Goal: Task Accomplishment & Management: Manage account settings

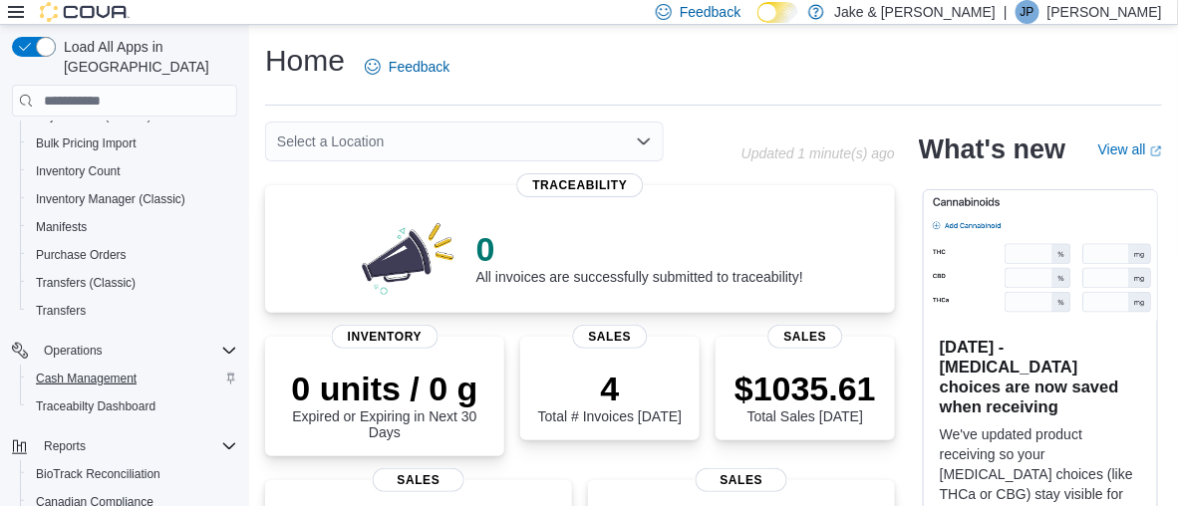
scroll to position [399, 0]
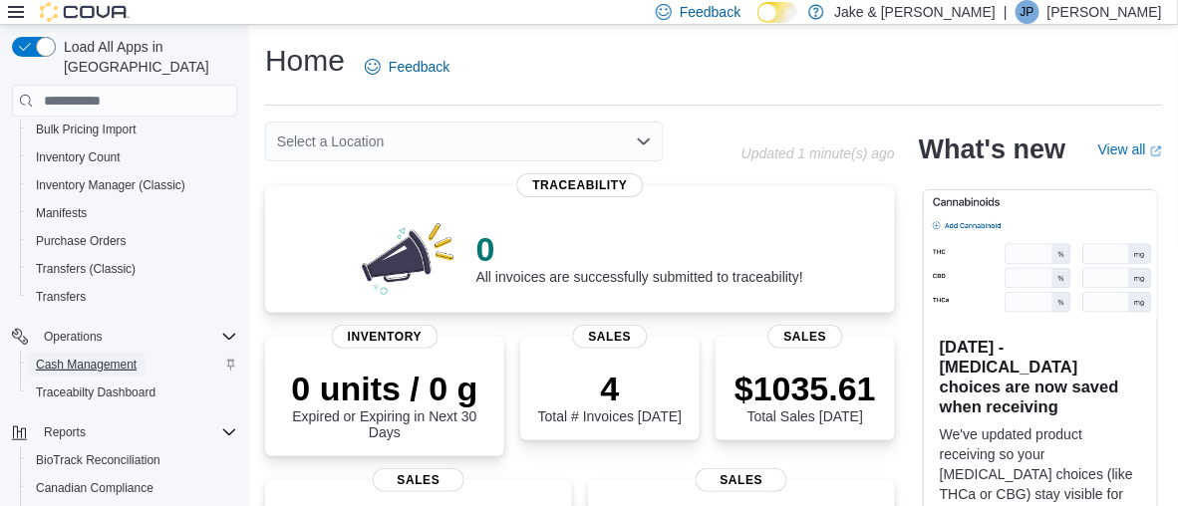
click at [119, 357] on span "Cash Management" at bounding box center [86, 365] width 101 height 16
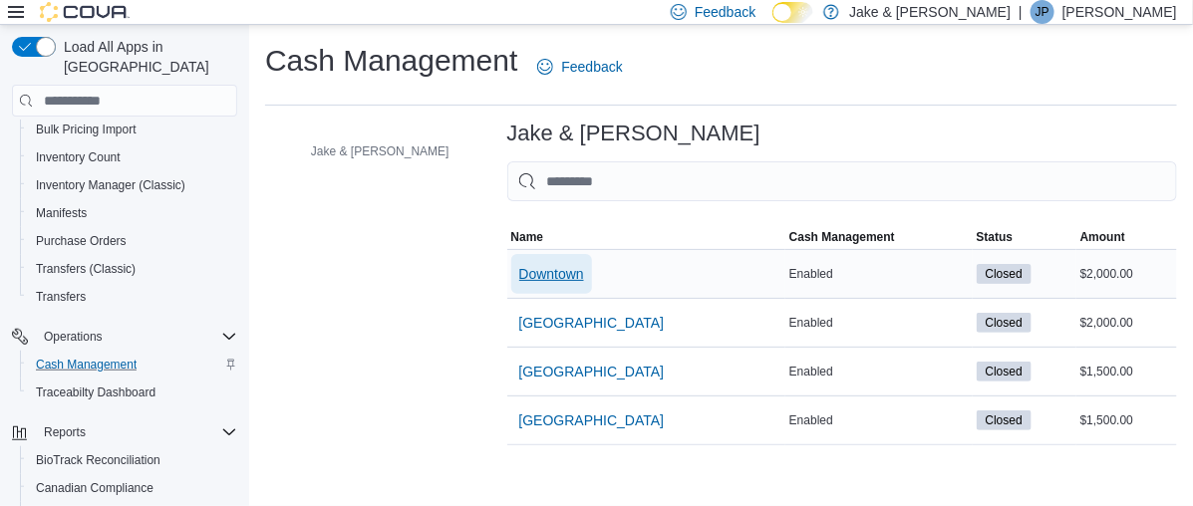
click at [519, 273] on span "Downtown" at bounding box center [551, 274] width 65 height 20
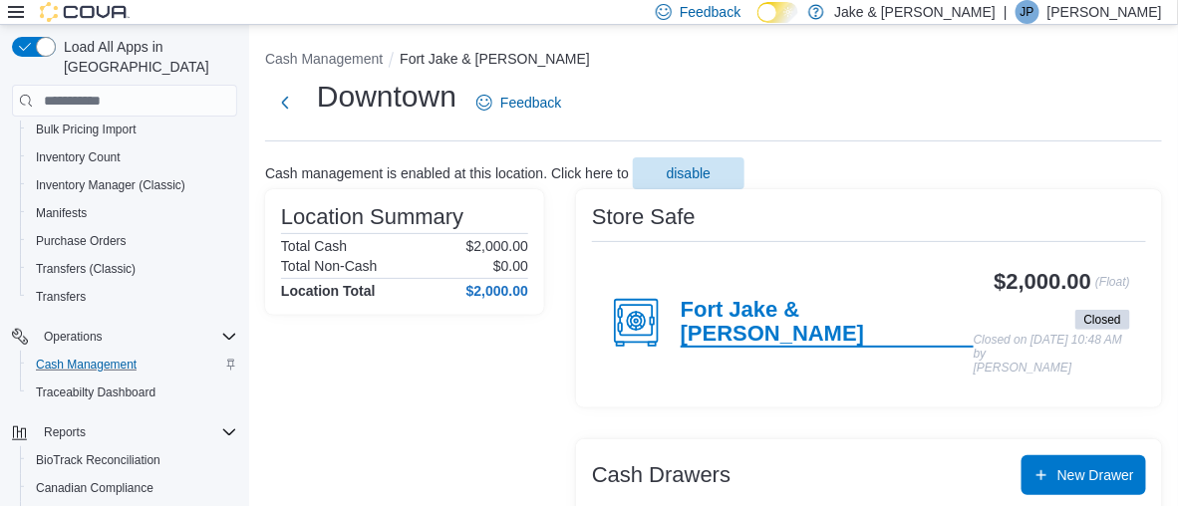
click at [813, 327] on h4 "Fort Jake & [PERSON_NAME]" at bounding box center [827, 323] width 293 height 50
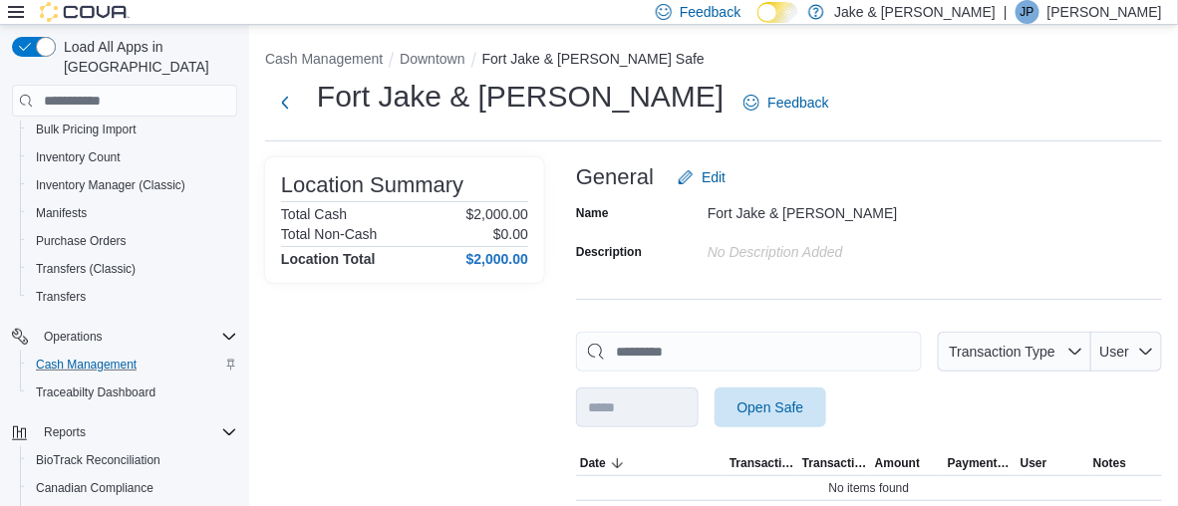
scroll to position [97, 0]
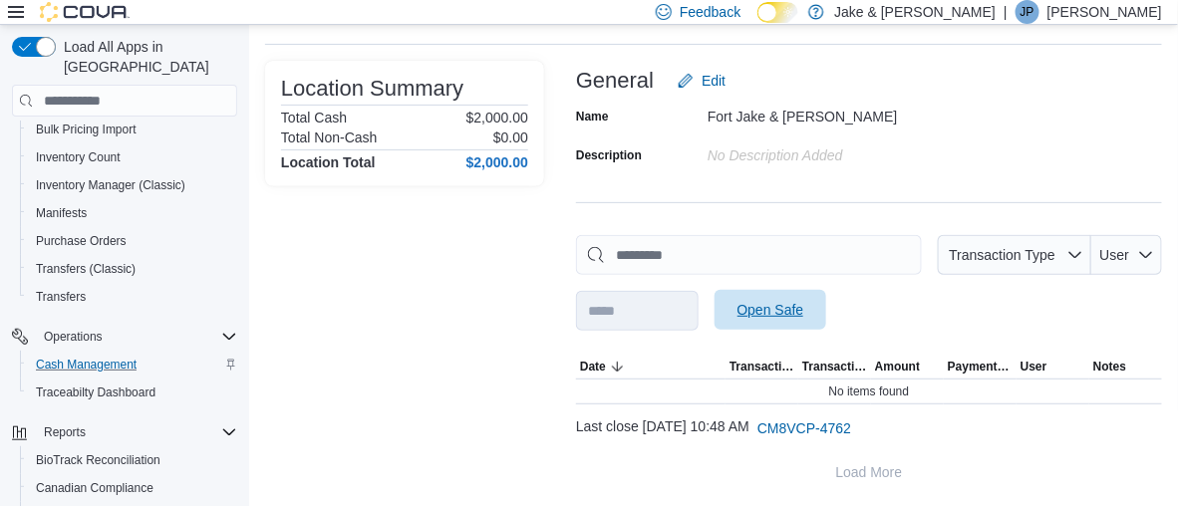
click at [814, 296] on span "Open Safe" at bounding box center [771, 310] width 88 height 40
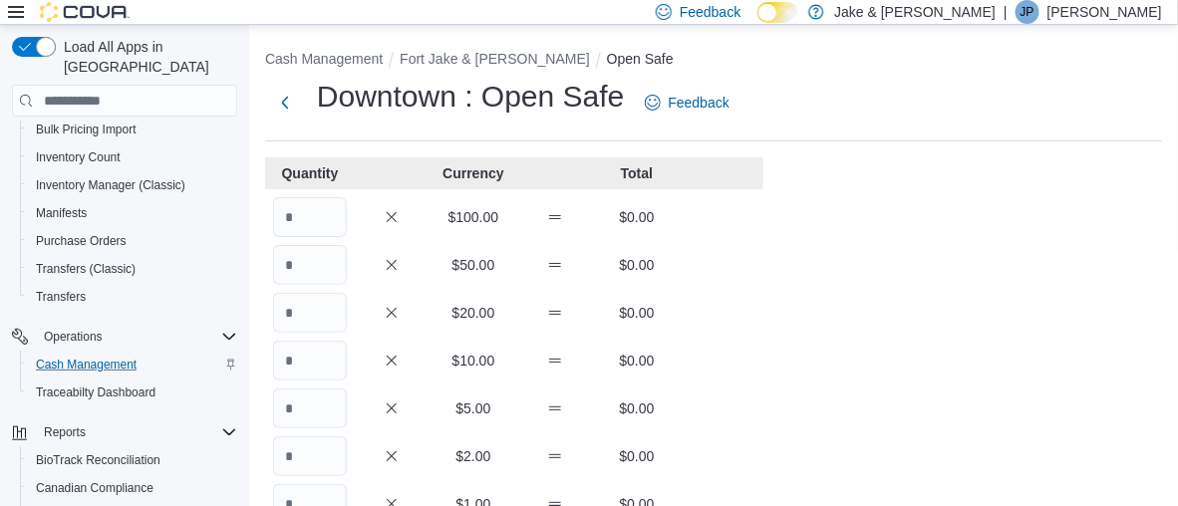
click at [308, 207] on input "Quantity" at bounding box center [310, 217] width 74 height 40
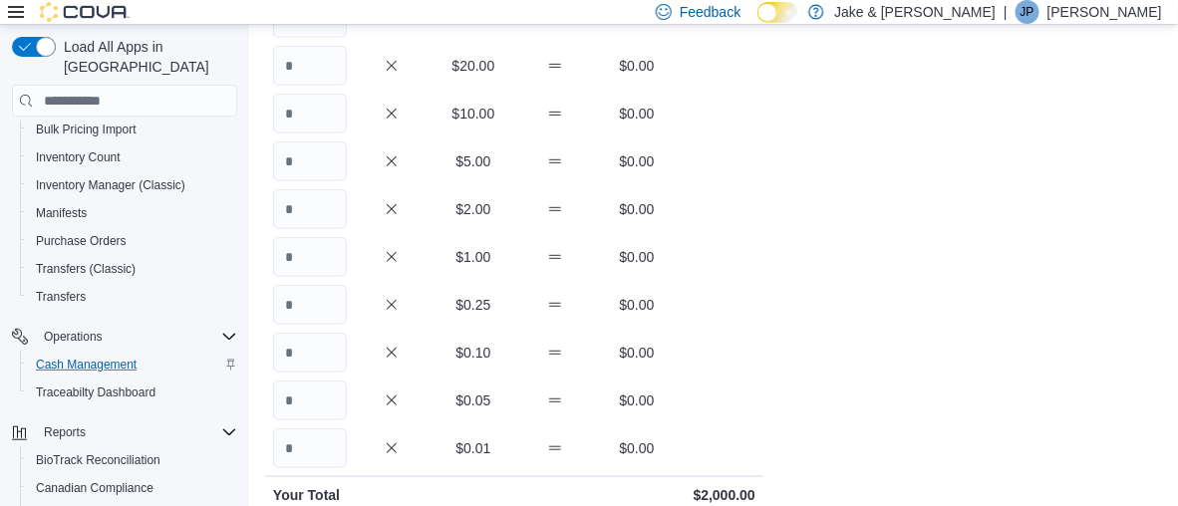
scroll to position [558, 0]
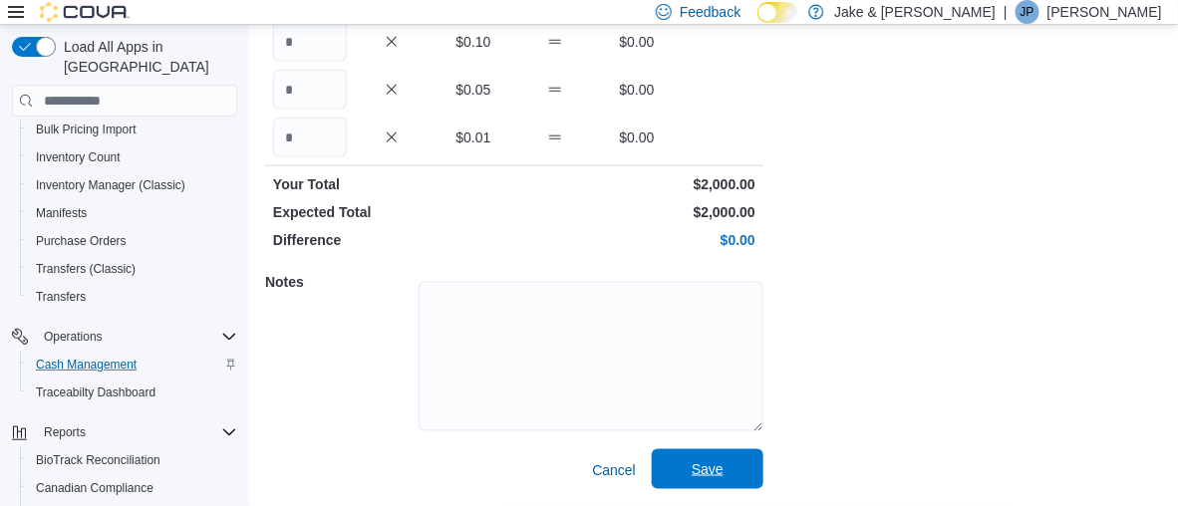
type input "**"
click at [685, 471] on span "Save" at bounding box center [708, 470] width 88 height 40
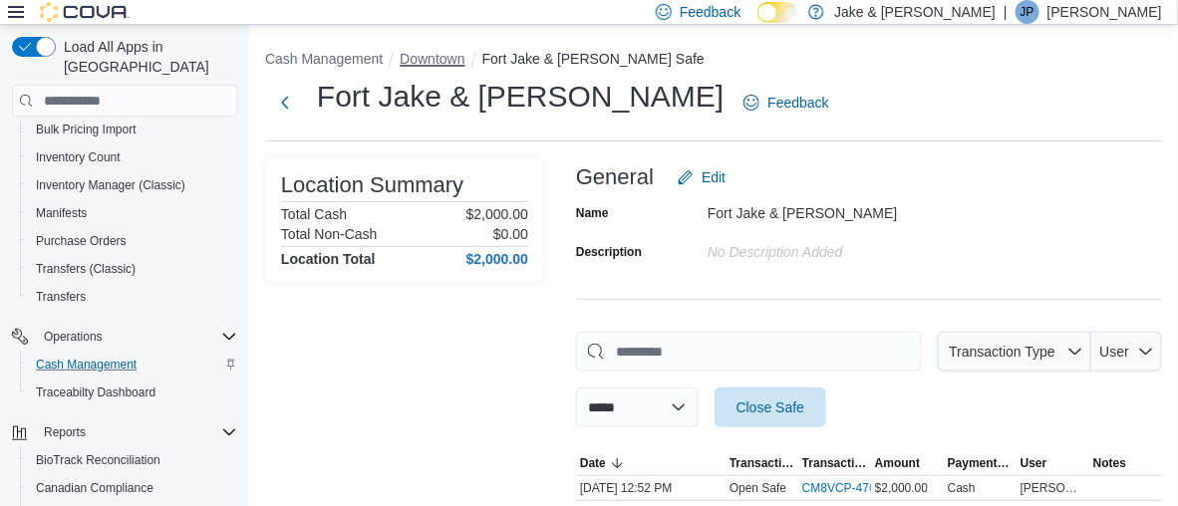
click at [427, 57] on button "Downtown" at bounding box center [432, 59] width 65 height 16
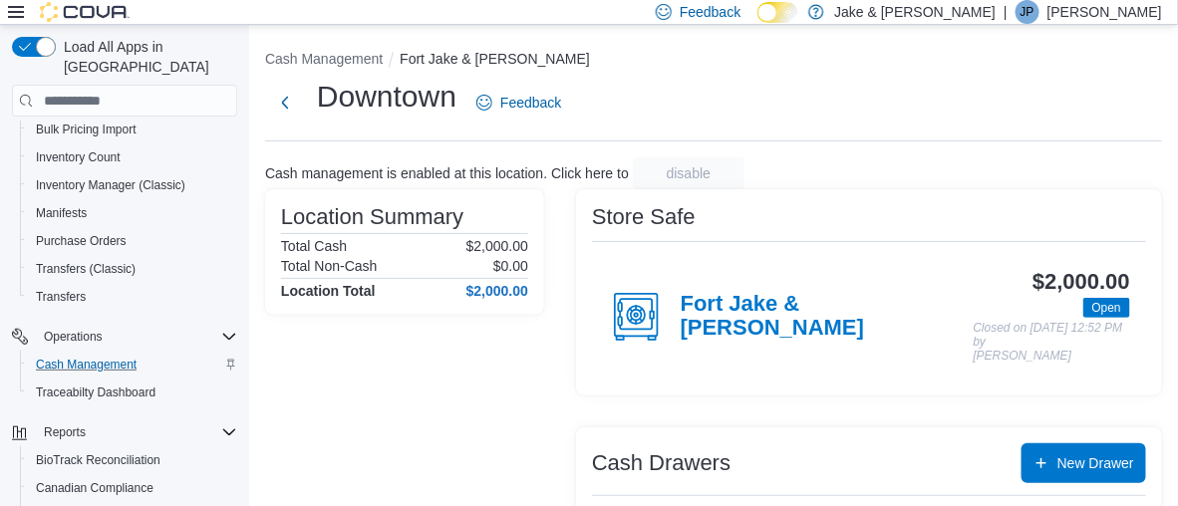
scroll to position [569, 0]
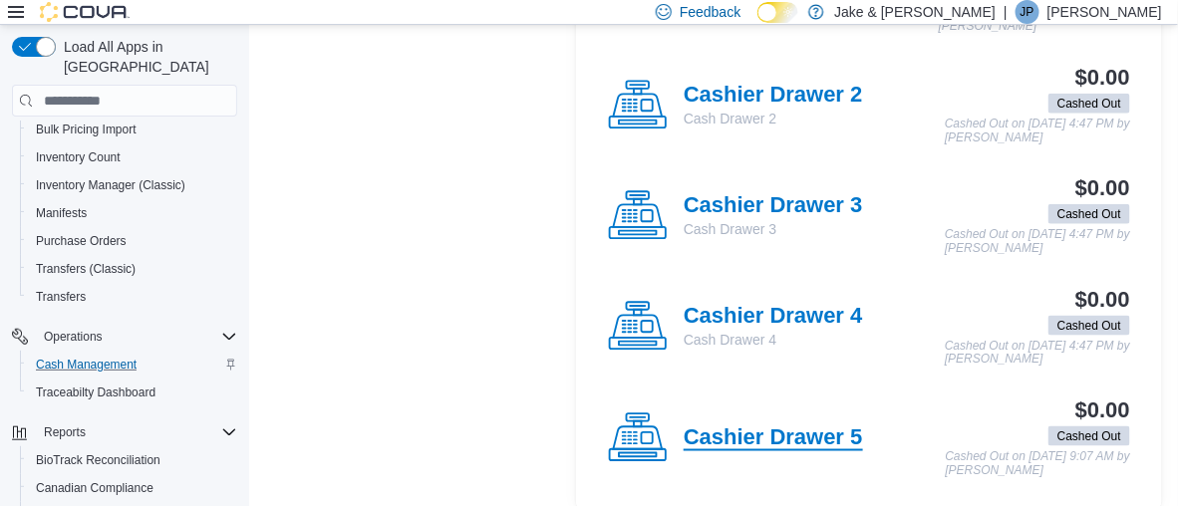
click at [805, 426] on h4 "Cashier Drawer 5" at bounding box center [773, 439] width 179 height 26
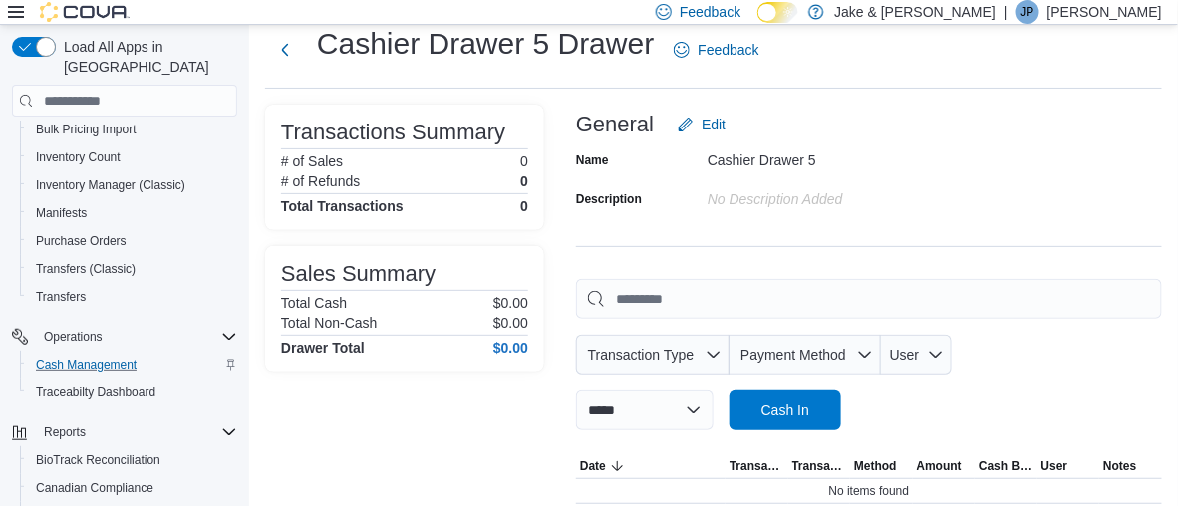
scroll to position [97, 0]
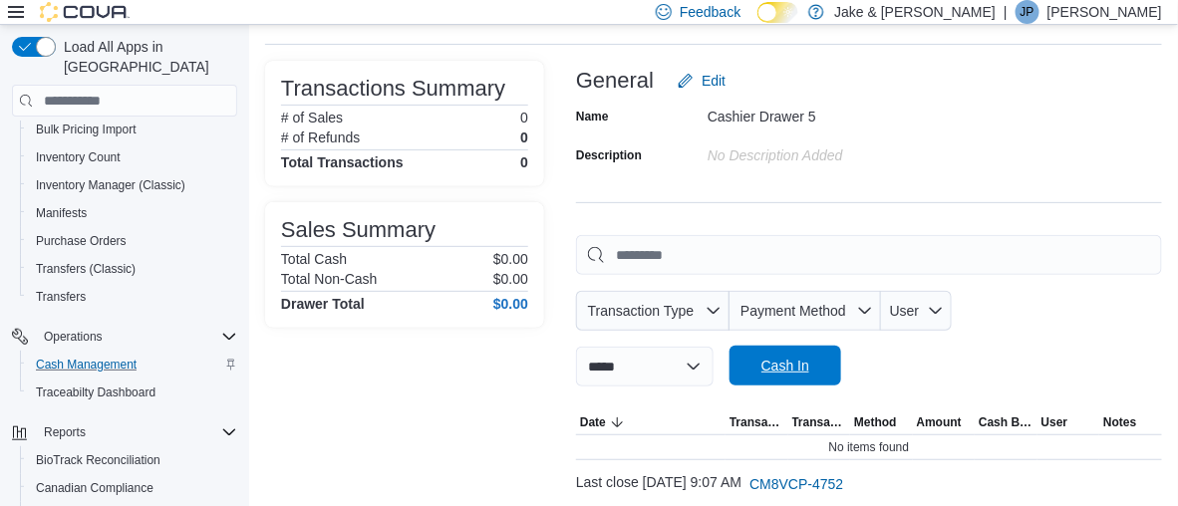
click at [809, 356] on span "Cash In" at bounding box center [786, 366] width 48 height 20
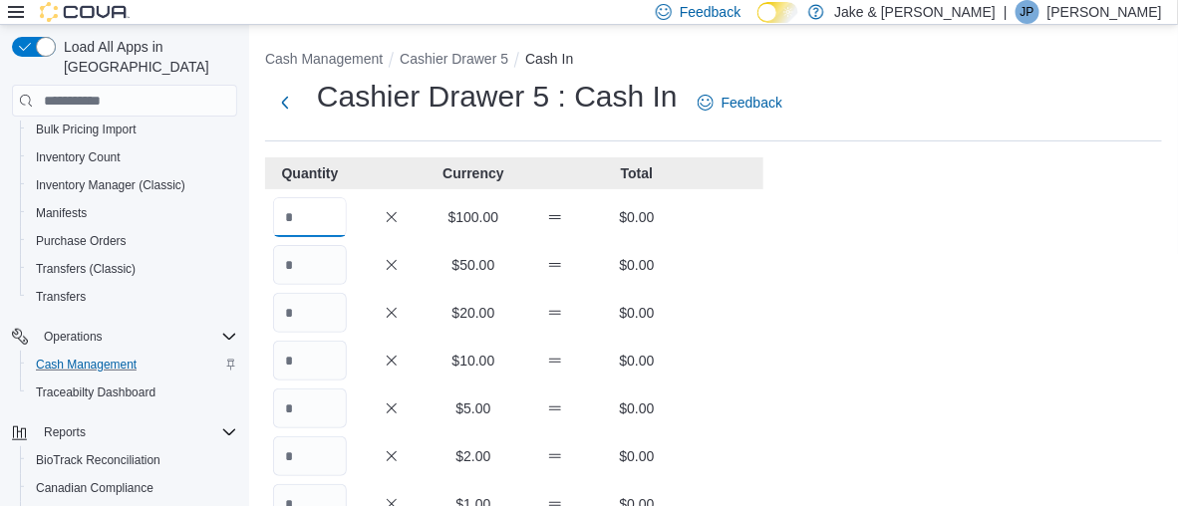
click at [324, 205] on input "Quantity" at bounding box center [310, 217] width 74 height 40
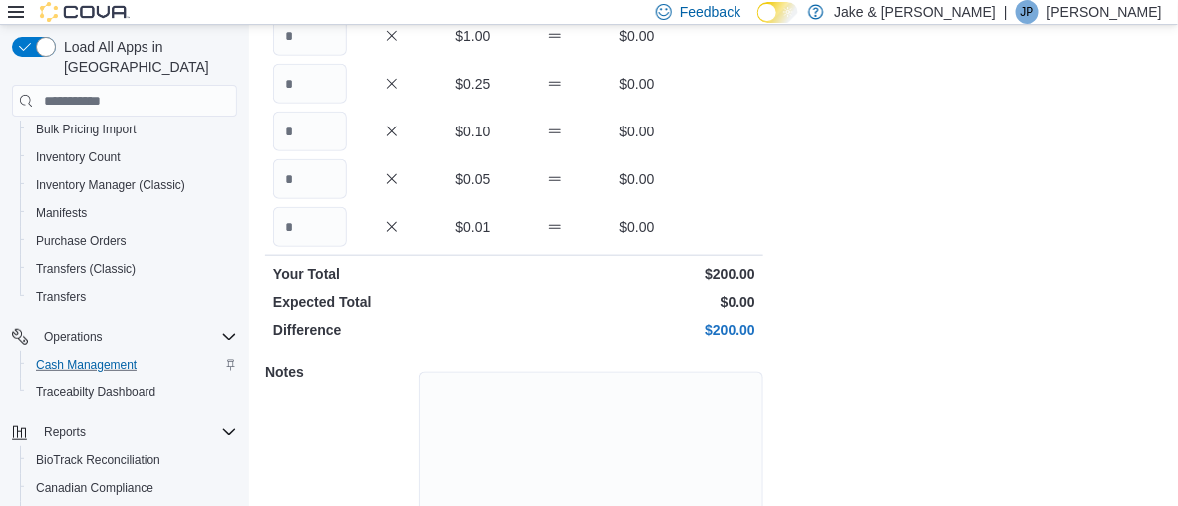
scroll to position [558, 0]
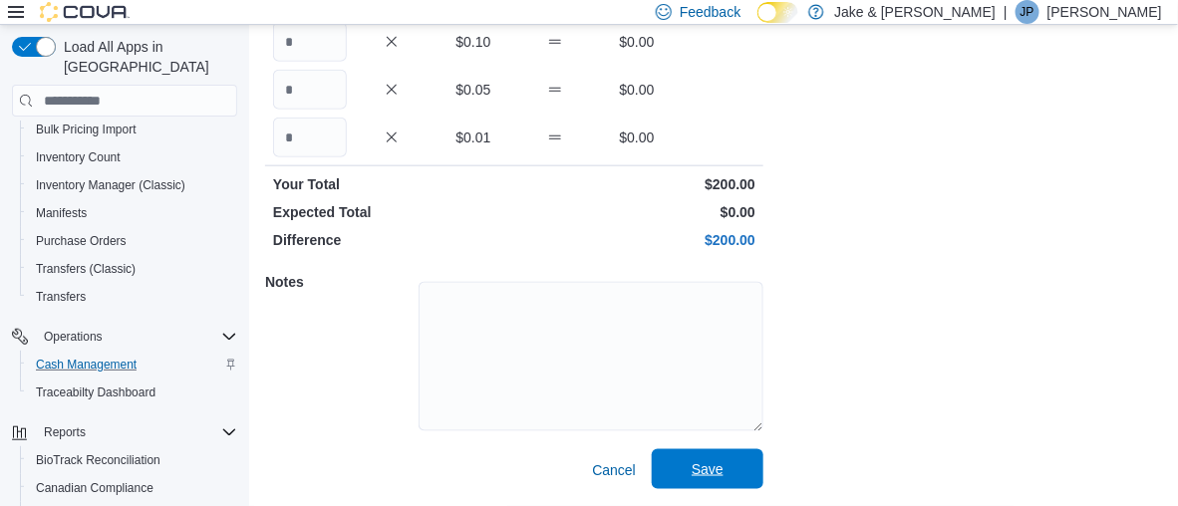
type input "*"
click at [688, 475] on span "Save" at bounding box center [708, 470] width 88 height 40
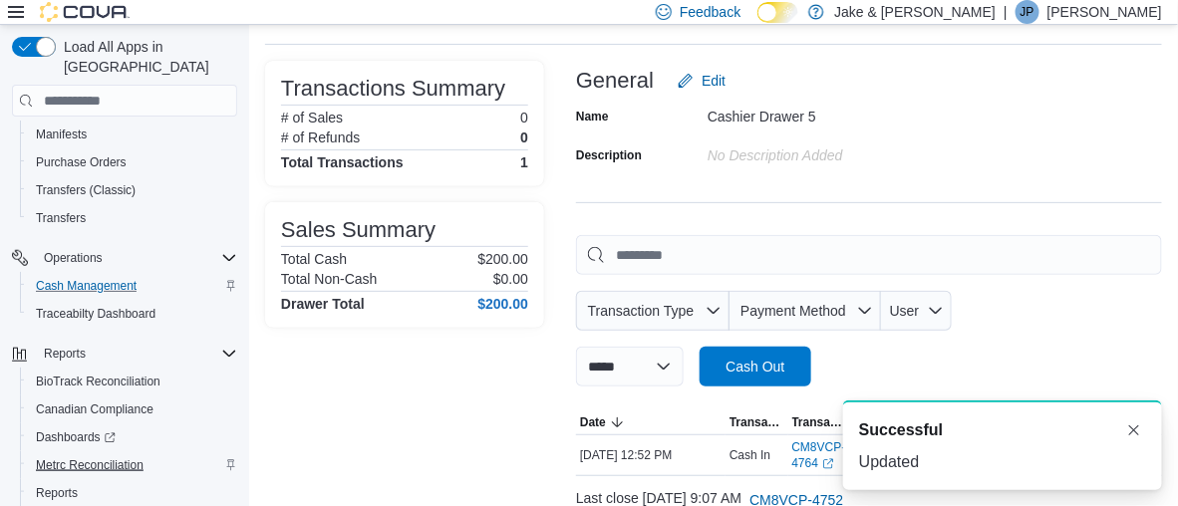
scroll to position [530, 0]
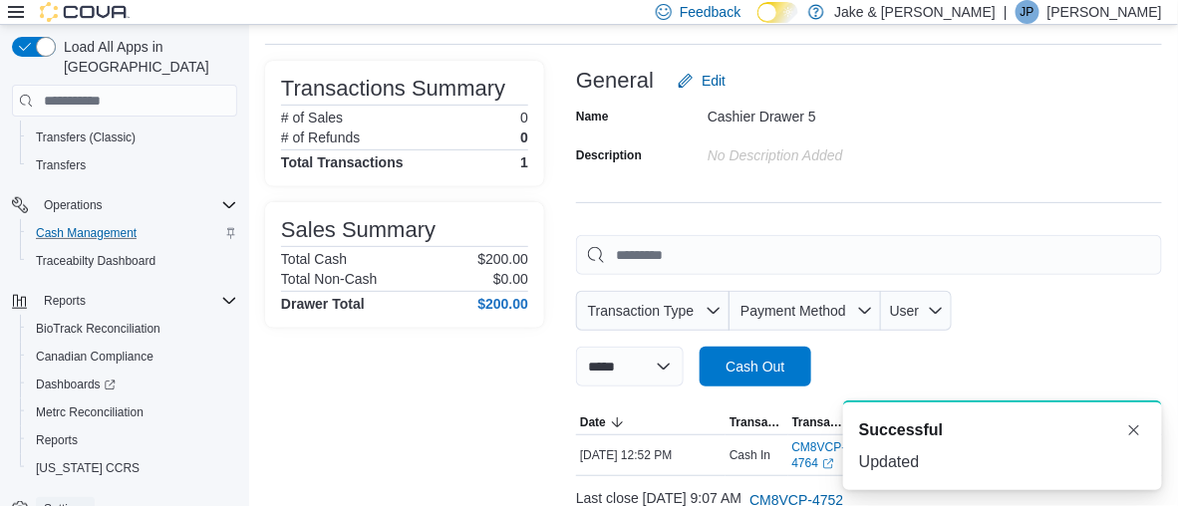
click at [47, 501] on span "Settings" at bounding box center [65, 509] width 43 height 16
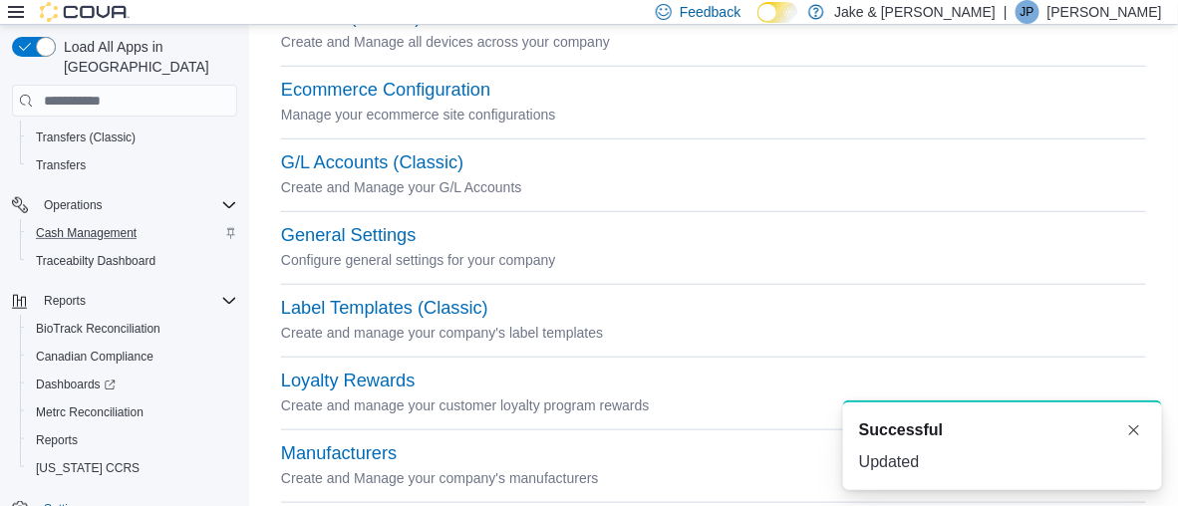
scroll to position [797, 0]
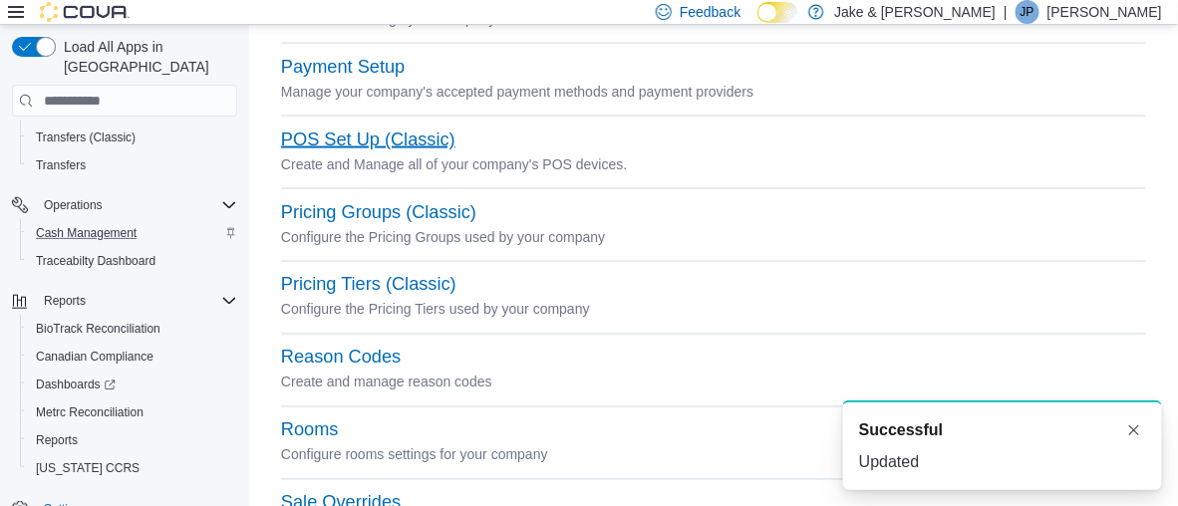
click at [348, 150] on button "POS Set Up (Classic)" at bounding box center [368, 140] width 174 height 21
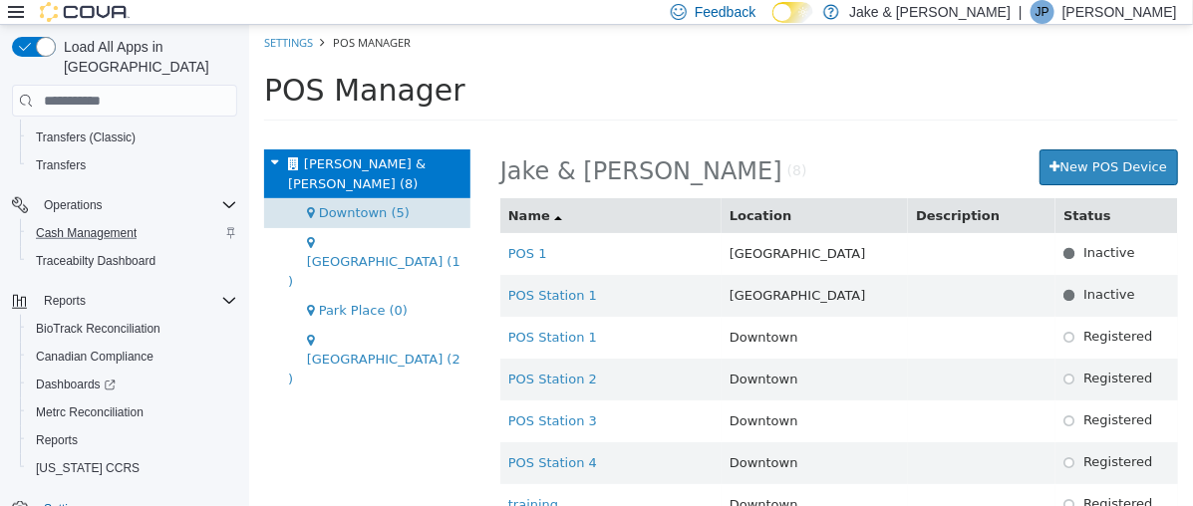
click at [350, 205] on span "Downtown (5)" at bounding box center [363, 212] width 91 height 15
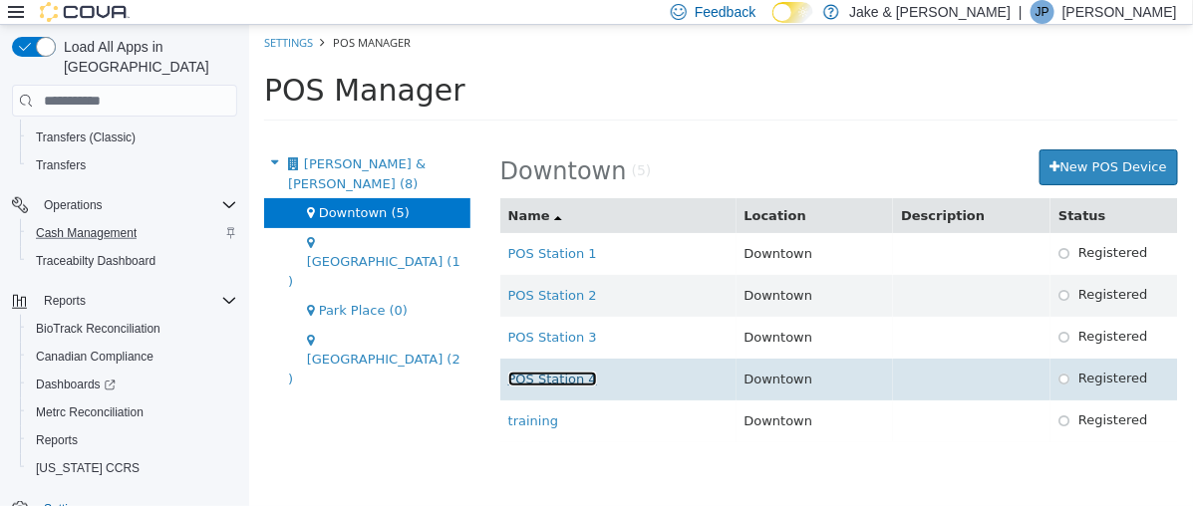
click at [555, 380] on link "POS Station 4" at bounding box center [551, 379] width 89 height 15
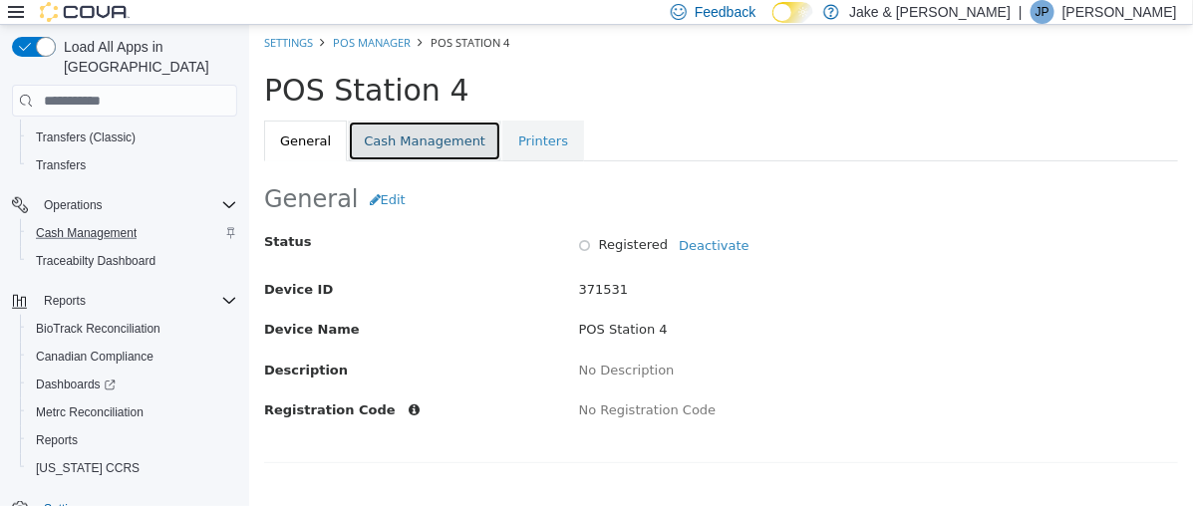
click at [411, 149] on link "Cash Management" at bounding box center [424, 142] width 154 height 42
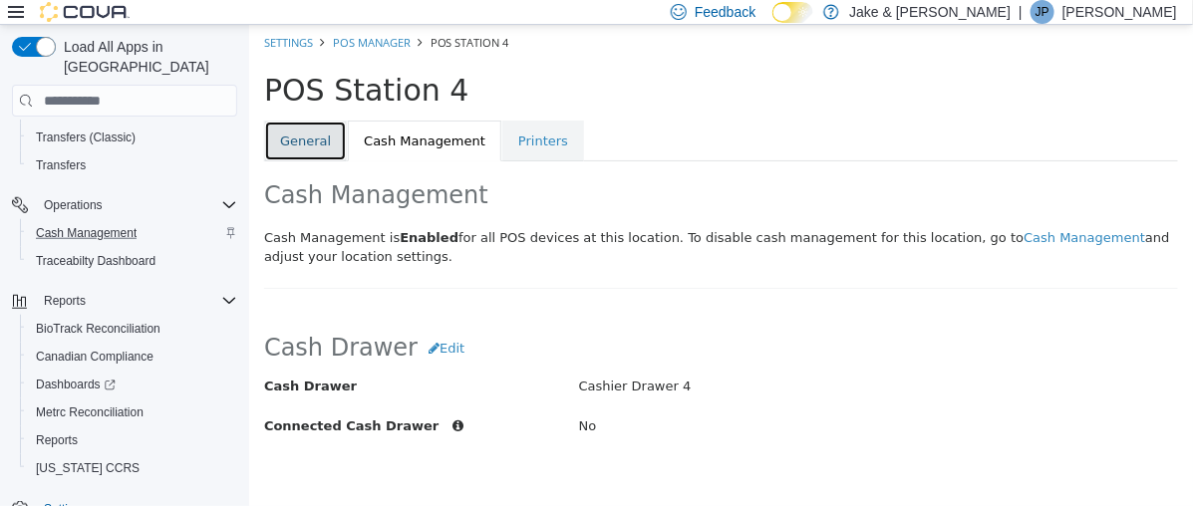
click at [274, 150] on link "General" at bounding box center [304, 142] width 83 height 42
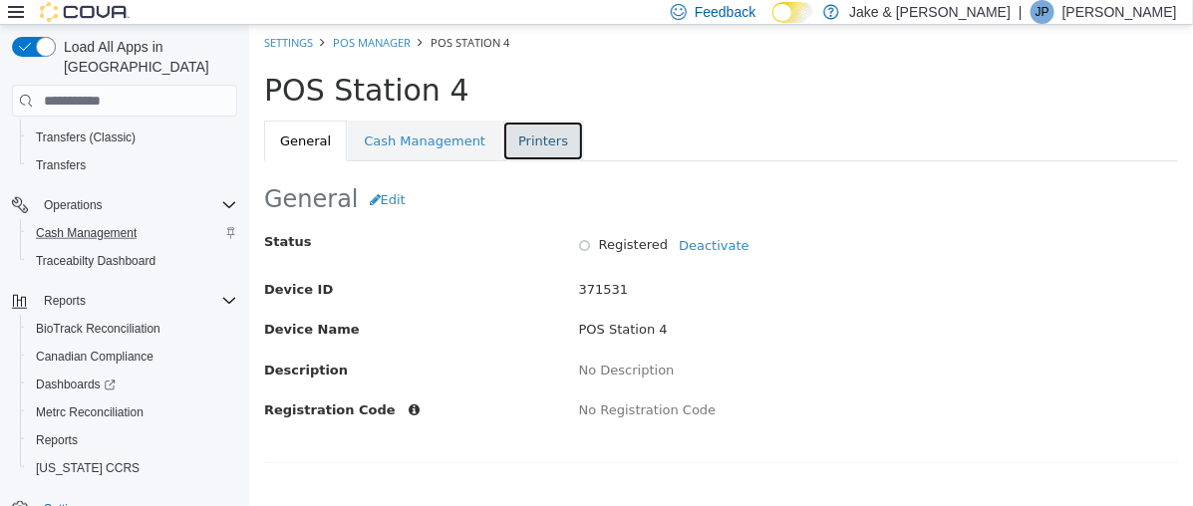
click at [535, 147] on link "Printers" at bounding box center [542, 142] width 82 height 42
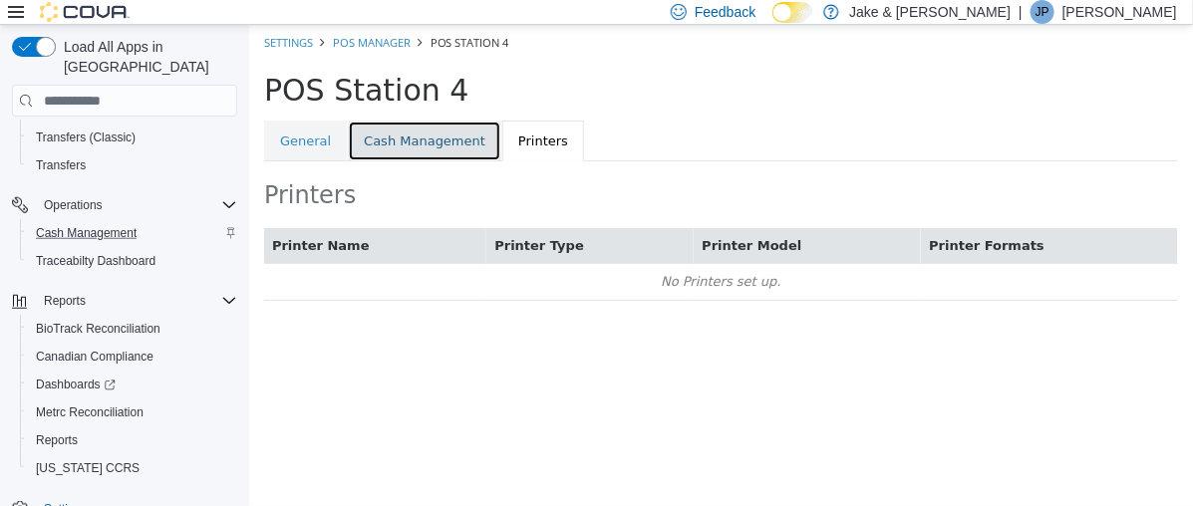
click at [419, 130] on link "Cash Management" at bounding box center [424, 142] width 154 height 42
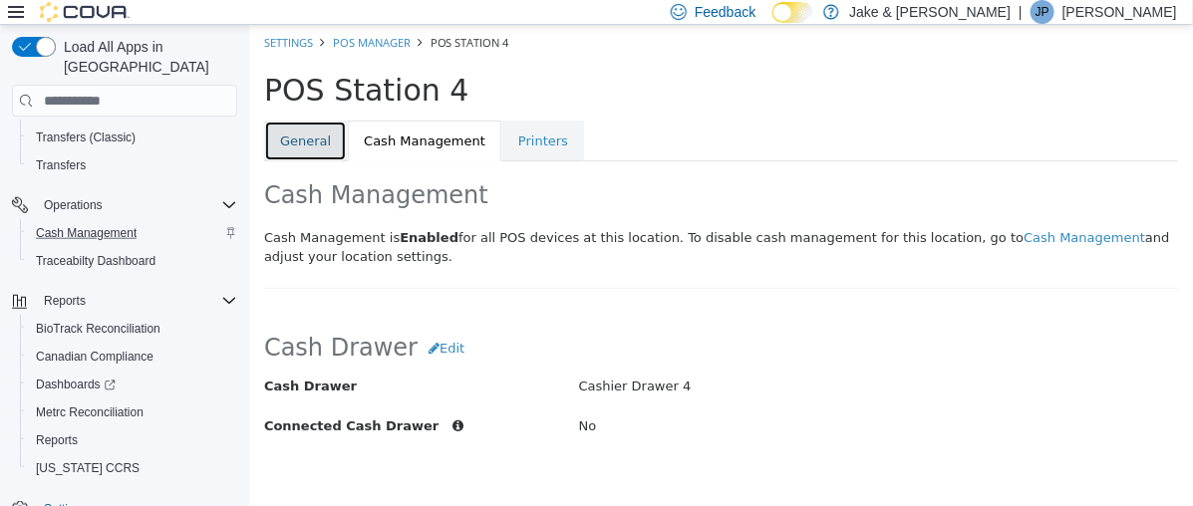
click at [310, 140] on link "General" at bounding box center [304, 142] width 83 height 42
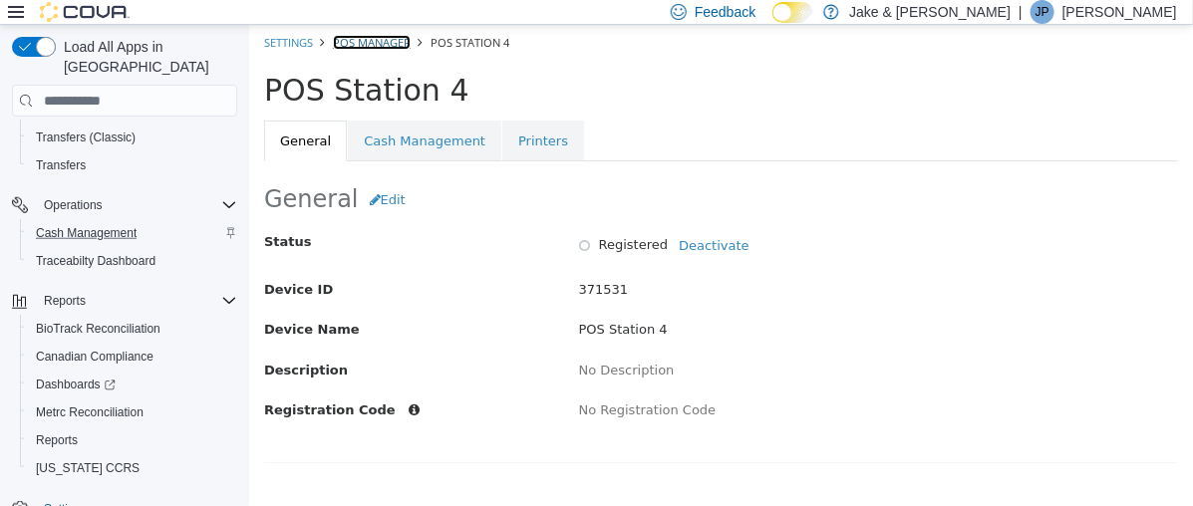
click at [379, 39] on link "POS Manager" at bounding box center [371, 42] width 78 height 15
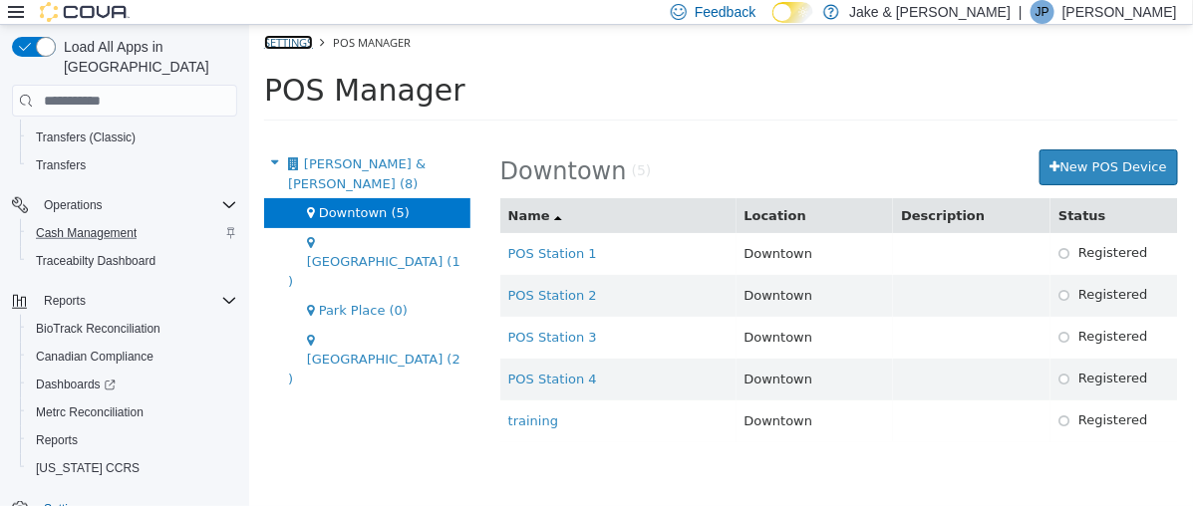
click at [283, 44] on link "Settings" at bounding box center [287, 42] width 49 height 15
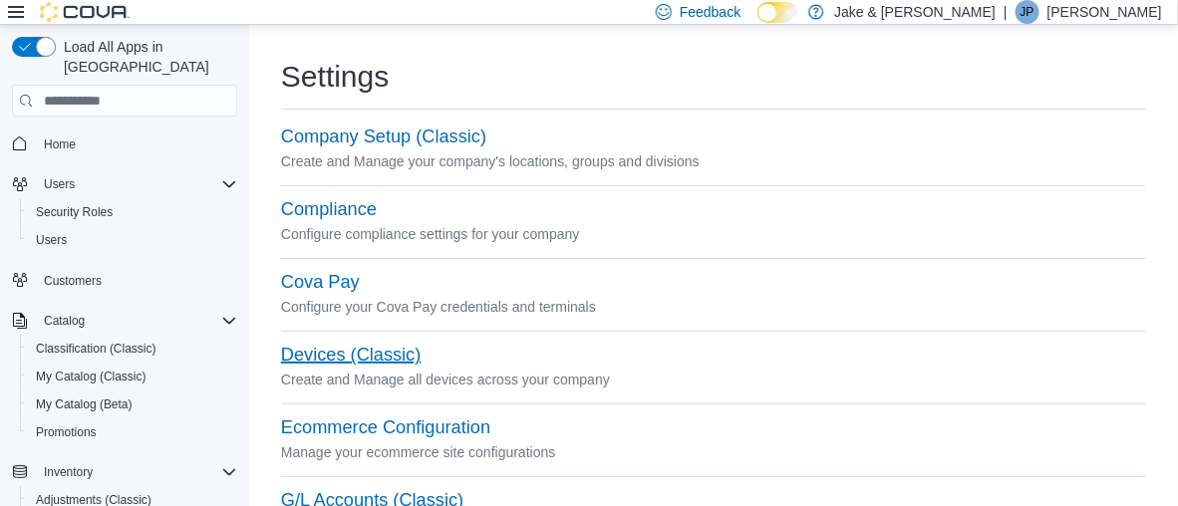
click at [313, 357] on button "Devices (Classic)" at bounding box center [351, 355] width 140 height 21
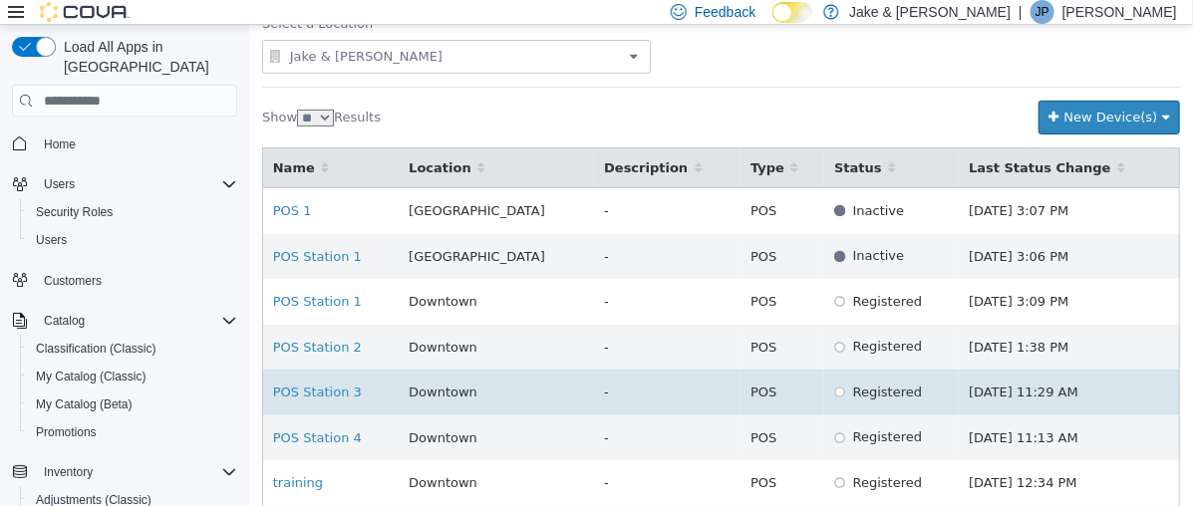
scroll to position [199, 0]
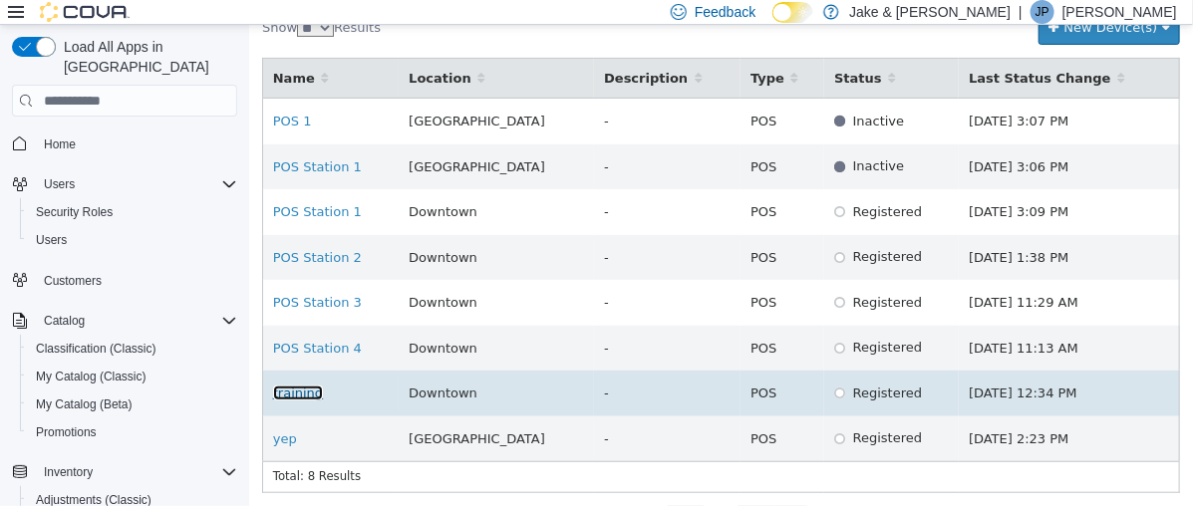
click at [295, 387] on link "training" at bounding box center [297, 393] width 50 height 15
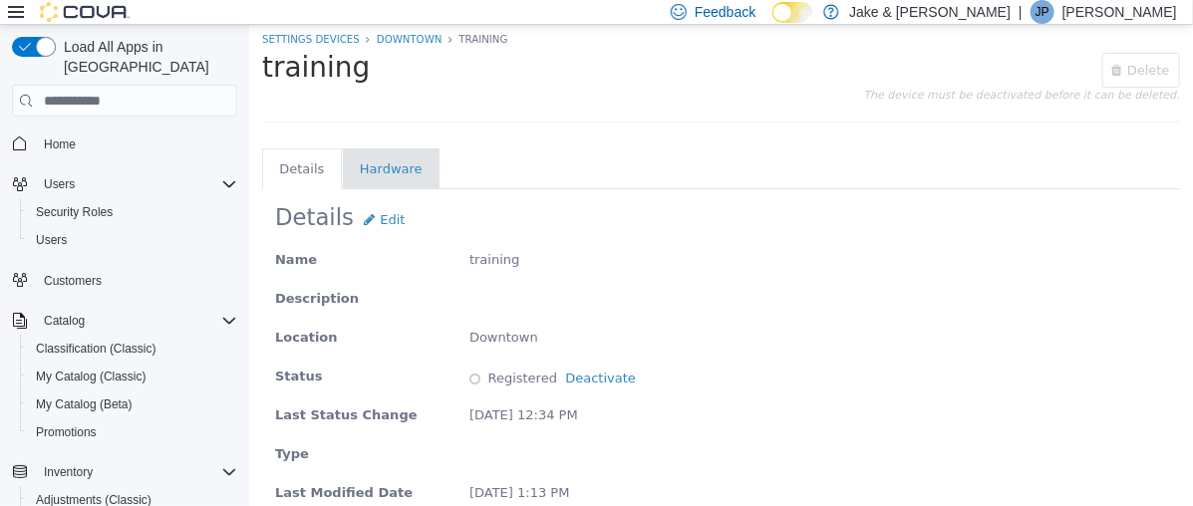
click at [556, 375] on span "Deactivate" at bounding box center [595, 378] width 79 height 15
click at [568, 377] on link "Deactivate" at bounding box center [599, 378] width 71 height 15
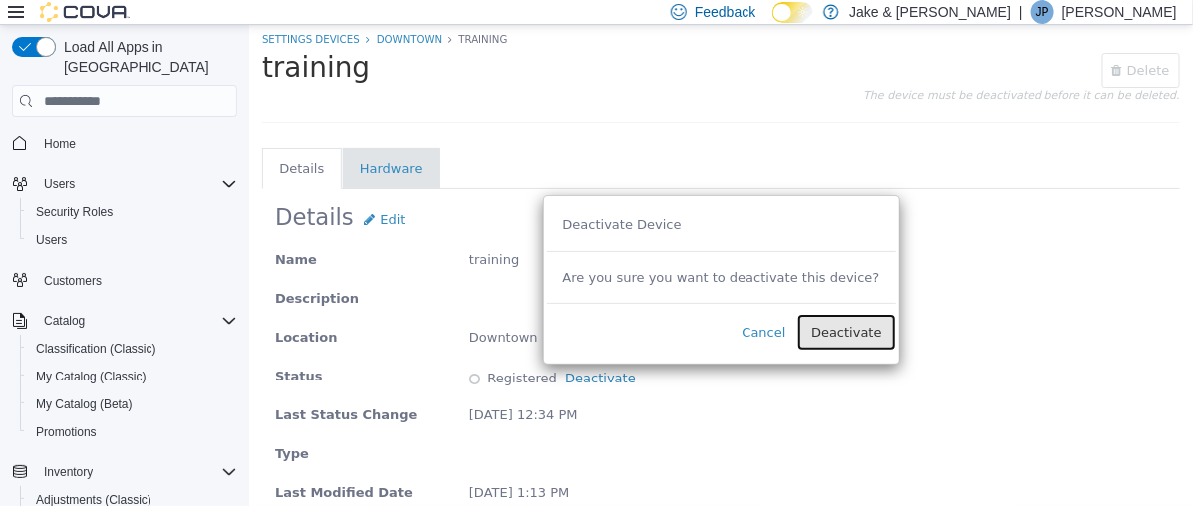
click at [817, 330] on span "Deactivate" at bounding box center [845, 332] width 71 height 15
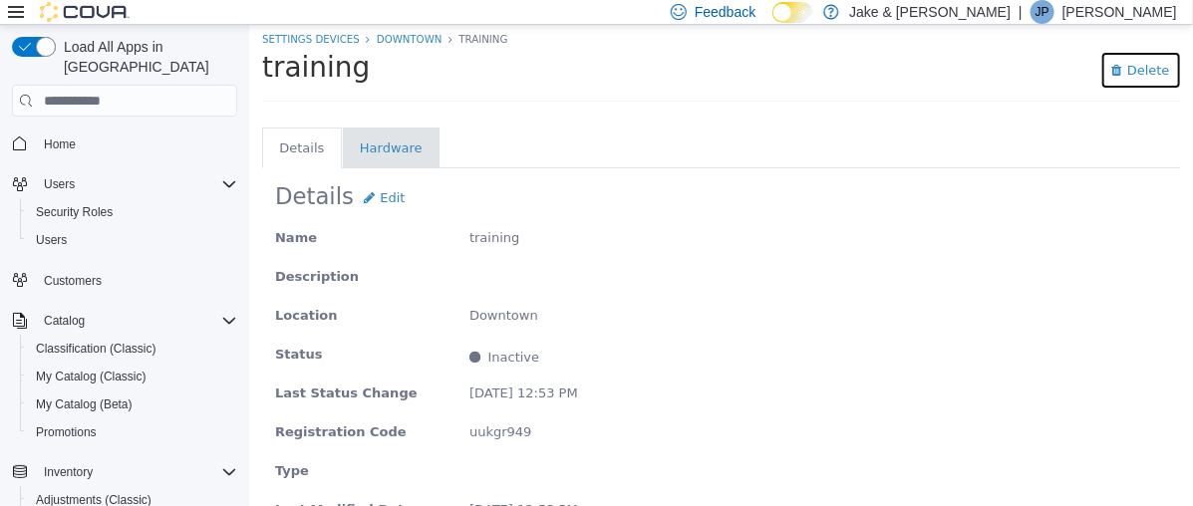
click at [1122, 86] on button "Saving... Delete" at bounding box center [1140, 70] width 78 height 35
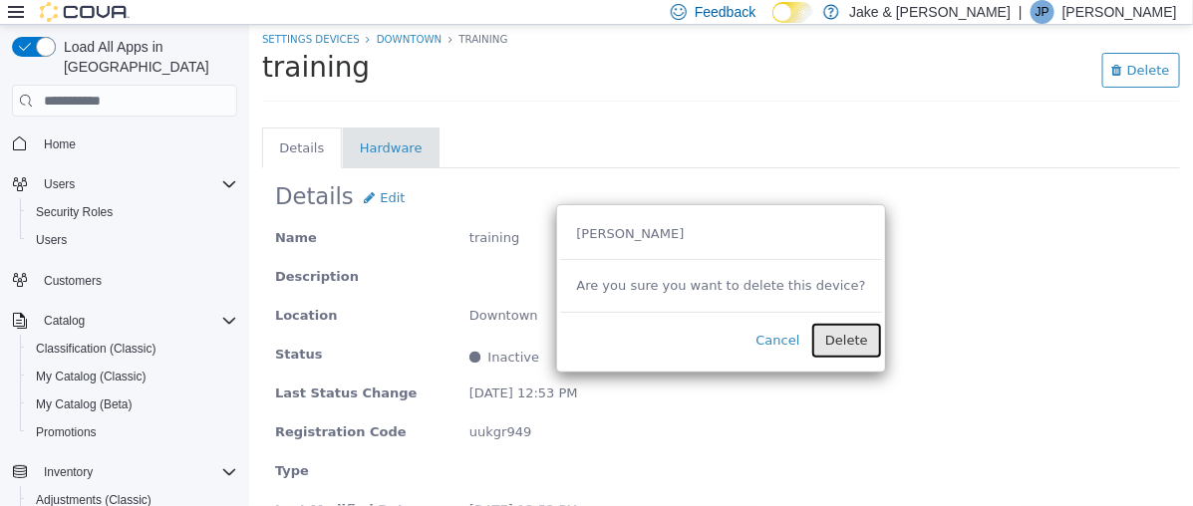
click at [850, 337] on button "Deleting... Delete" at bounding box center [845, 341] width 68 height 35
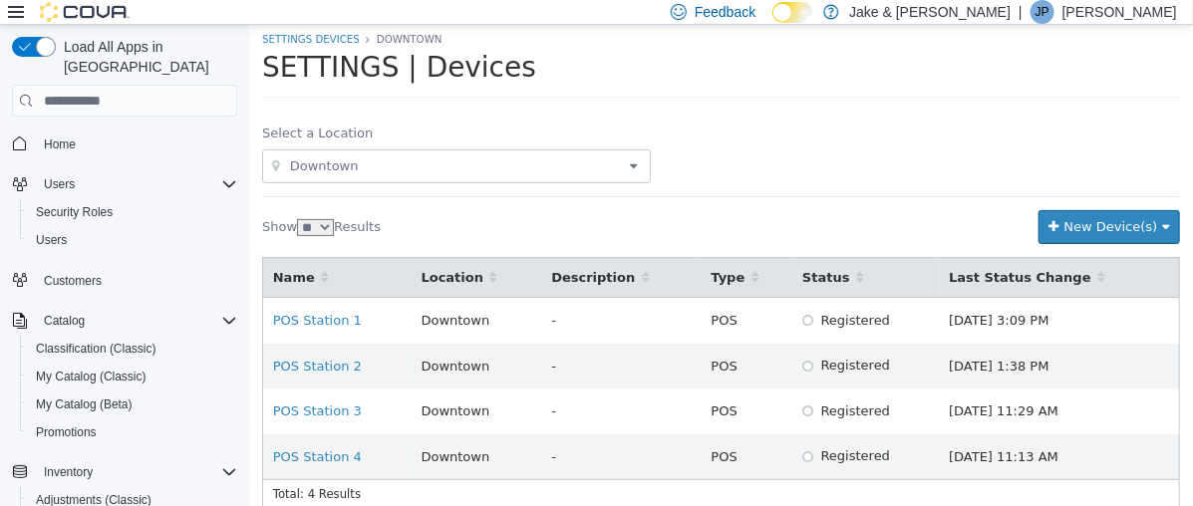
click at [424, 157] on span "Downtown" at bounding box center [455, 167] width 338 height 24
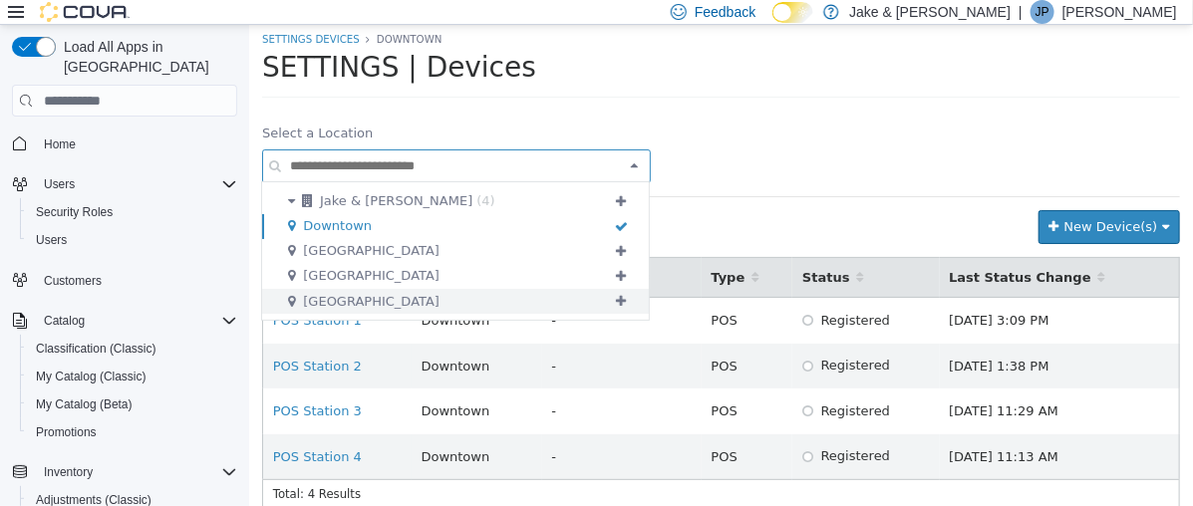
click at [344, 306] on span "[GEOGRAPHIC_DATA]" at bounding box center [370, 301] width 137 height 15
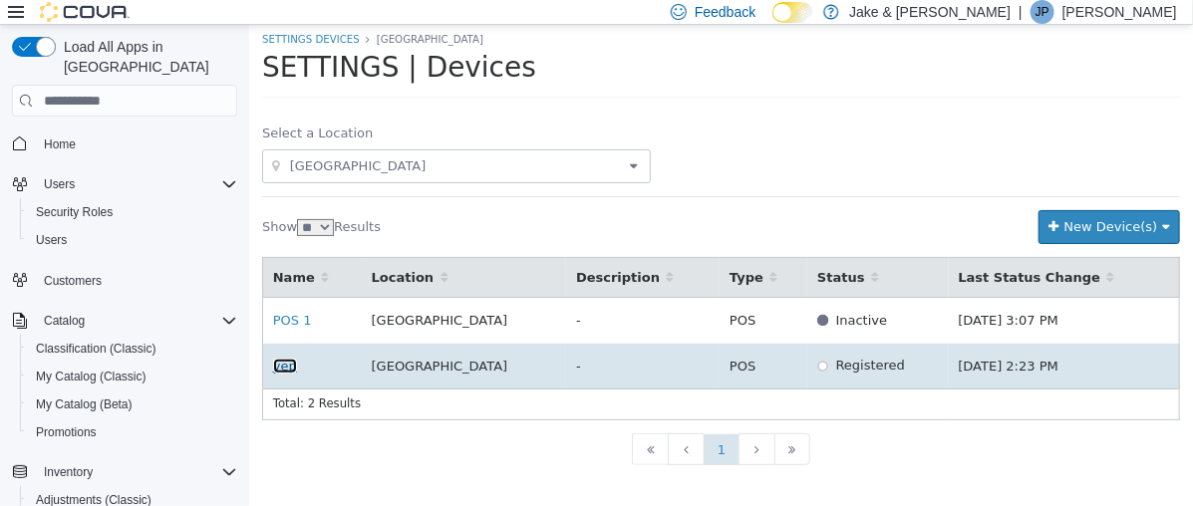
click at [286, 366] on link "yep" at bounding box center [284, 366] width 24 height 15
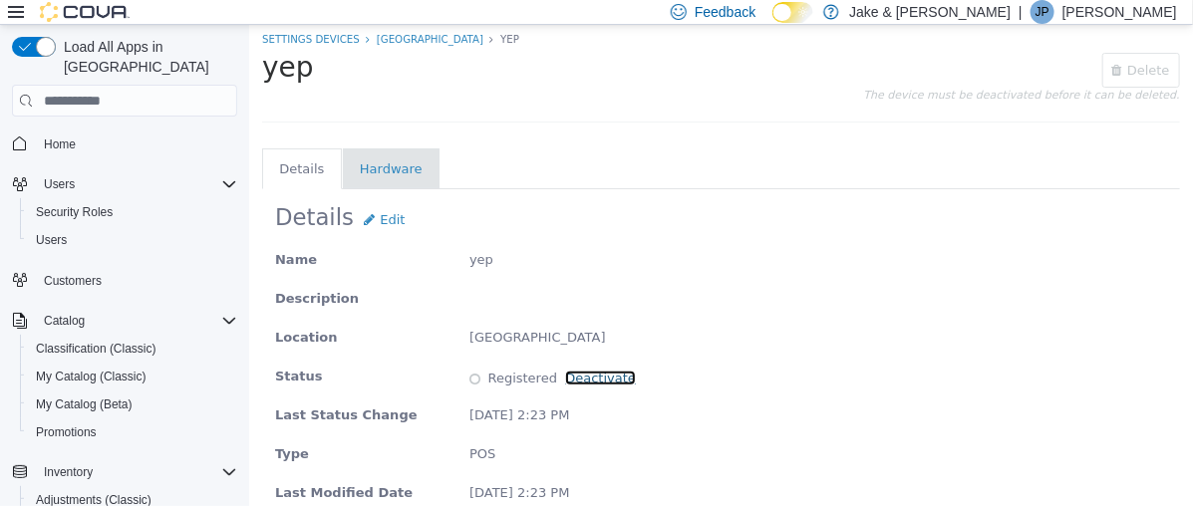
click at [571, 374] on link "Deactivate" at bounding box center [599, 378] width 71 height 15
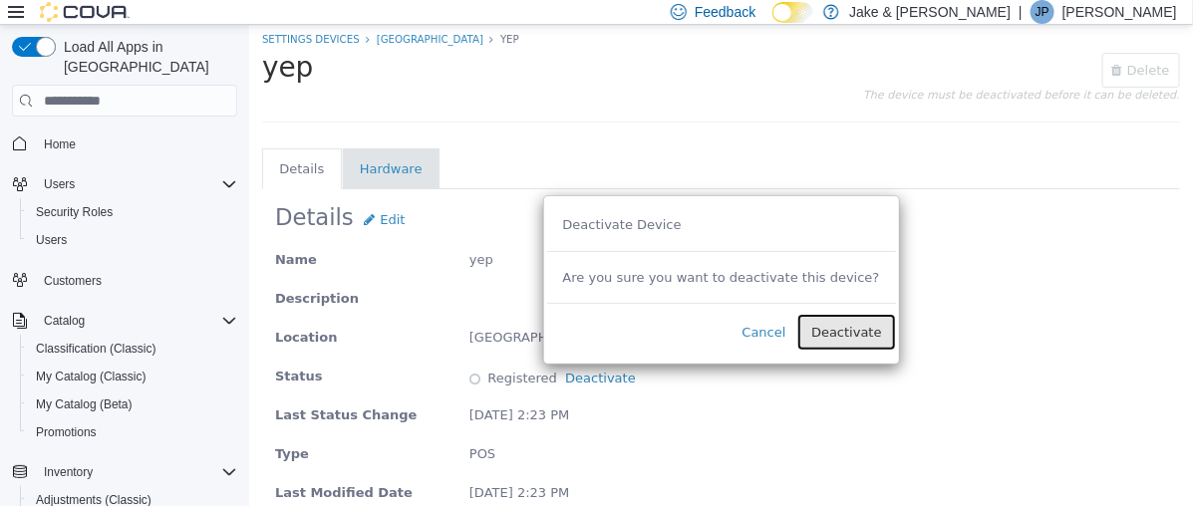
click at [825, 344] on button "Deactivating... Deactivate" at bounding box center [845, 332] width 96 height 35
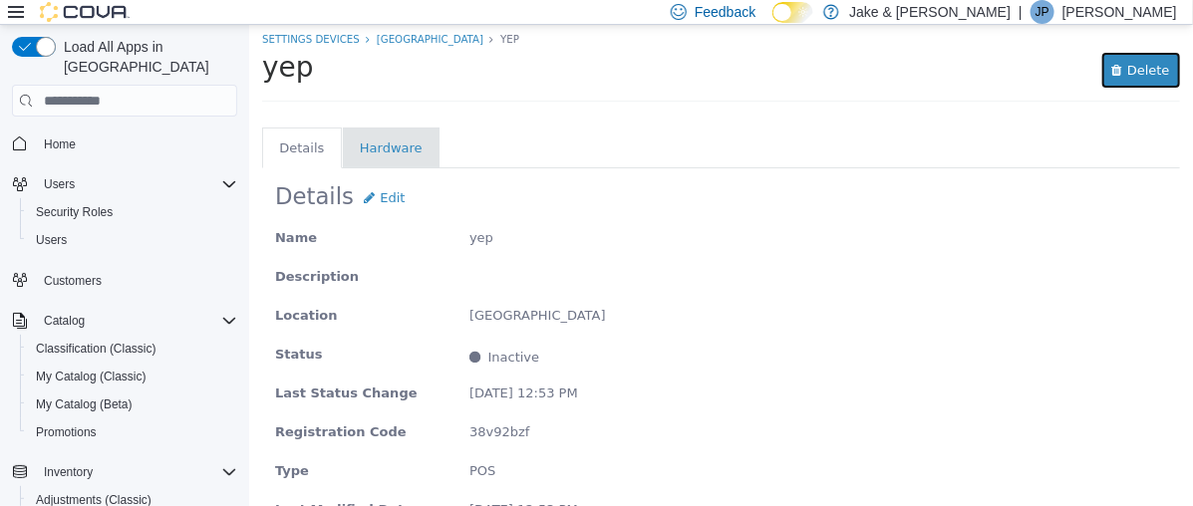
click at [1137, 65] on span "Delete" at bounding box center [1140, 70] width 58 height 15
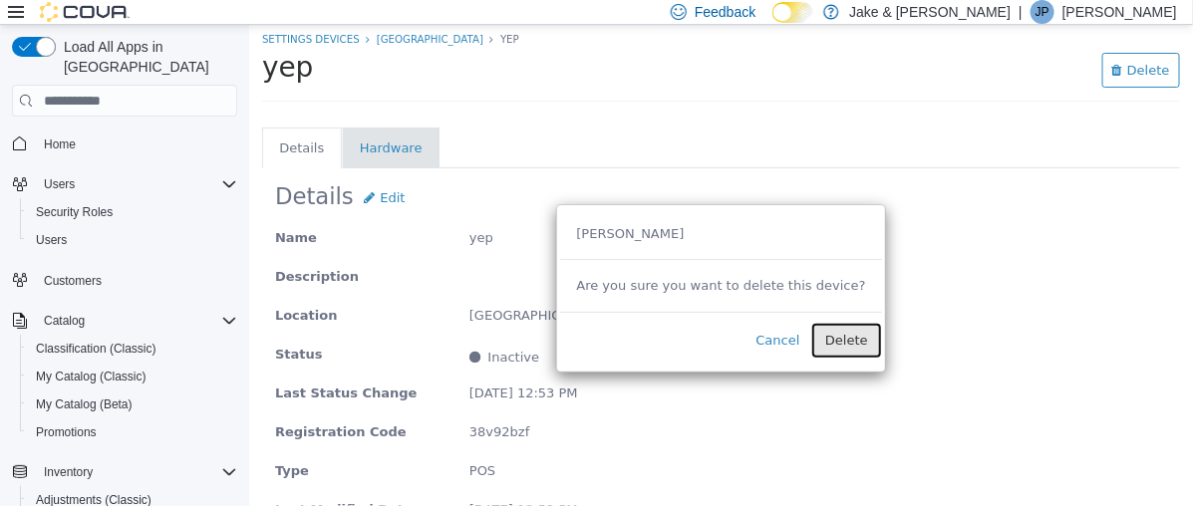
click at [842, 339] on span "Delete" at bounding box center [845, 340] width 43 height 15
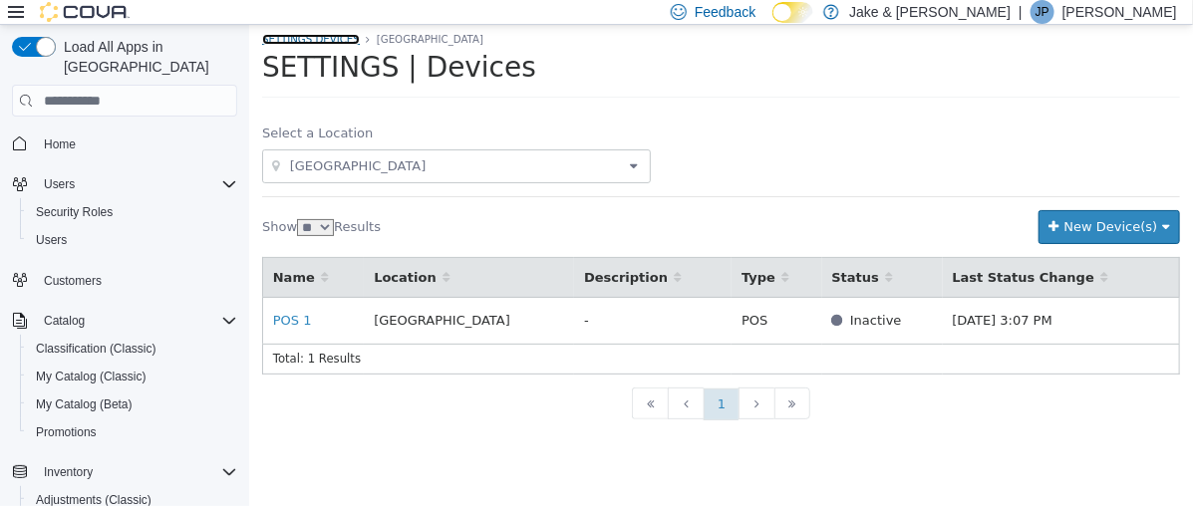
click at [305, 41] on link "SETTINGS Devices" at bounding box center [310, 39] width 98 height 11
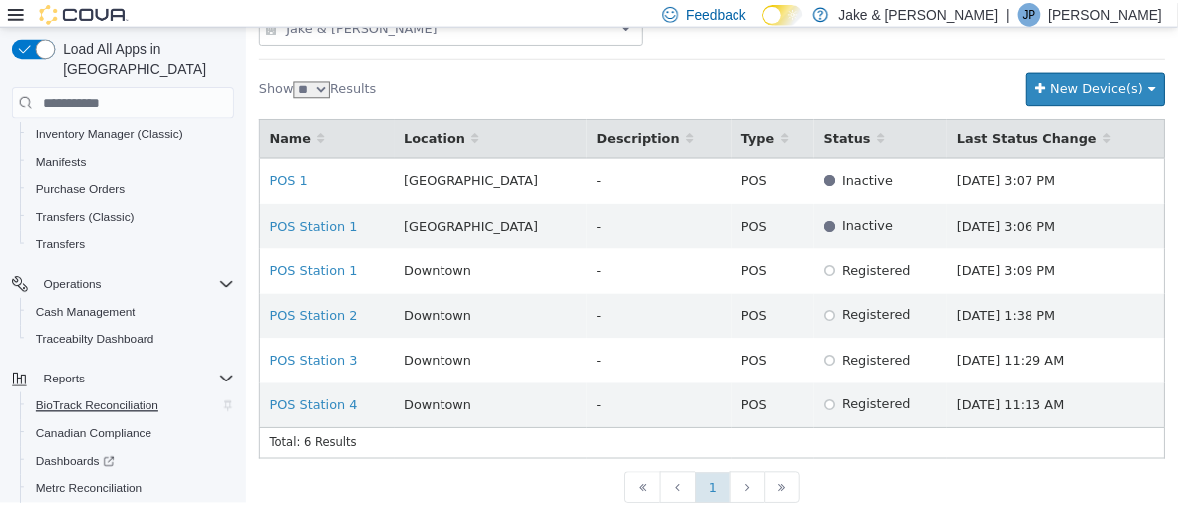
scroll to position [530, 0]
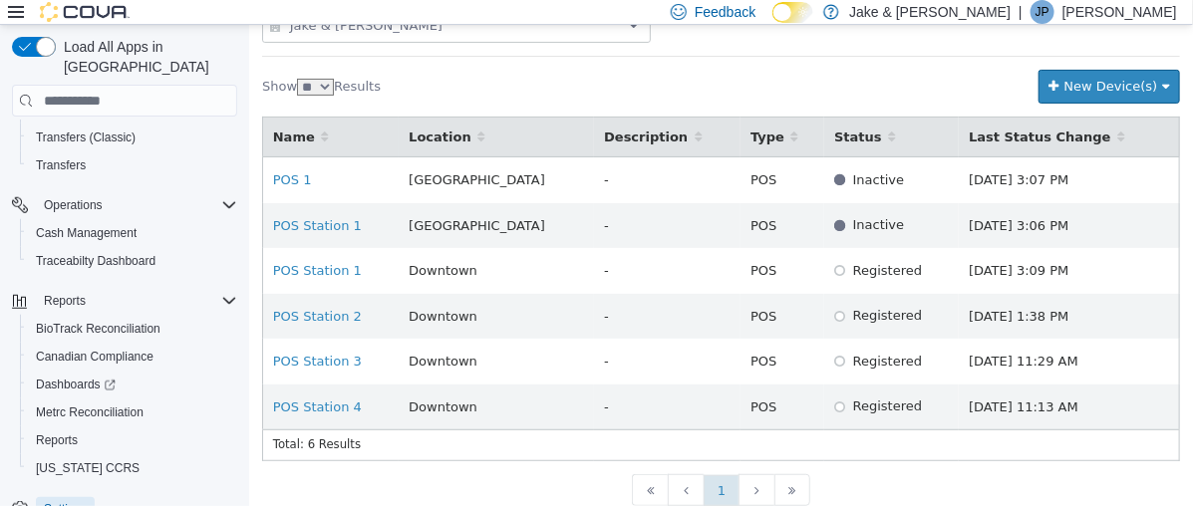
click at [56, 501] on span "Settings" at bounding box center [65, 509] width 43 height 16
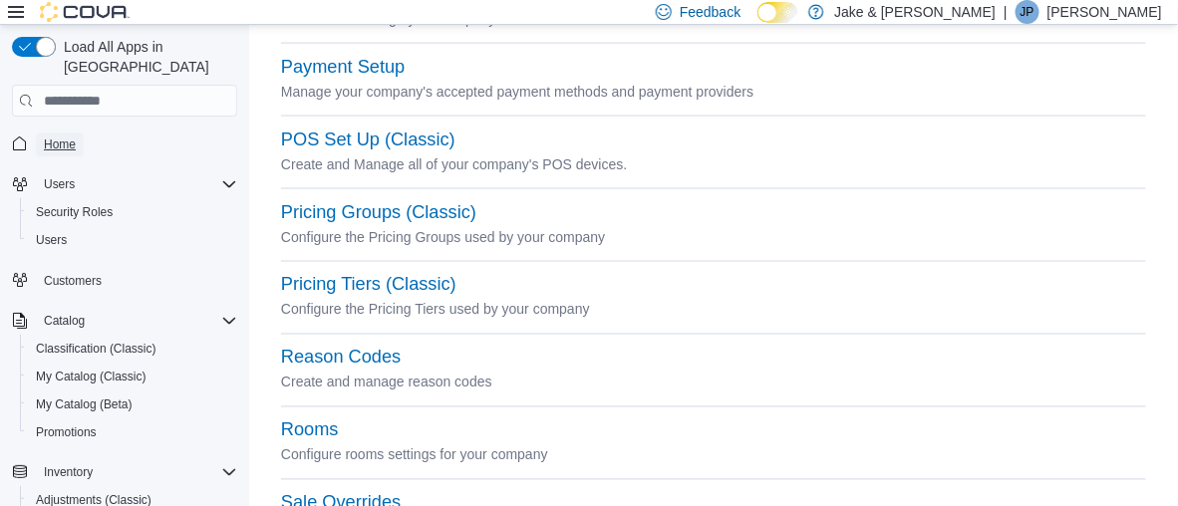
click at [66, 137] on span "Home" at bounding box center [60, 145] width 32 height 16
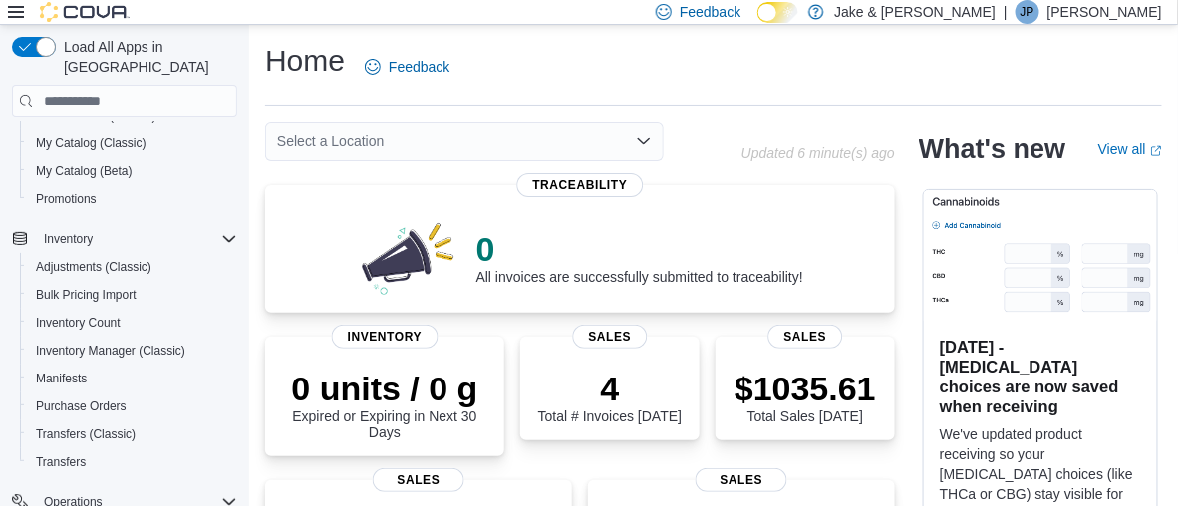
scroll to position [399, 0]
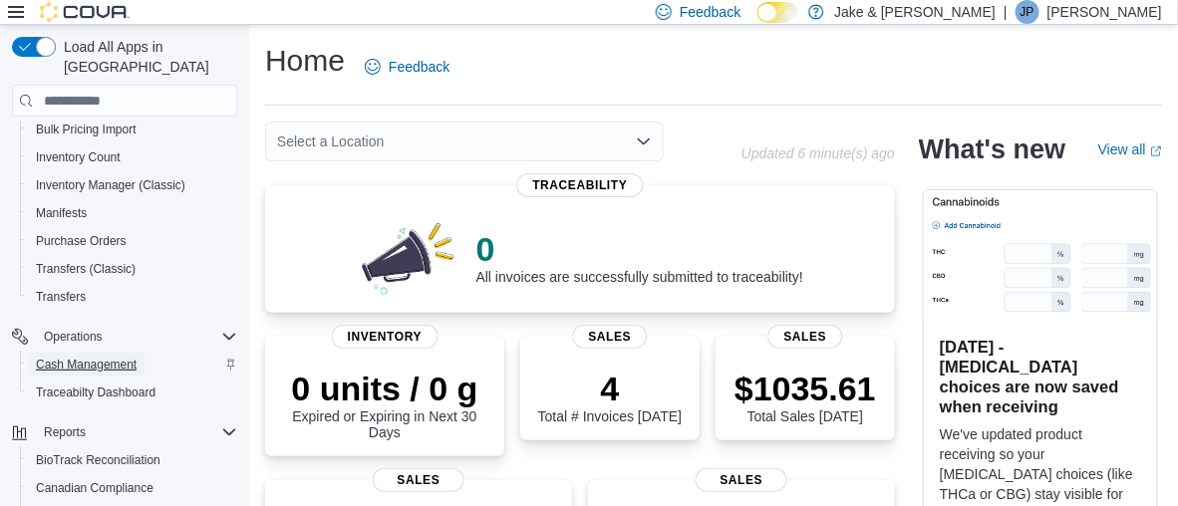
click at [120, 353] on span "Cash Management" at bounding box center [86, 365] width 101 height 24
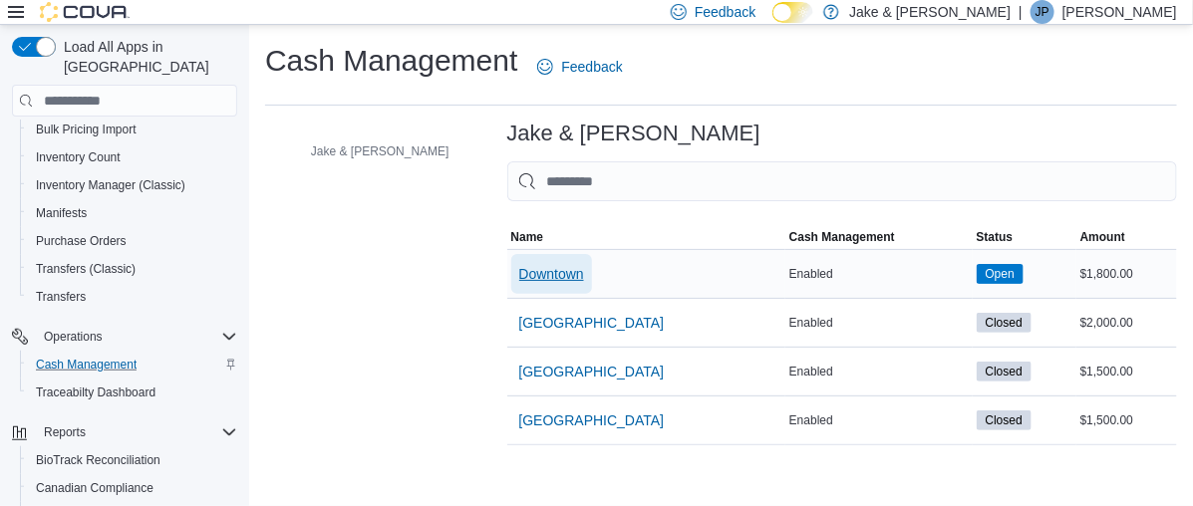
click at [519, 276] on span "Downtown" at bounding box center [551, 274] width 65 height 20
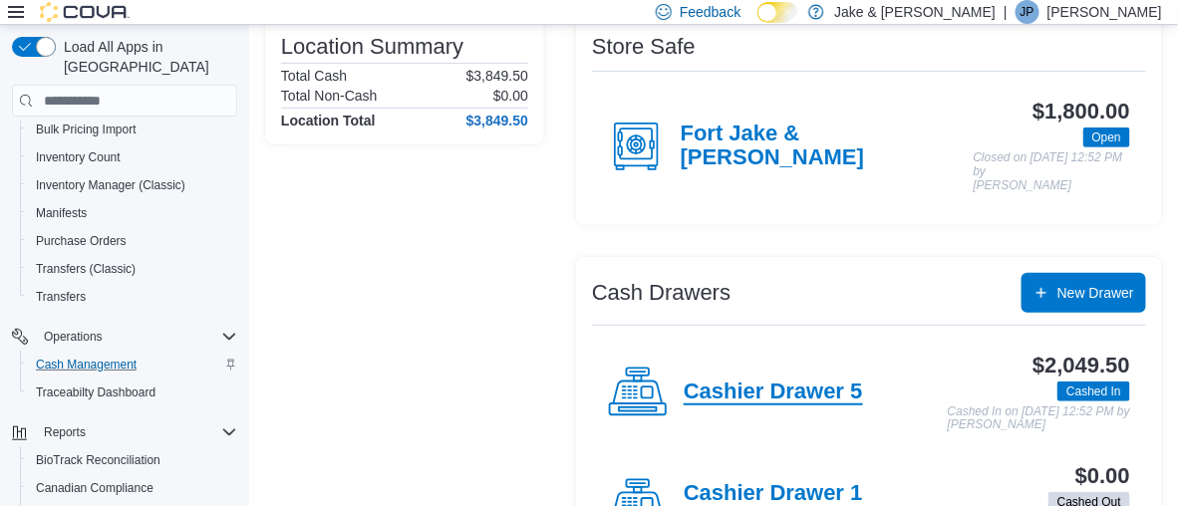
click at [767, 380] on h4 "Cashier Drawer 5" at bounding box center [773, 393] width 179 height 26
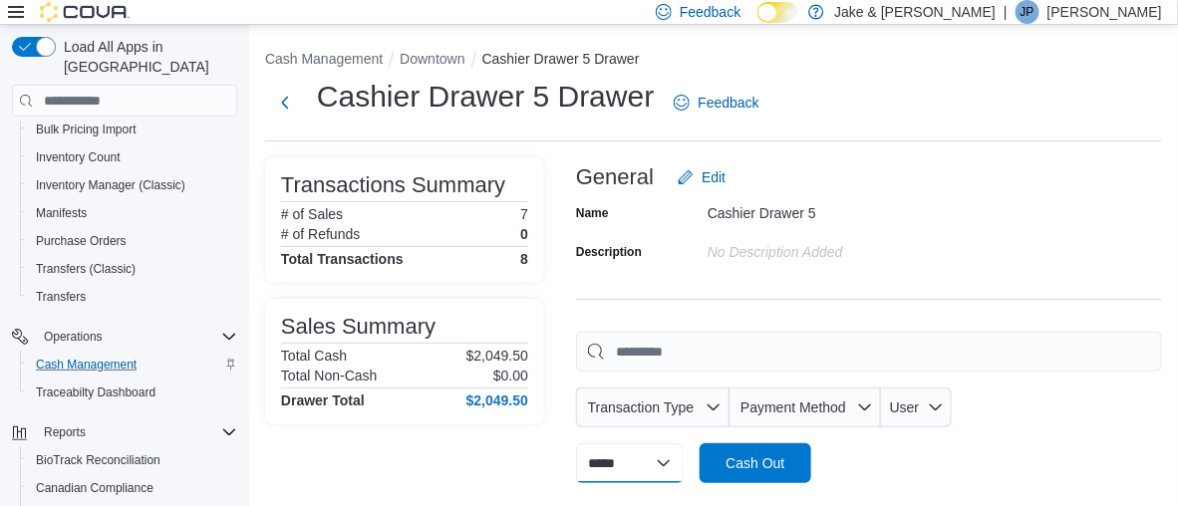
click at [672, 444] on select "**********" at bounding box center [630, 464] width 108 height 40
select select "*********"
click at [576, 444] on select "**********" at bounding box center [630, 464] width 108 height 40
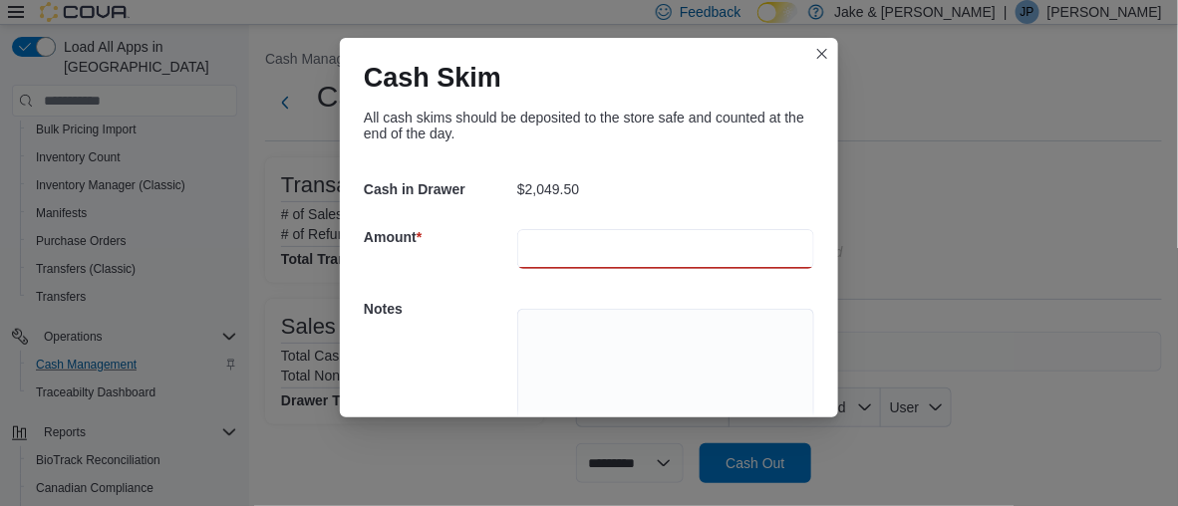
click at [571, 236] on input "number" at bounding box center [665, 249] width 297 height 40
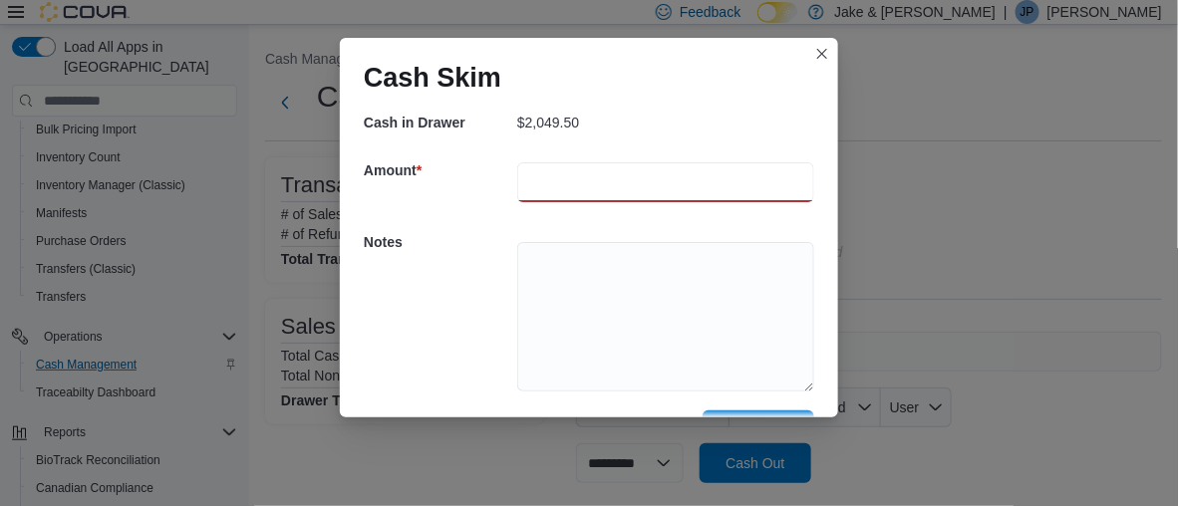
scroll to position [123, 0]
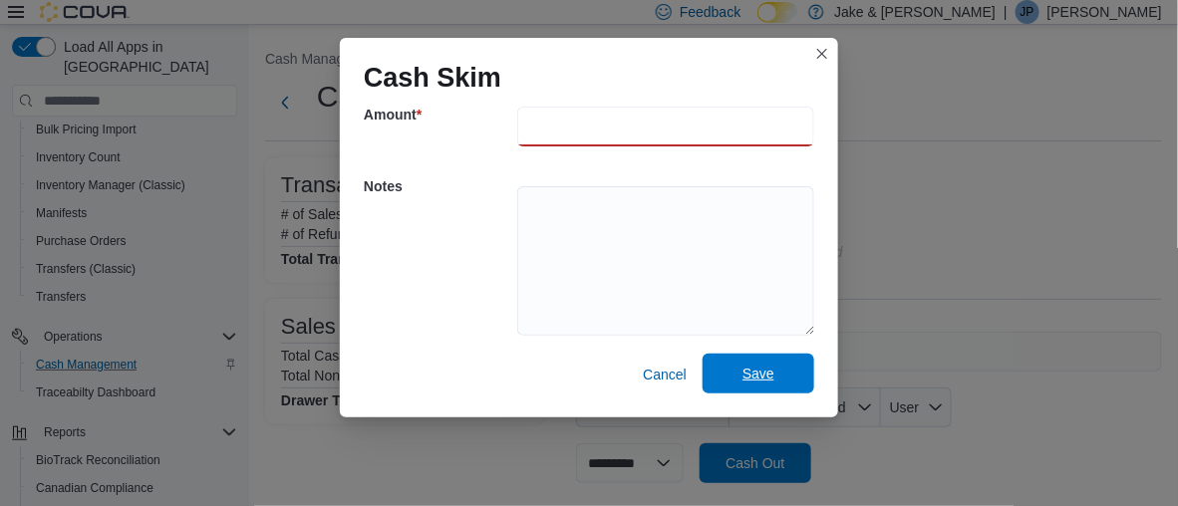
type input "****"
click at [724, 368] on span "Save" at bounding box center [759, 374] width 88 height 40
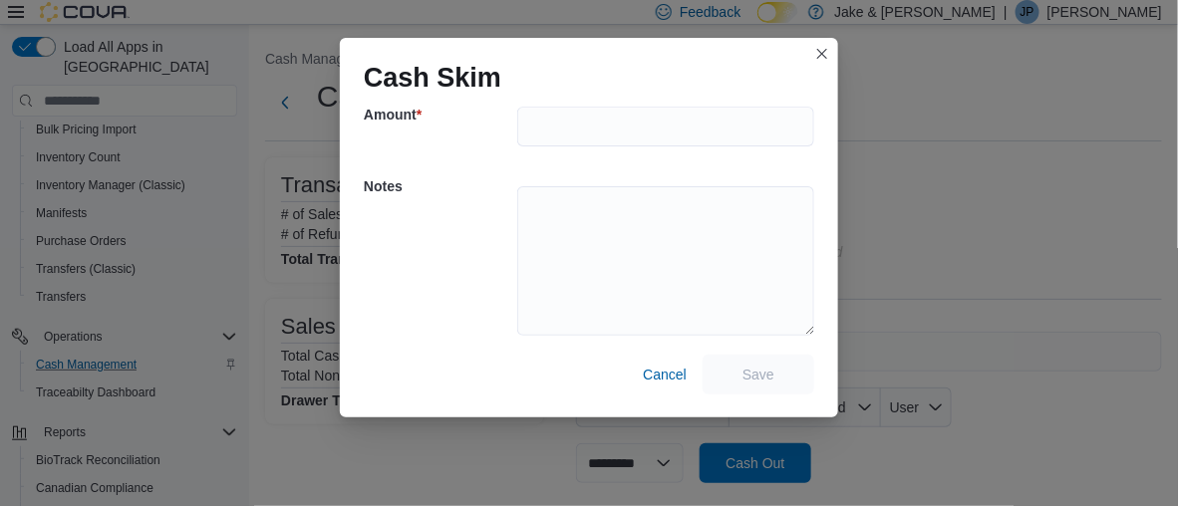
scroll to position [0, 0]
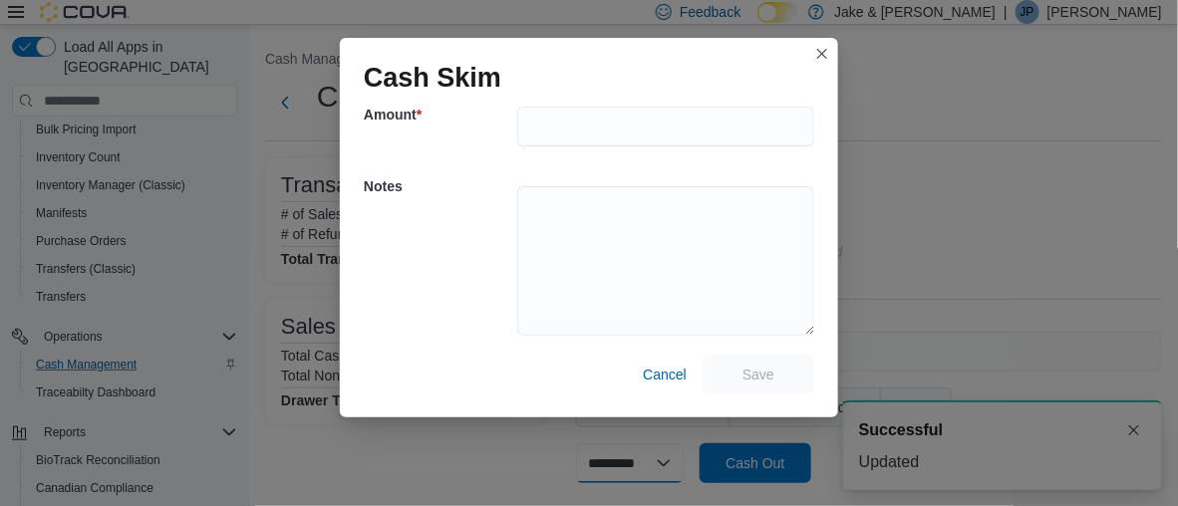
select select
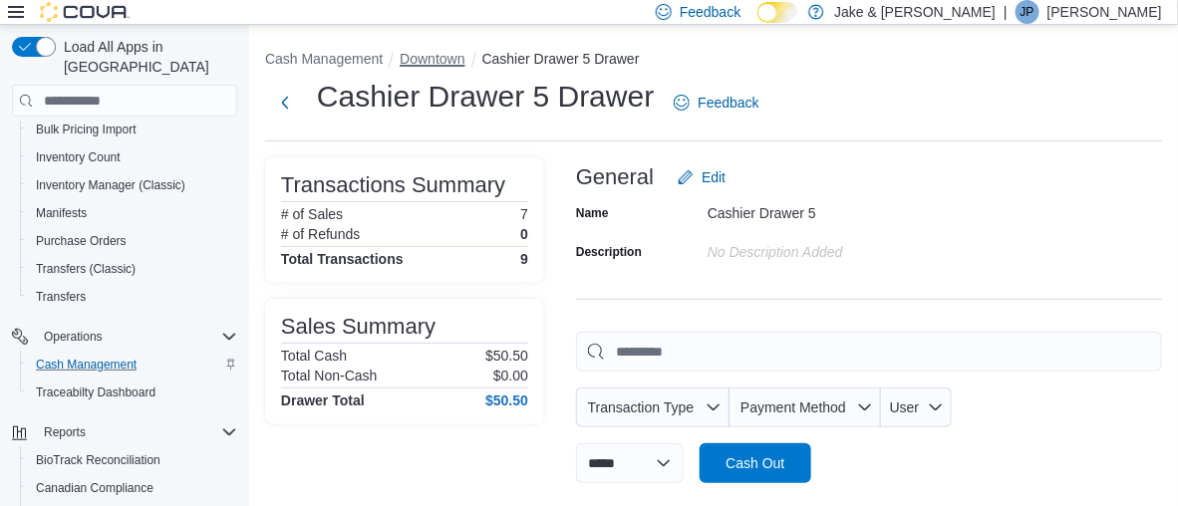
click at [429, 55] on button "Downtown" at bounding box center [432, 59] width 65 height 16
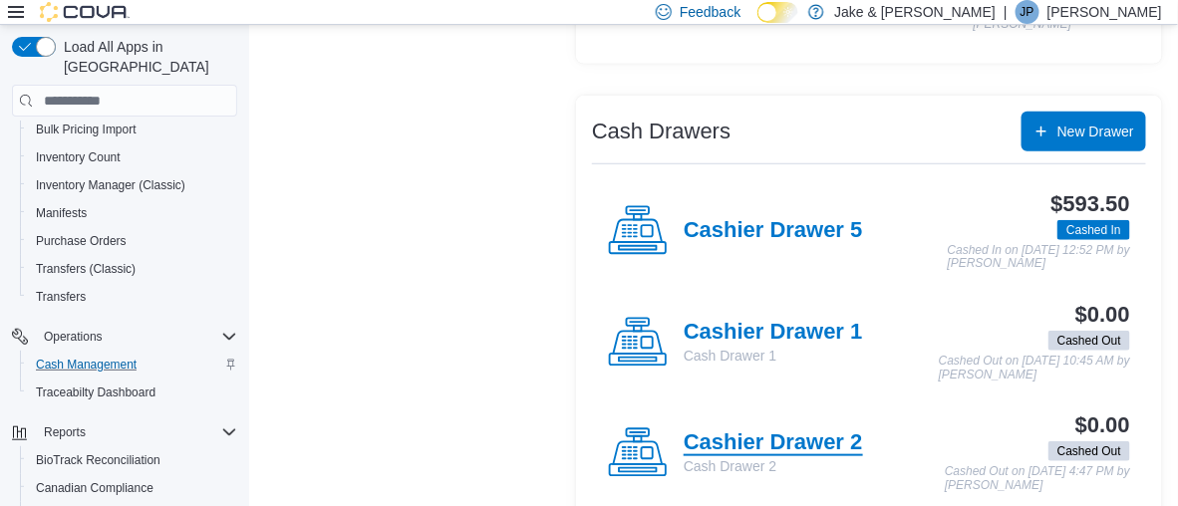
scroll to position [170, 0]
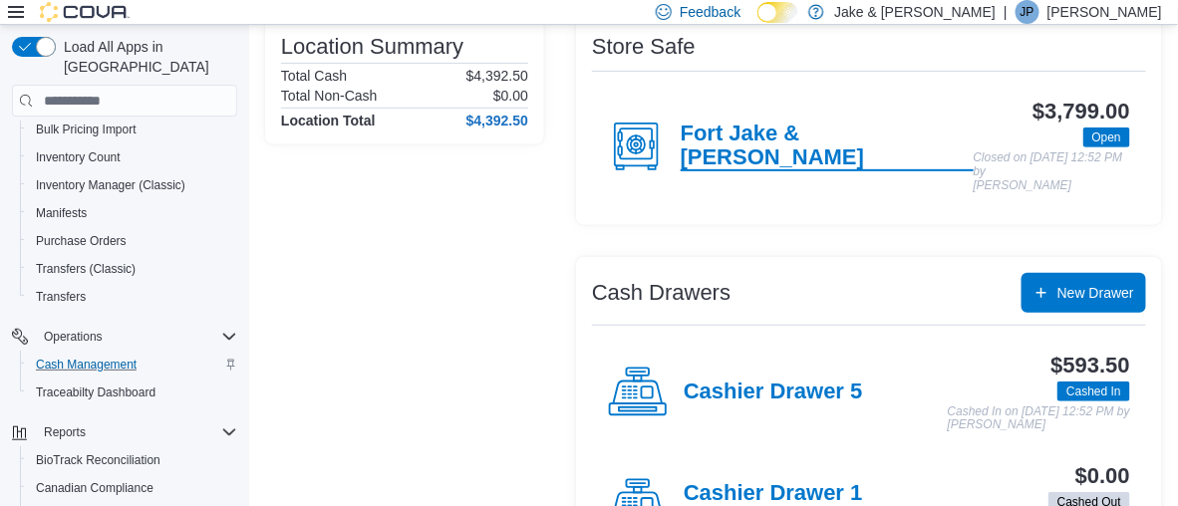
click at [730, 129] on h4 "Fort Jake & [PERSON_NAME]" at bounding box center [827, 147] width 293 height 50
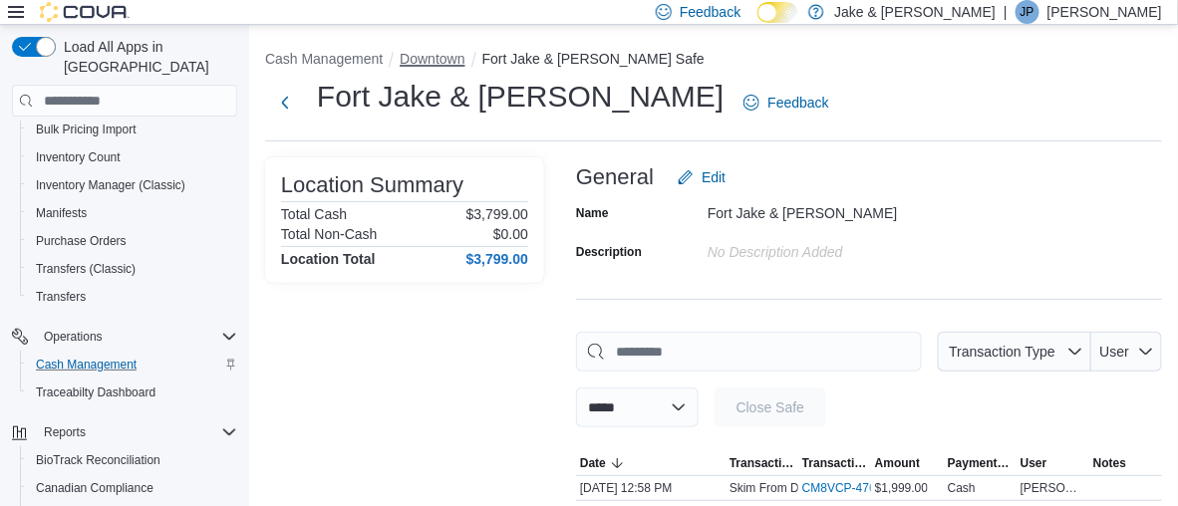
click at [439, 64] on button "Downtown" at bounding box center [432, 59] width 65 height 16
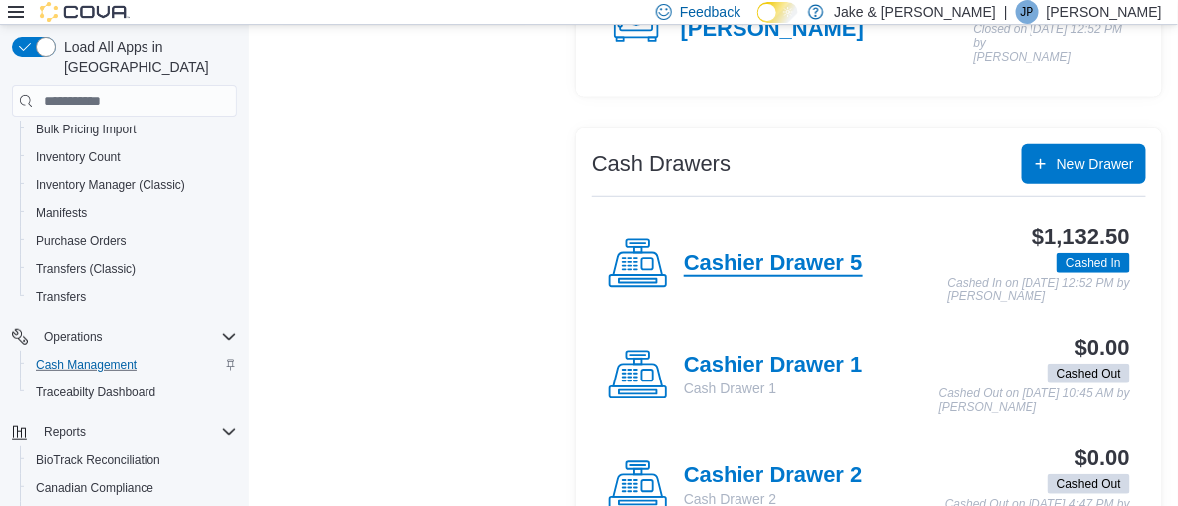
click at [738, 251] on h4 "Cashier Drawer 5" at bounding box center [773, 264] width 179 height 26
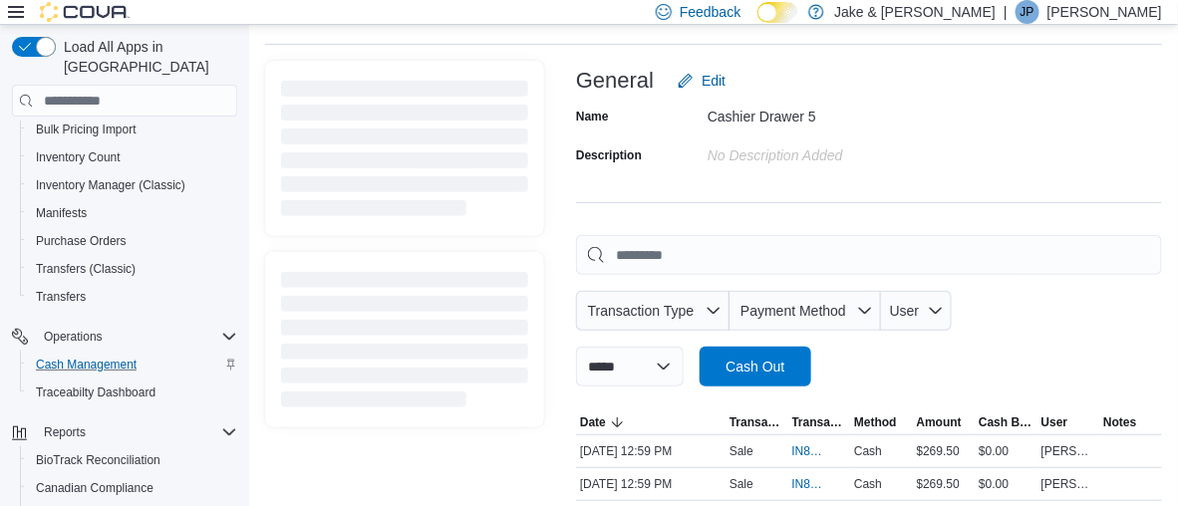
scroll to position [299, 0]
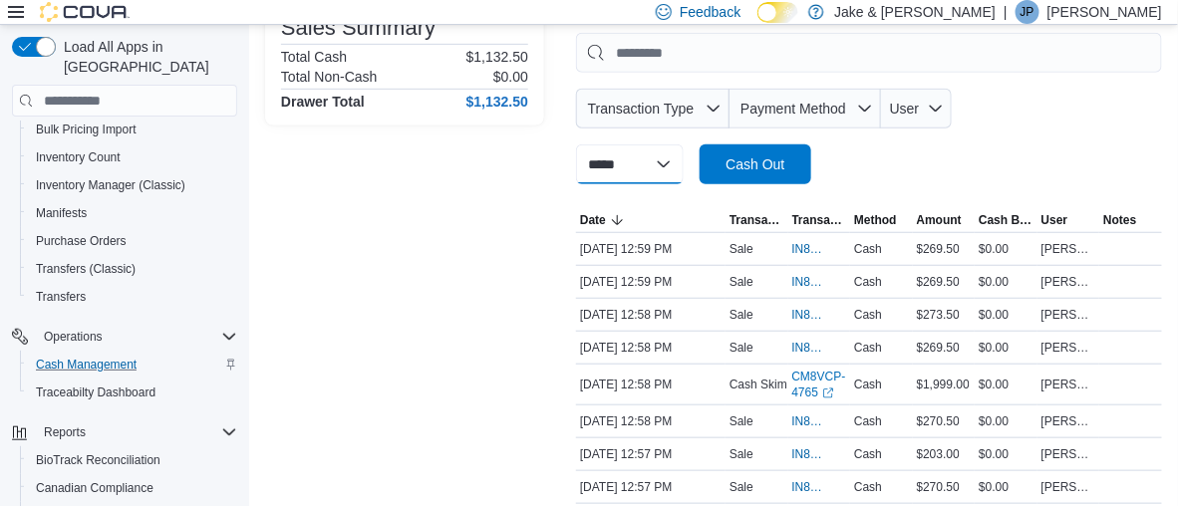
click at [674, 145] on select "**********" at bounding box center [630, 165] width 108 height 40
select select "*********"
click at [576, 145] on select "**********" at bounding box center [630, 165] width 108 height 40
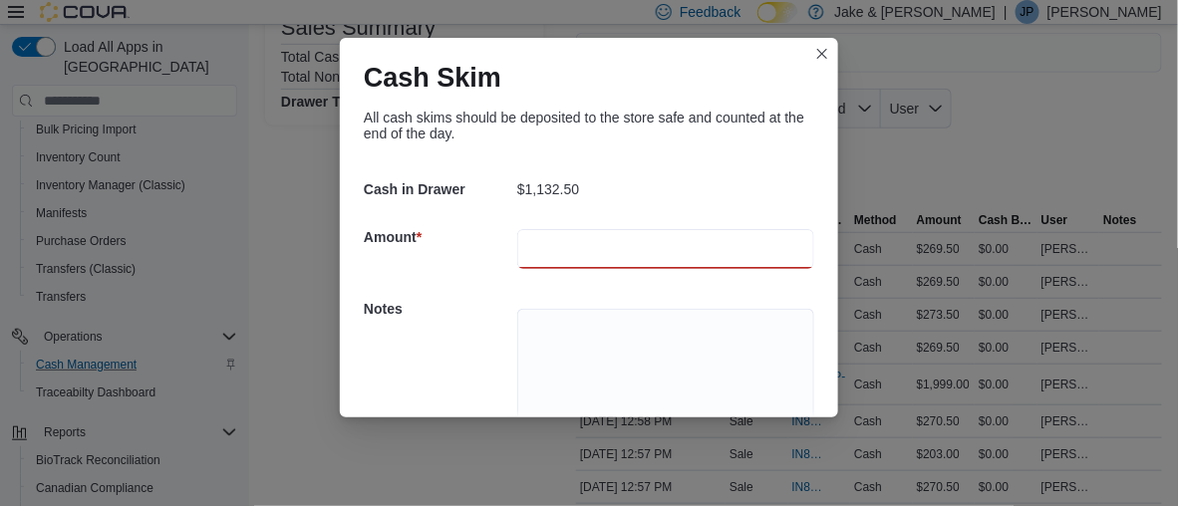
click at [575, 249] on input "number" at bounding box center [665, 249] width 297 height 40
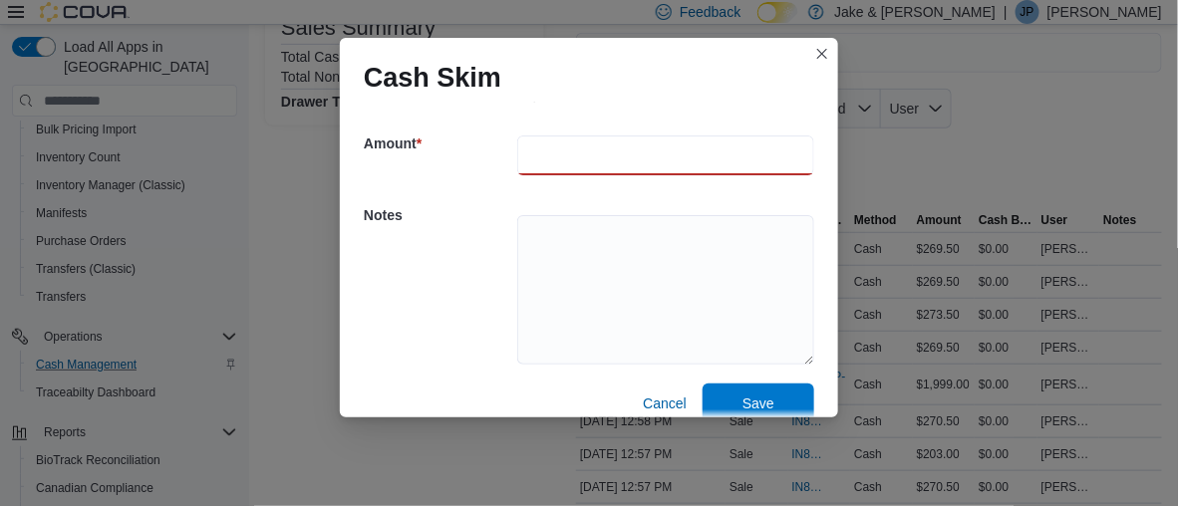
scroll to position [123, 0]
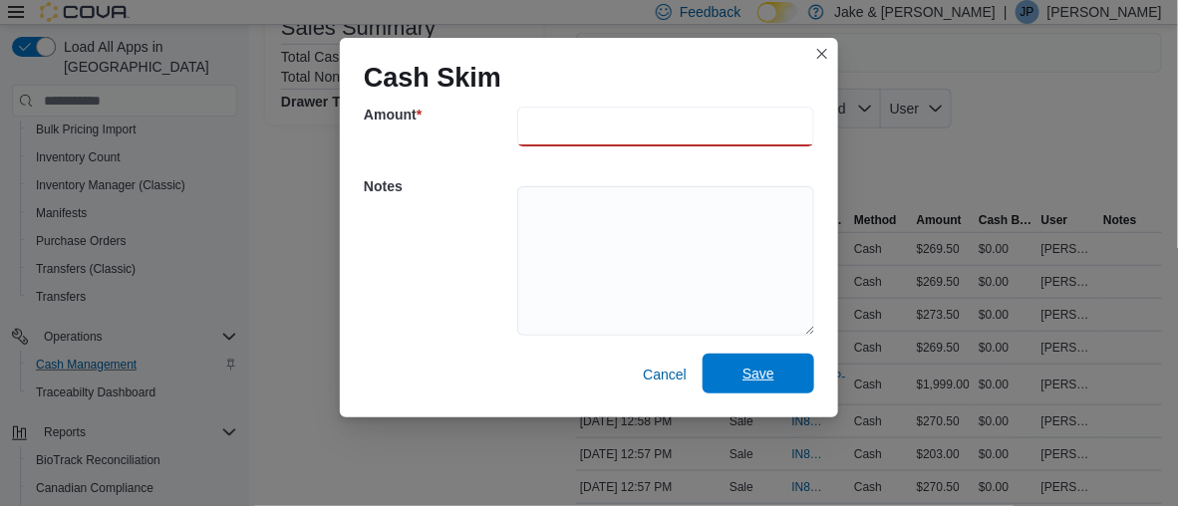
type input "****"
click at [743, 367] on span "Save" at bounding box center [759, 374] width 32 height 20
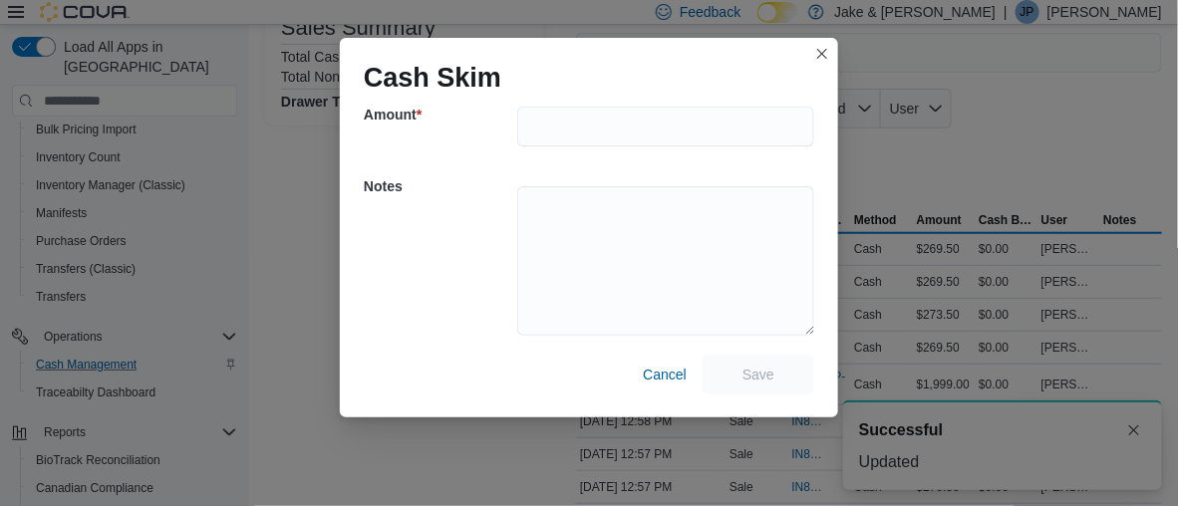
scroll to position [0, 0]
select select
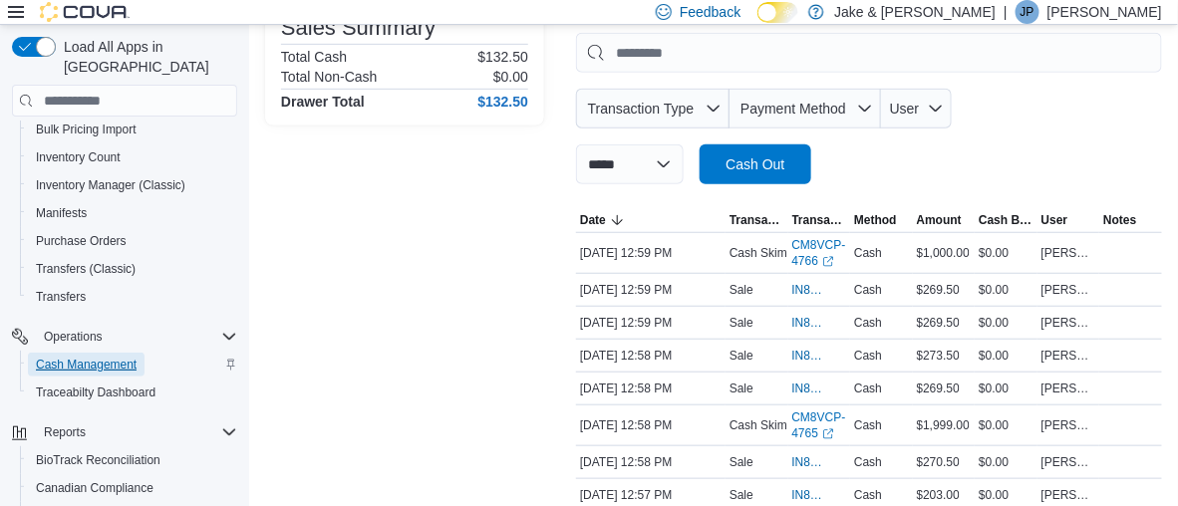
click at [85, 357] on span "Cash Management" at bounding box center [86, 365] width 101 height 16
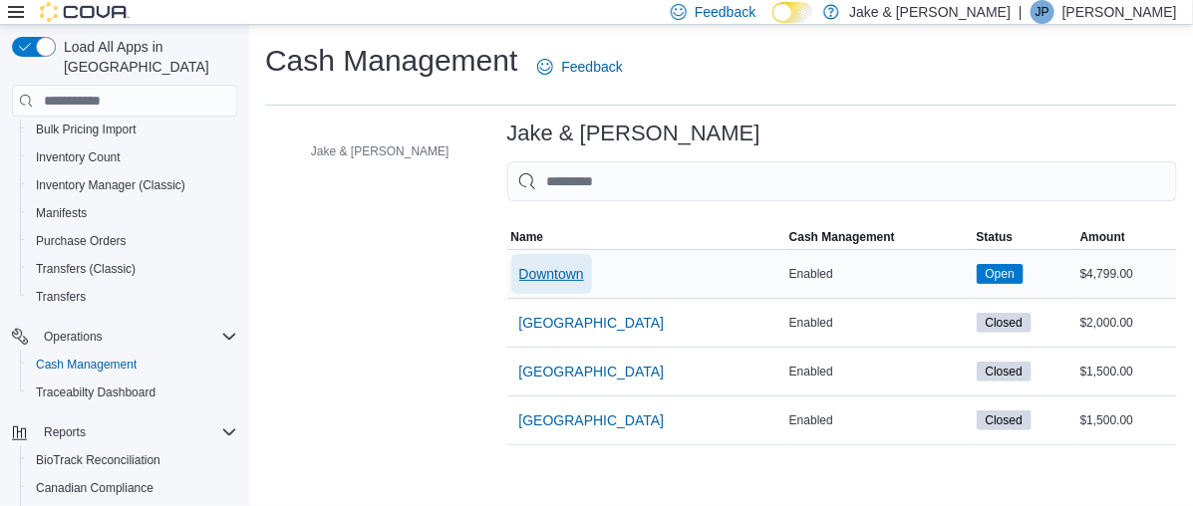
click at [519, 268] on span "Downtown" at bounding box center [551, 274] width 65 height 20
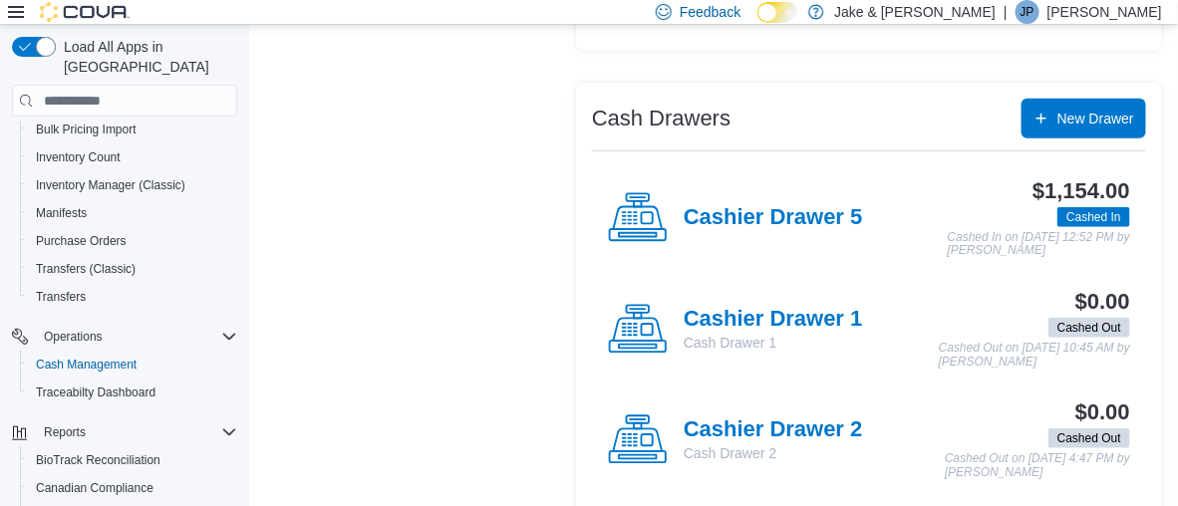
scroll to position [199, 0]
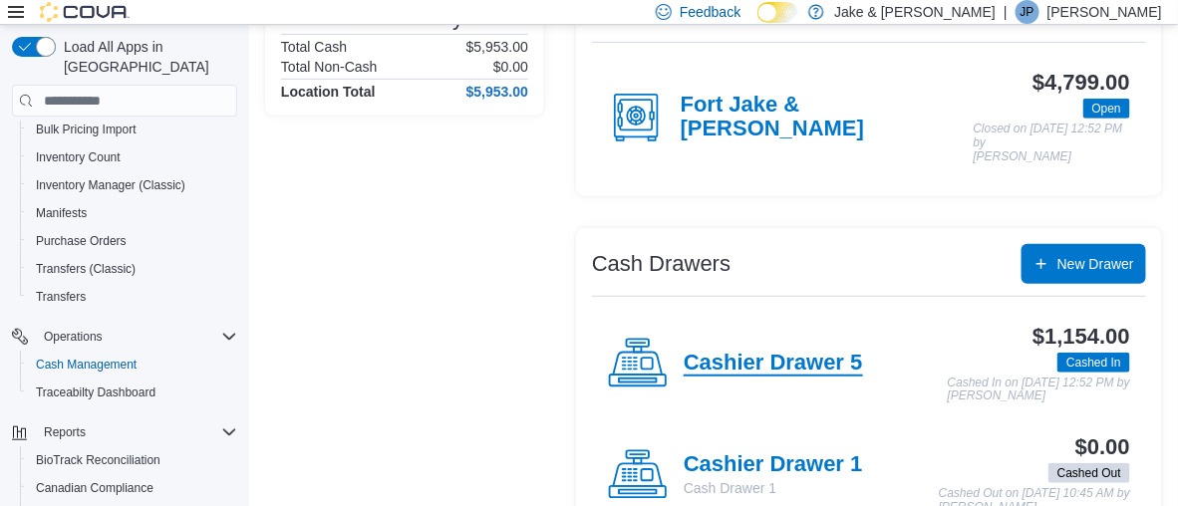
click at [743, 351] on h4 "Cashier Drawer 5" at bounding box center [773, 364] width 179 height 26
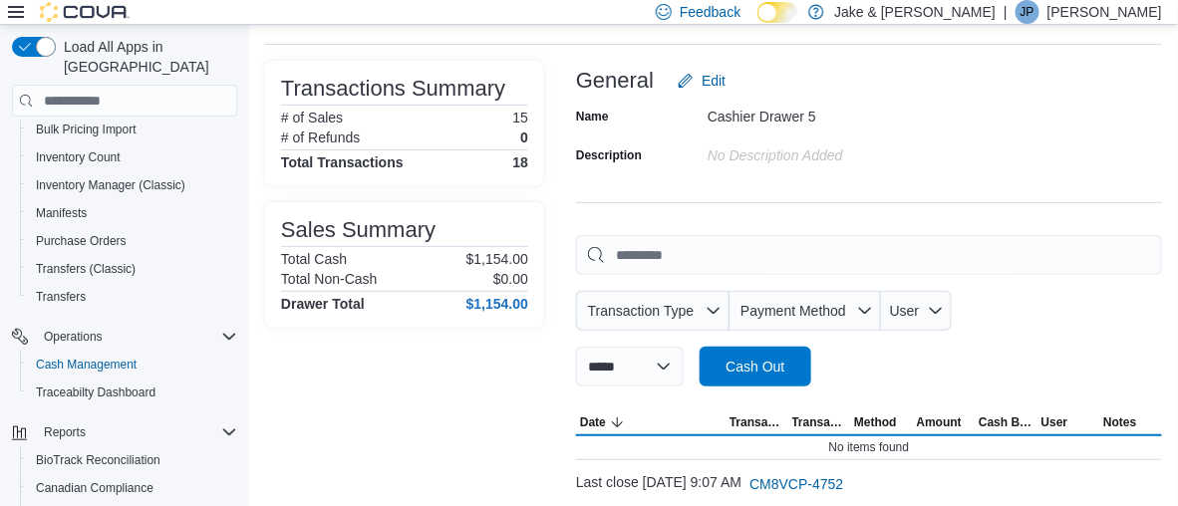
scroll to position [199, 0]
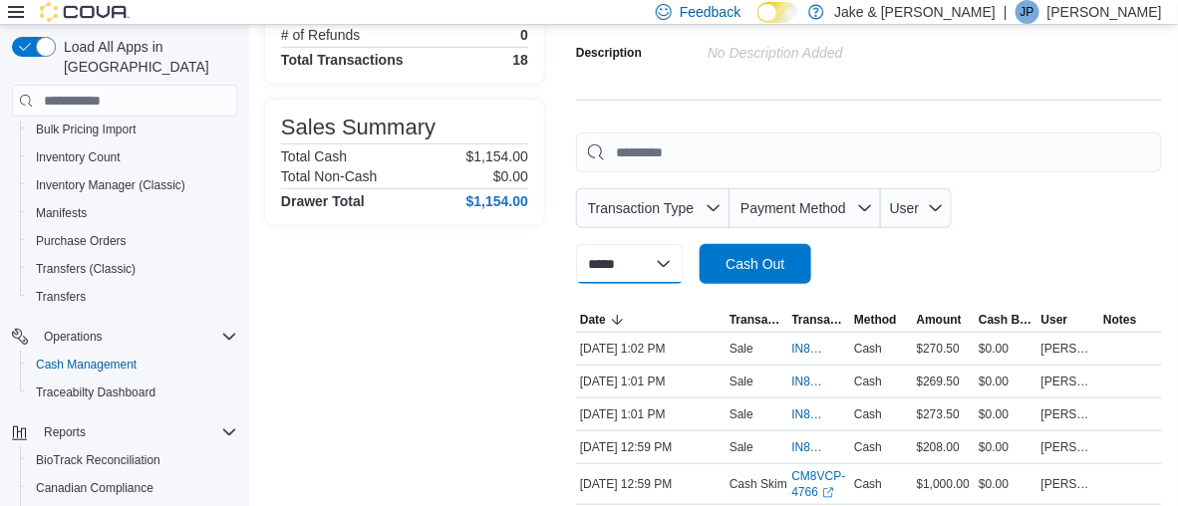
click at [658, 244] on select "**********" at bounding box center [630, 264] width 108 height 40
select select "*********"
click at [576, 244] on select "**********" at bounding box center [630, 264] width 108 height 40
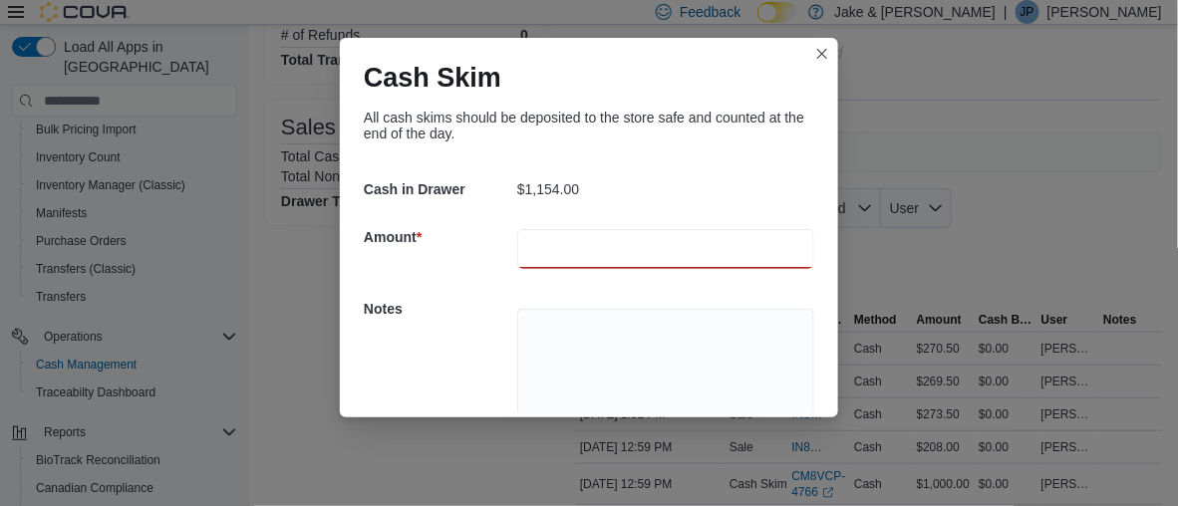
click at [612, 234] on input "number" at bounding box center [665, 249] width 297 height 40
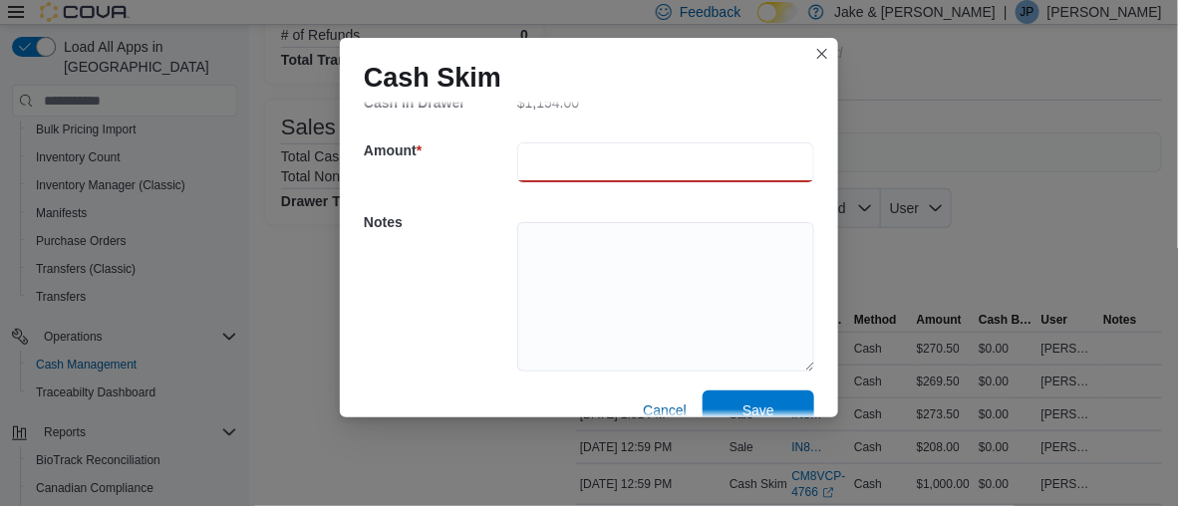
scroll to position [123, 0]
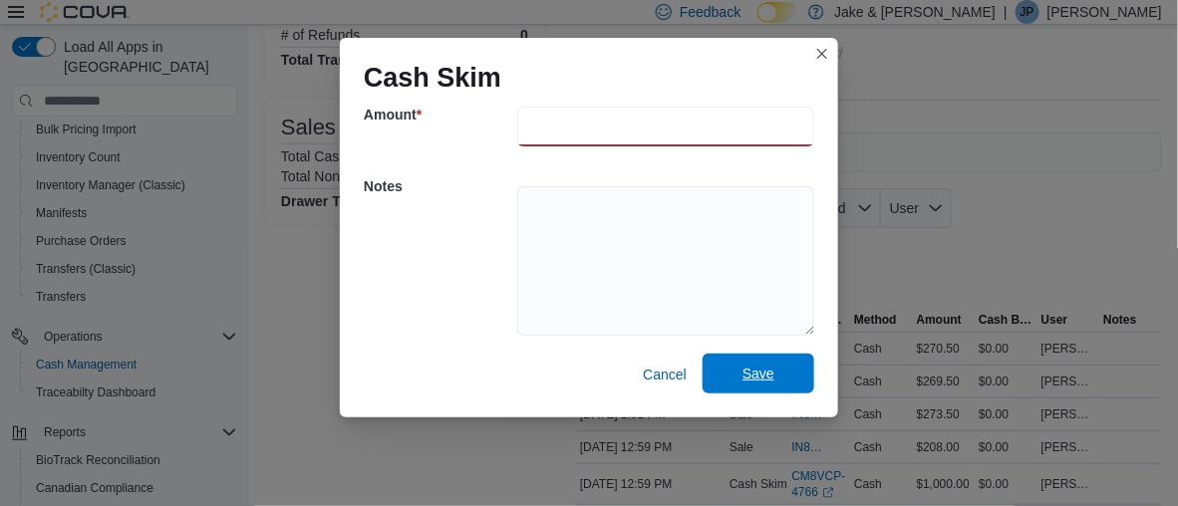
type input "***"
click at [755, 377] on span "Save" at bounding box center [759, 374] width 32 height 20
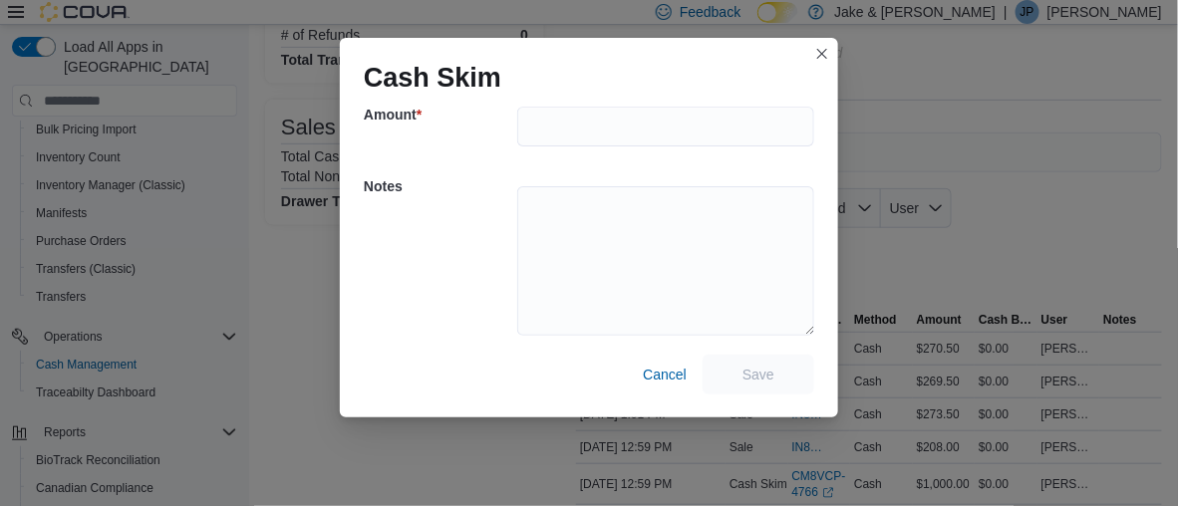
scroll to position [0, 0]
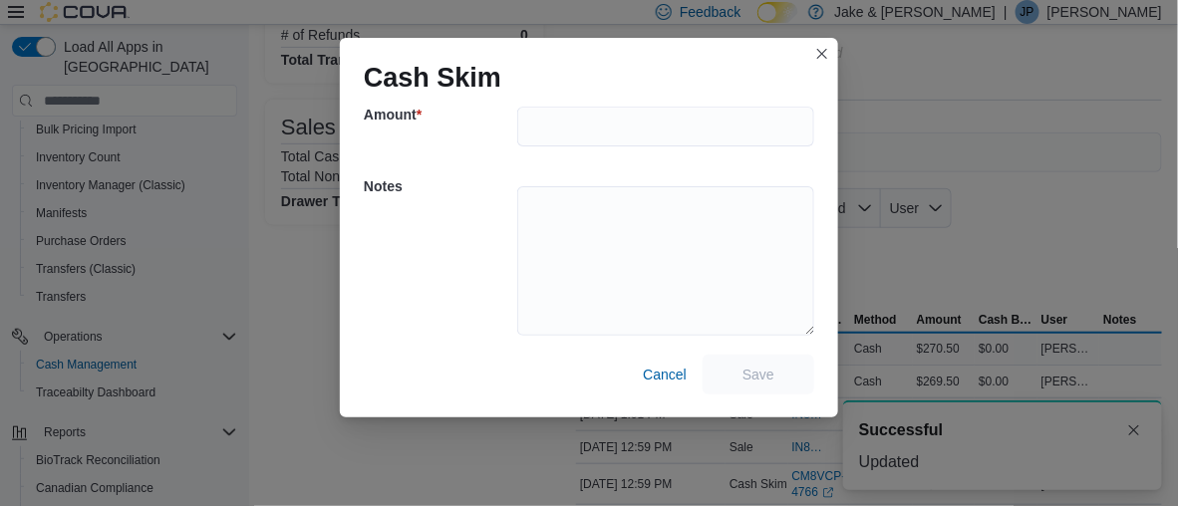
select select
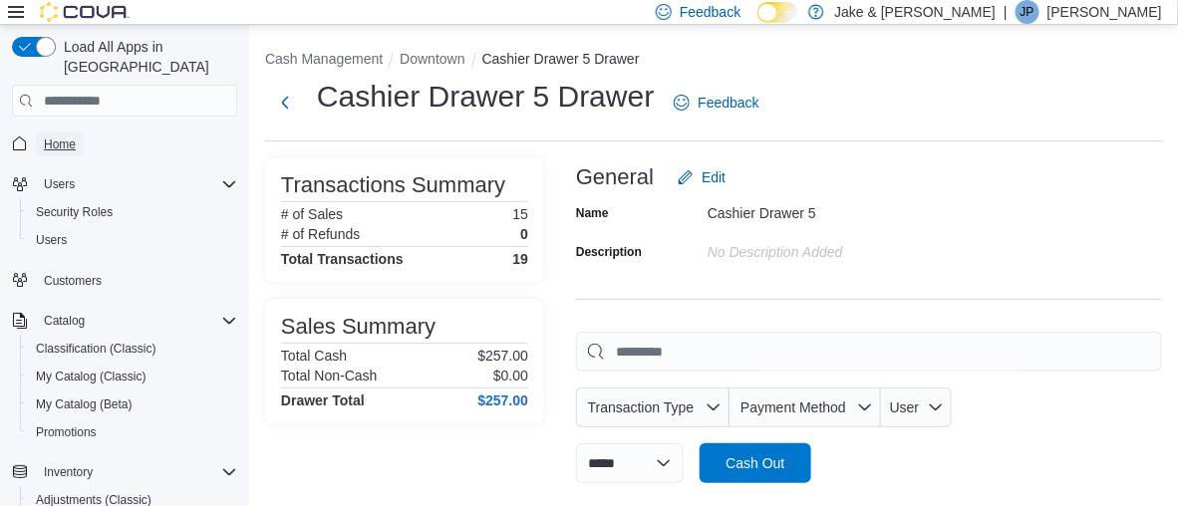
click at [41, 133] on link "Home" at bounding box center [60, 145] width 48 height 24
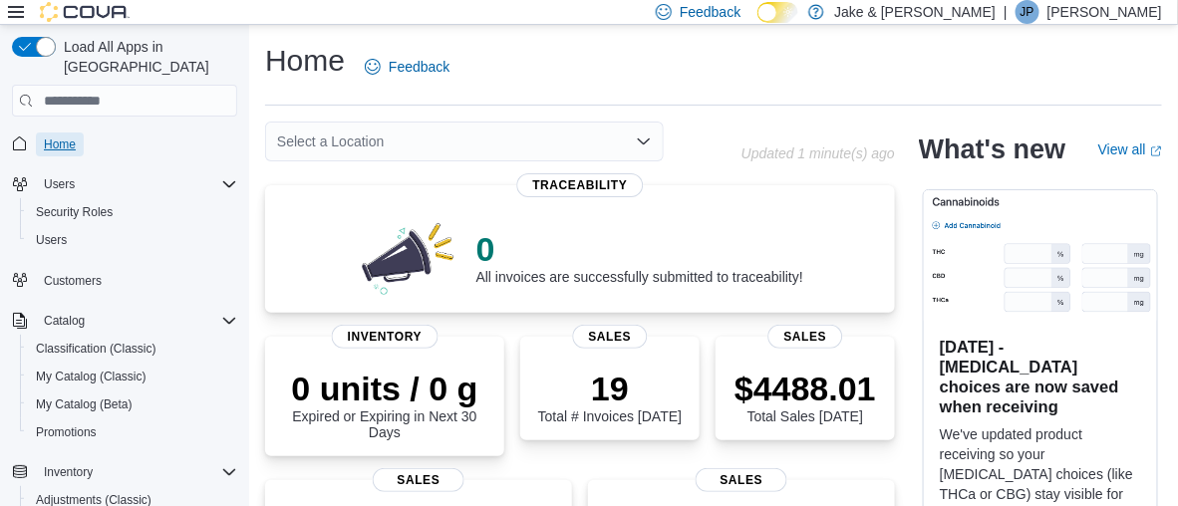
click at [53, 133] on span "Home" at bounding box center [60, 145] width 32 height 24
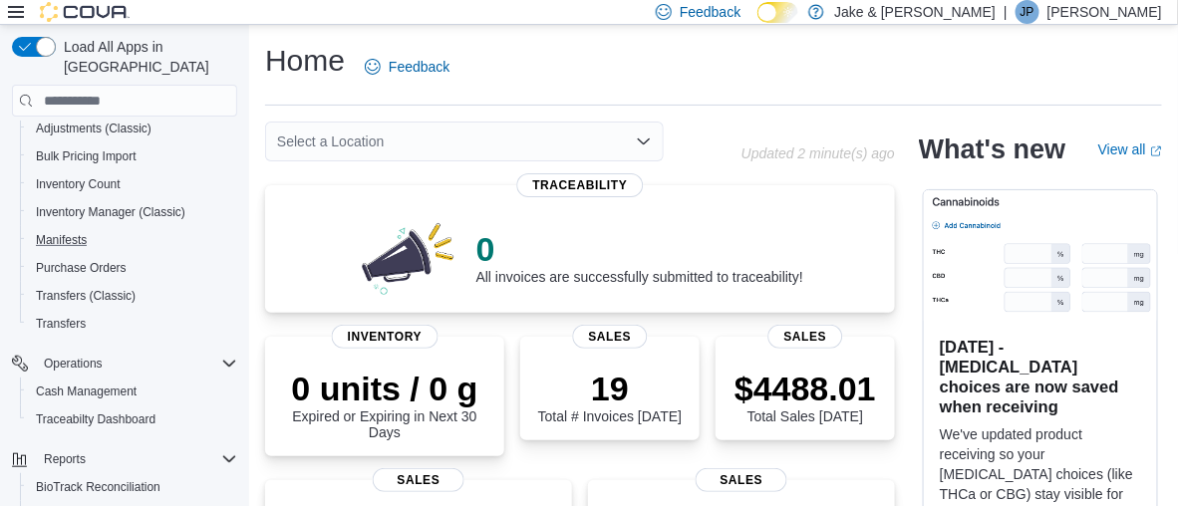
scroll to position [432, 0]
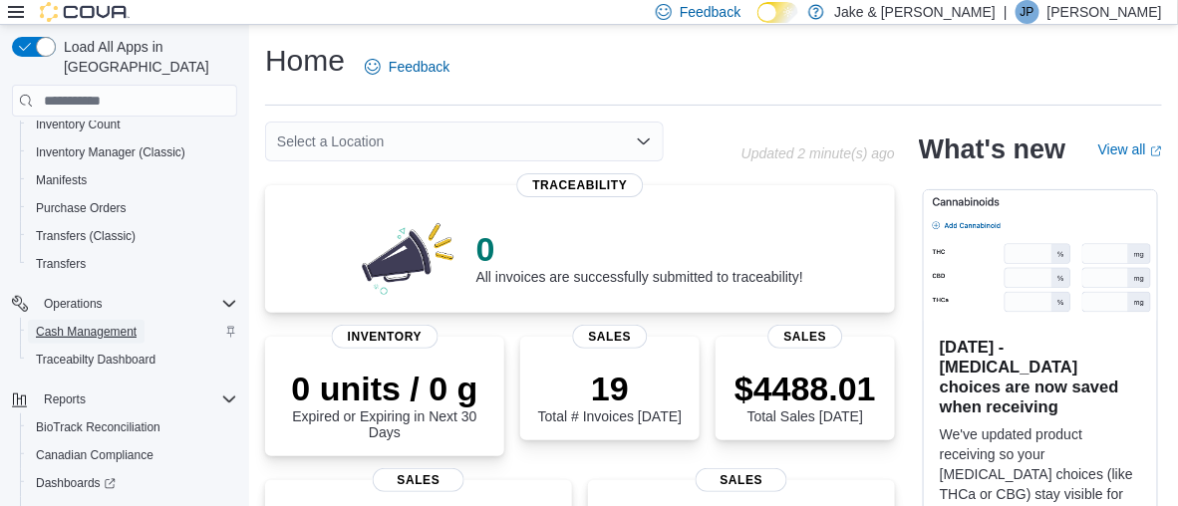
click at [122, 320] on span "Cash Management" at bounding box center [86, 332] width 101 height 24
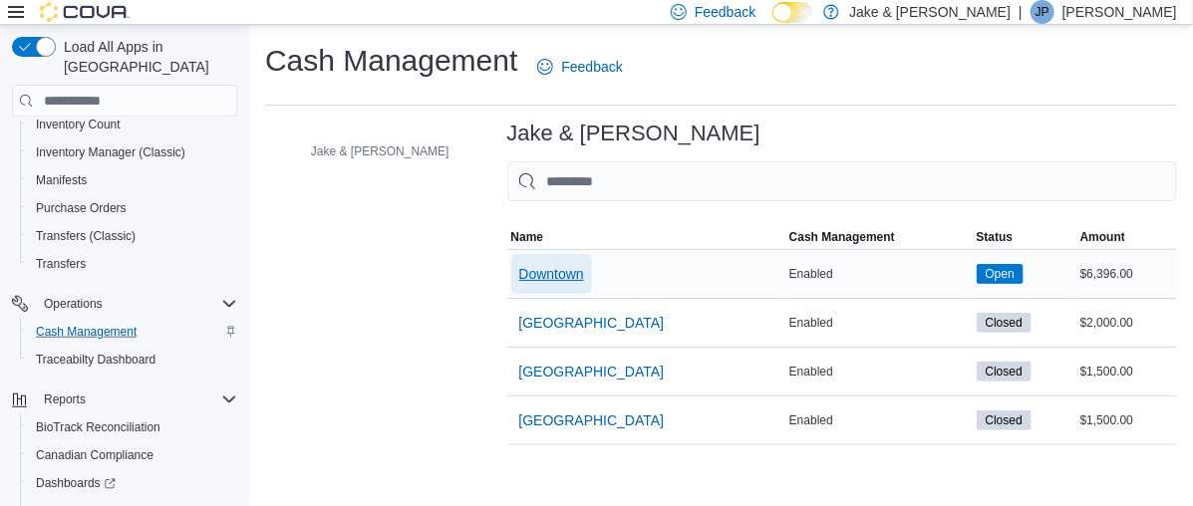
click at [519, 272] on span "Downtown" at bounding box center [551, 274] width 65 height 20
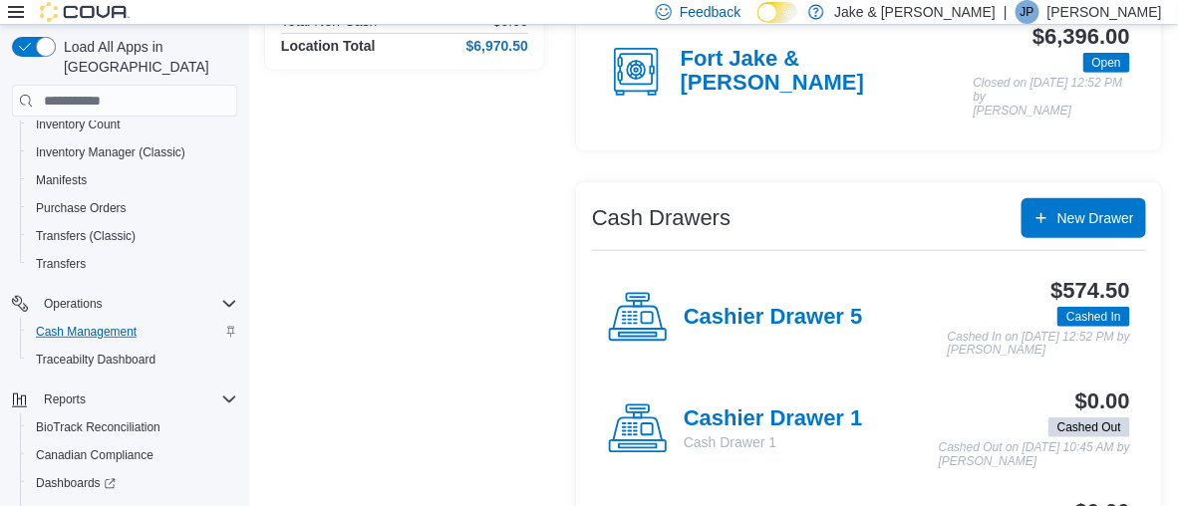
scroll to position [271, 0]
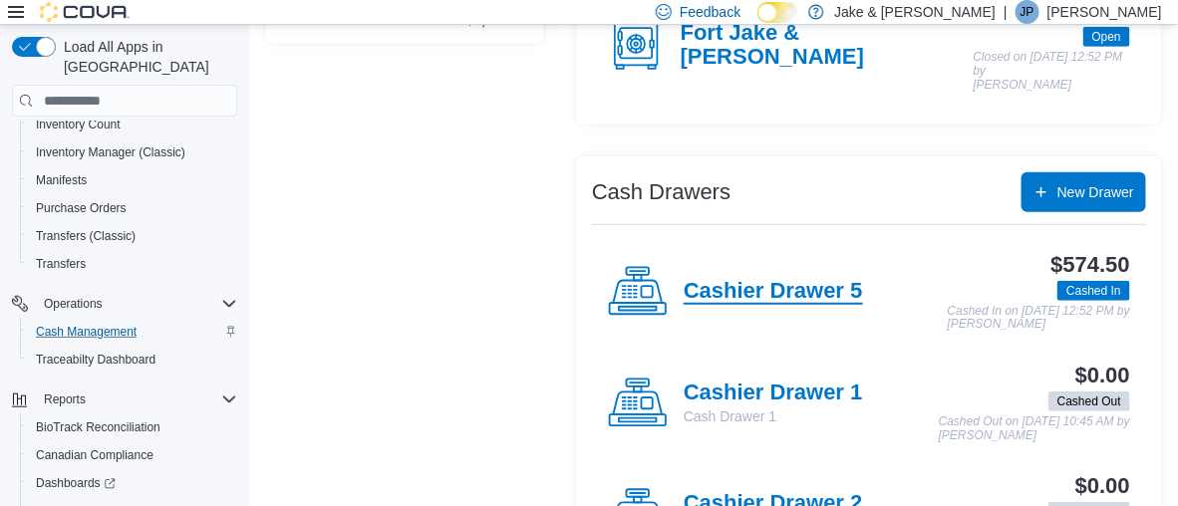
click at [736, 279] on h4 "Cashier Drawer 5" at bounding box center [773, 292] width 179 height 26
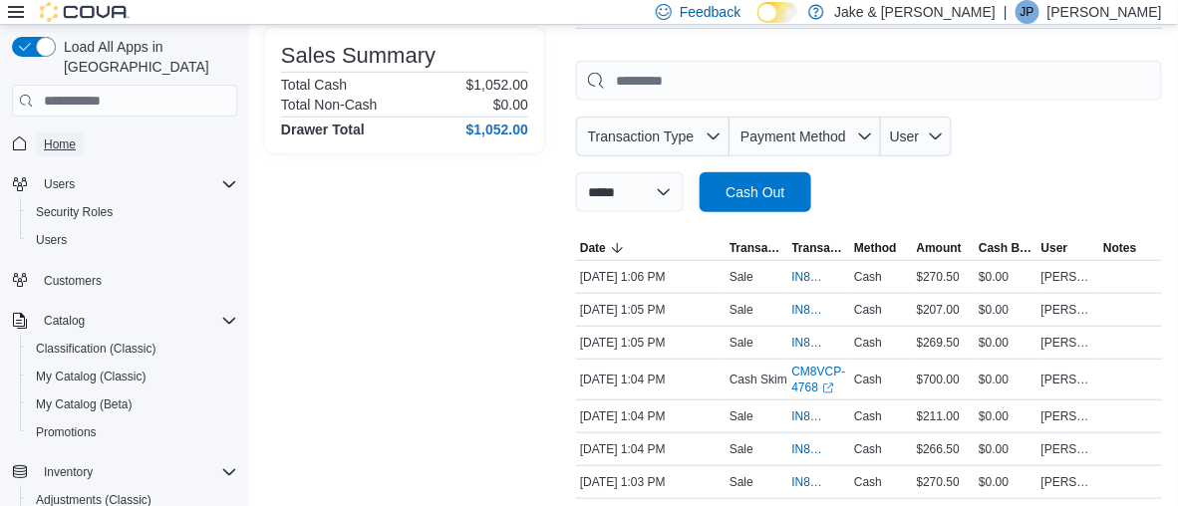
click at [75, 133] on link "Home" at bounding box center [60, 145] width 48 height 24
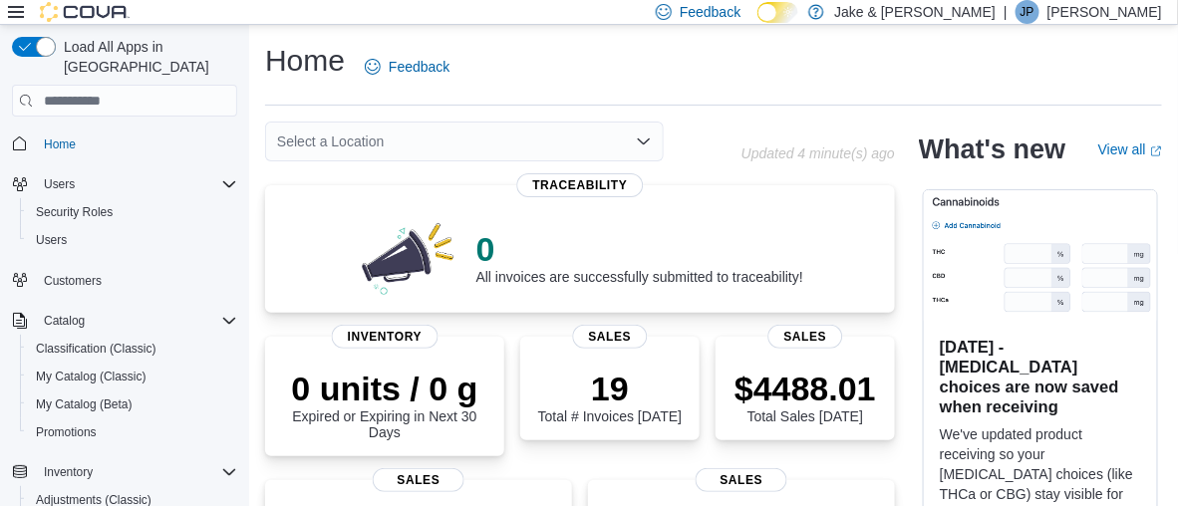
click at [729, 129] on div "Select a Location" at bounding box center [503, 142] width 476 height 40
click at [61, 204] on span "Security Roles" at bounding box center [74, 212] width 77 height 16
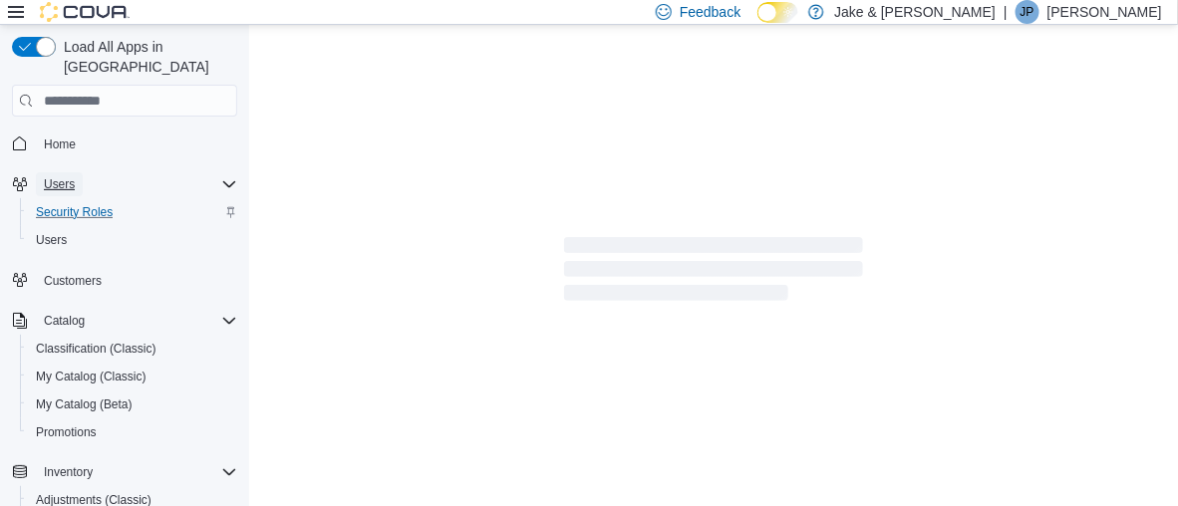
click at [64, 176] on span "Users" at bounding box center [59, 184] width 31 height 16
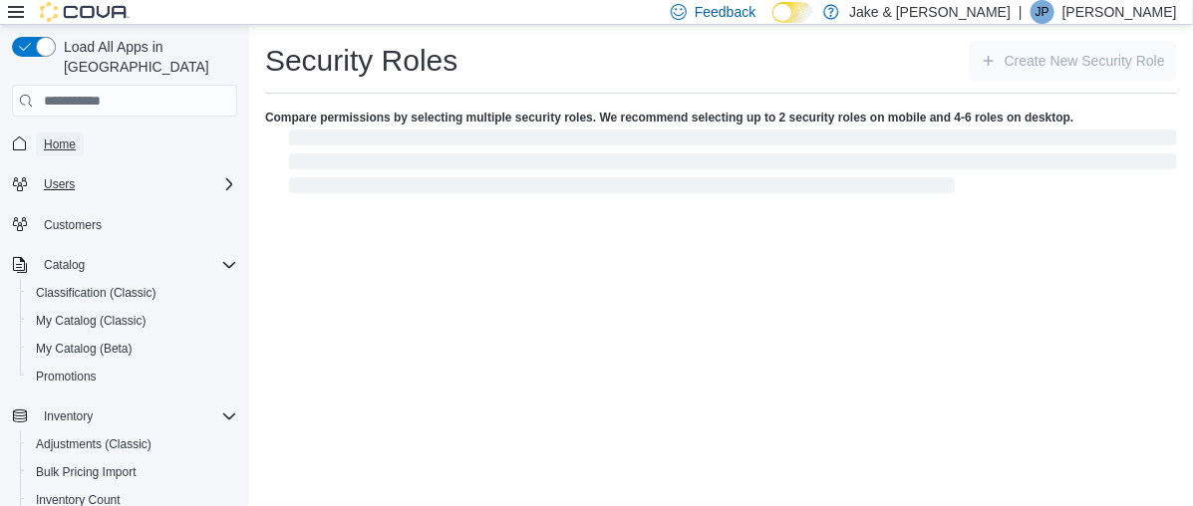
click at [68, 137] on span "Home" at bounding box center [60, 145] width 32 height 16
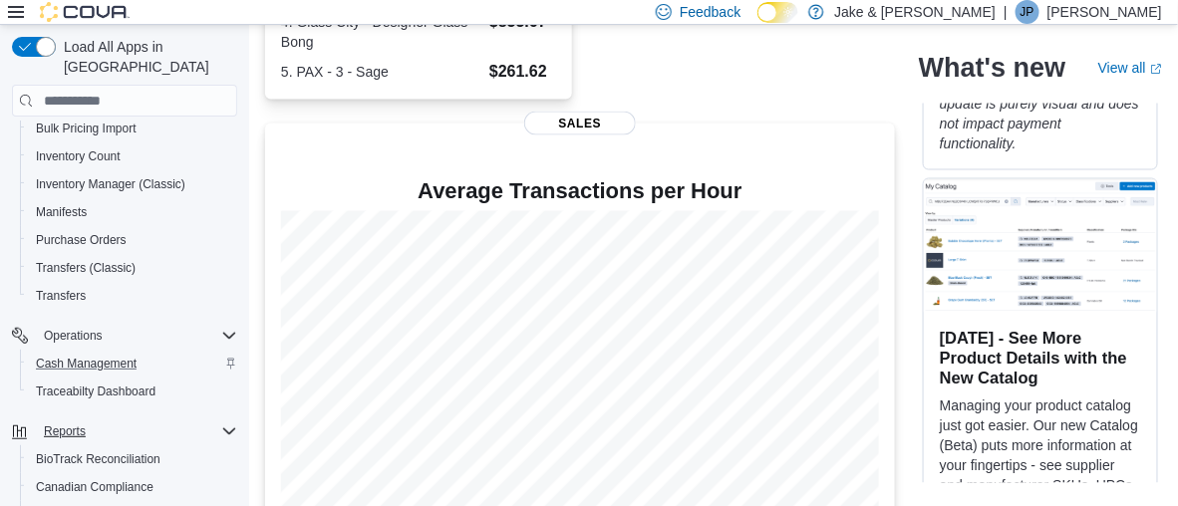
scroll to position [474, 0]
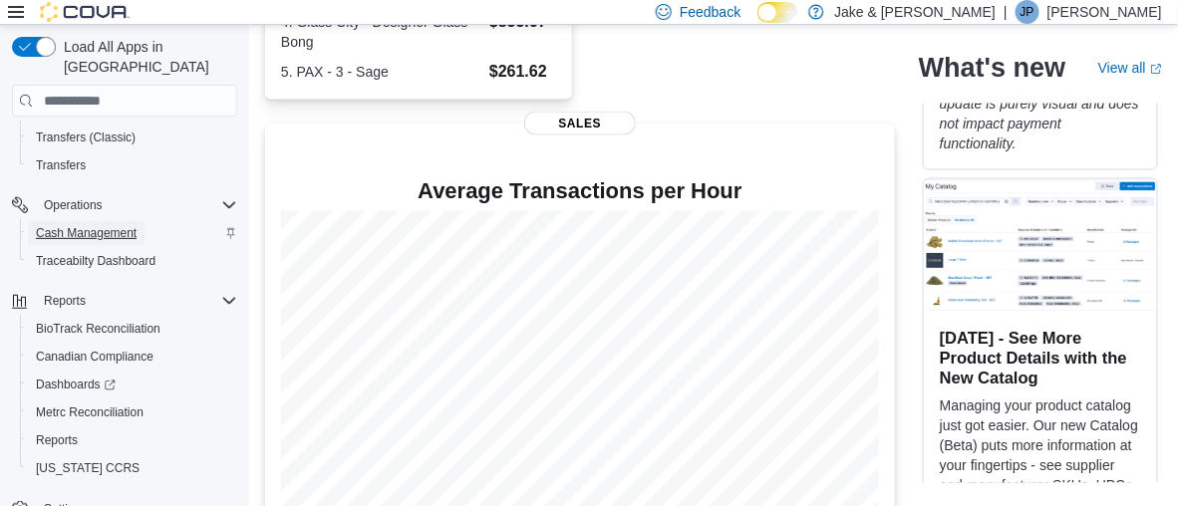
click at [128, 225] on span "Cash Management" at bounding box center [86, 233] width 101 height 16
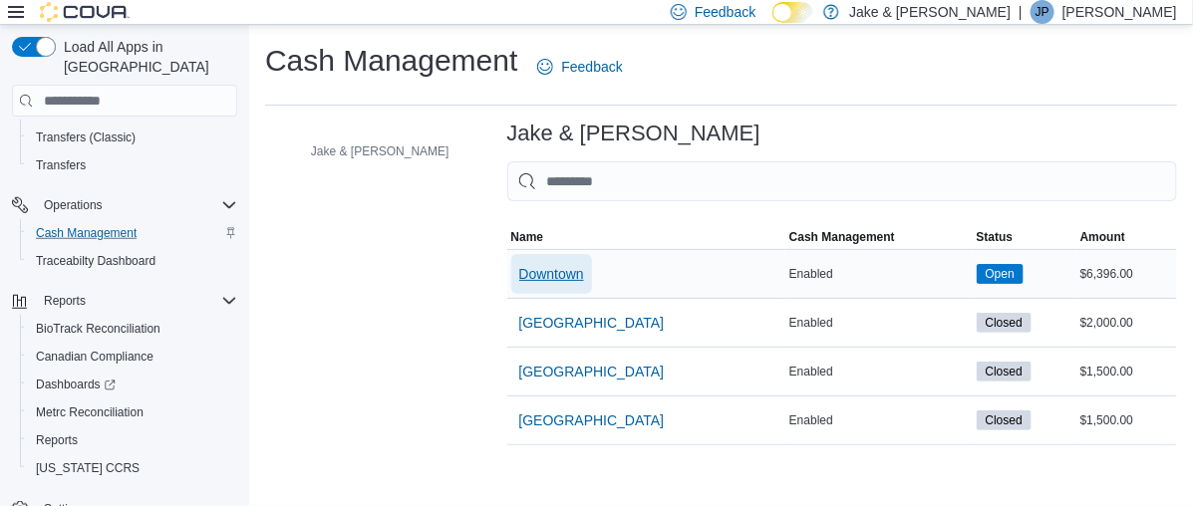
click at [519, 270] on span "Downtown" at bounding box center [551, 274] width 65 height 20
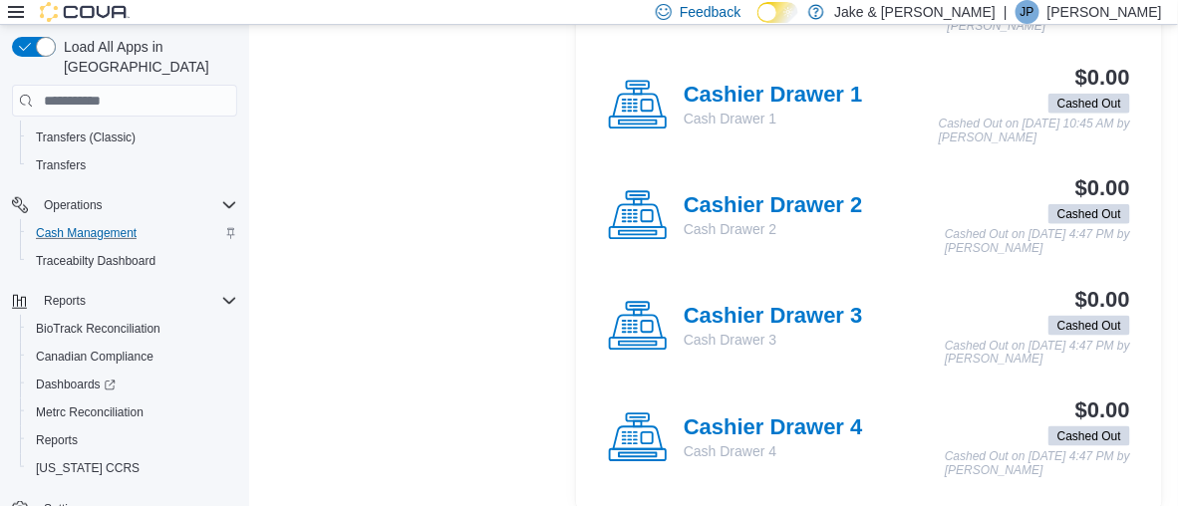
scroll to position [370, 0]
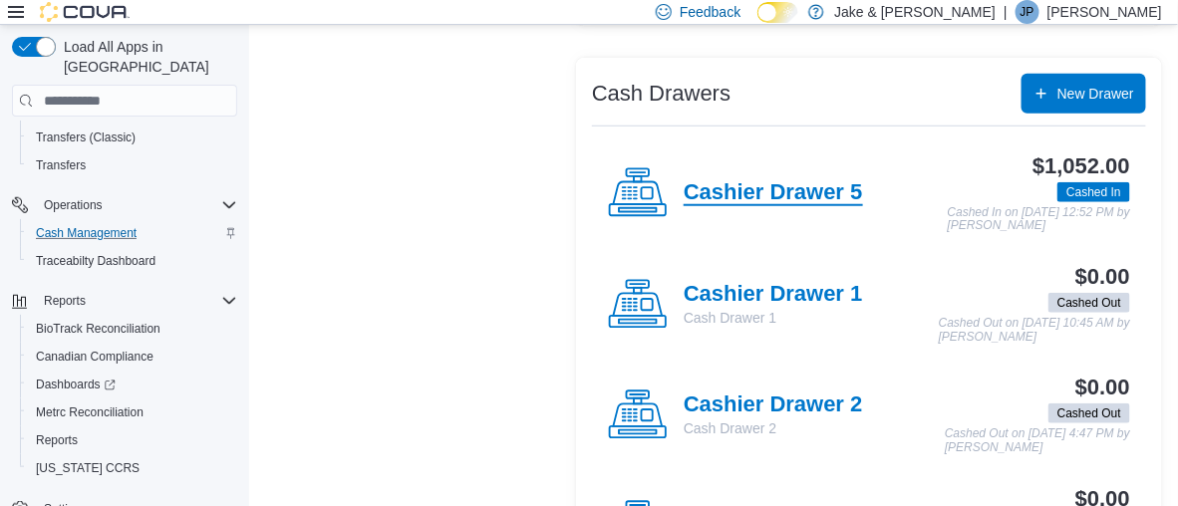
click at [739, 180] on h4 "Cashier Drawer 5" at bounding box center [773, 193] width 179 height 26
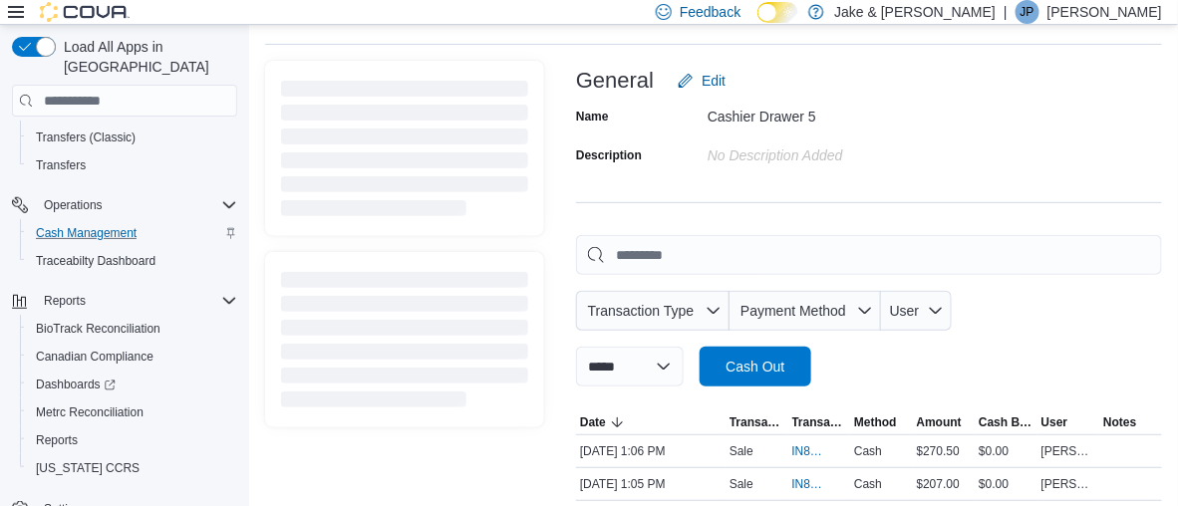
scroll to position [370, 0]
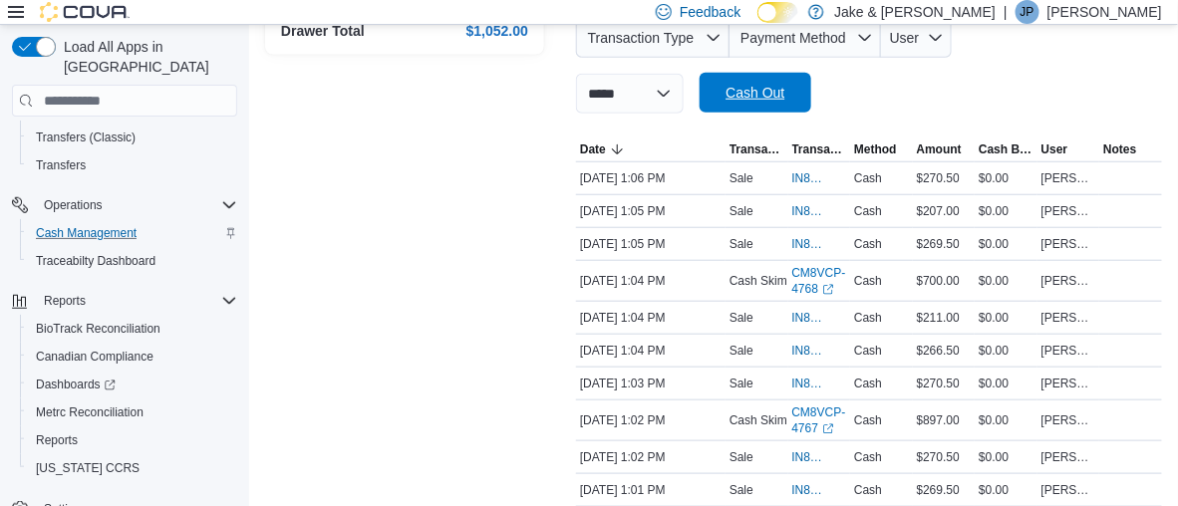
click at [799, 73] on span "Cash Out" at bounding box center [756, 93] width 88 height 40
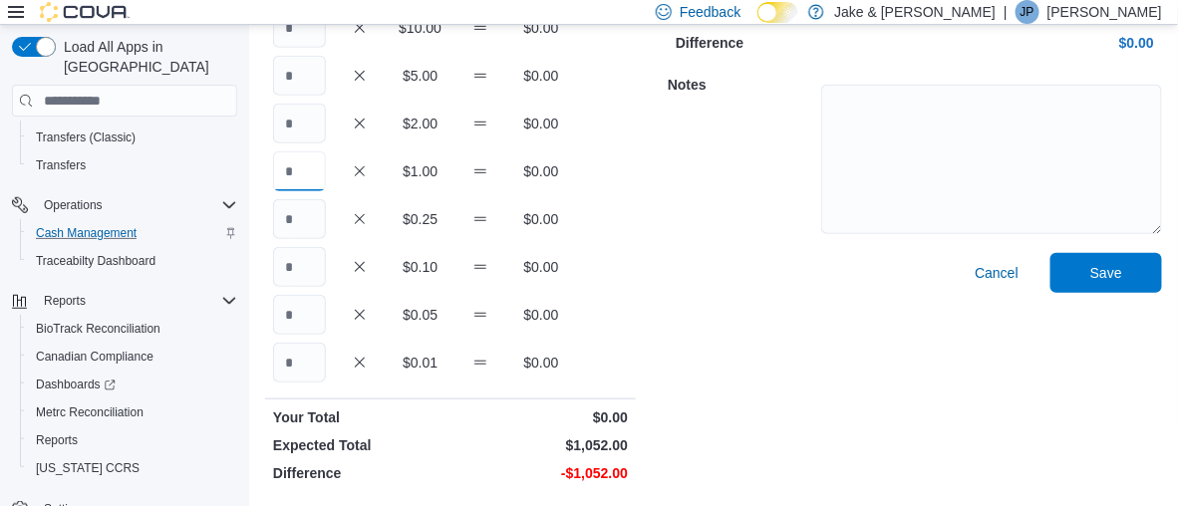
click at [324, 168] on input "Quantity" at bounding box center [299, 172] width 53 height 40
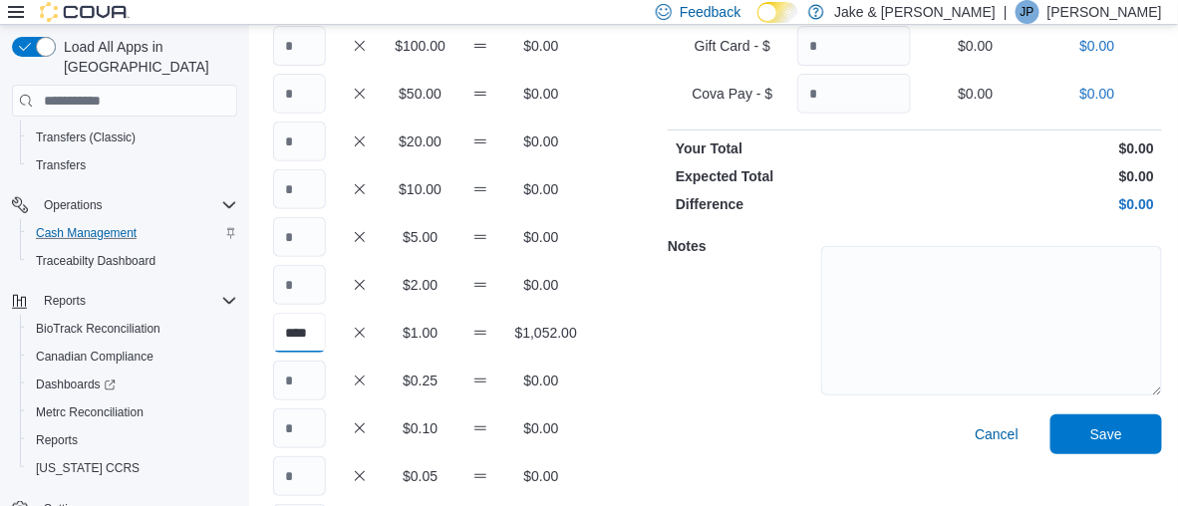
scroll to position [0, 0]
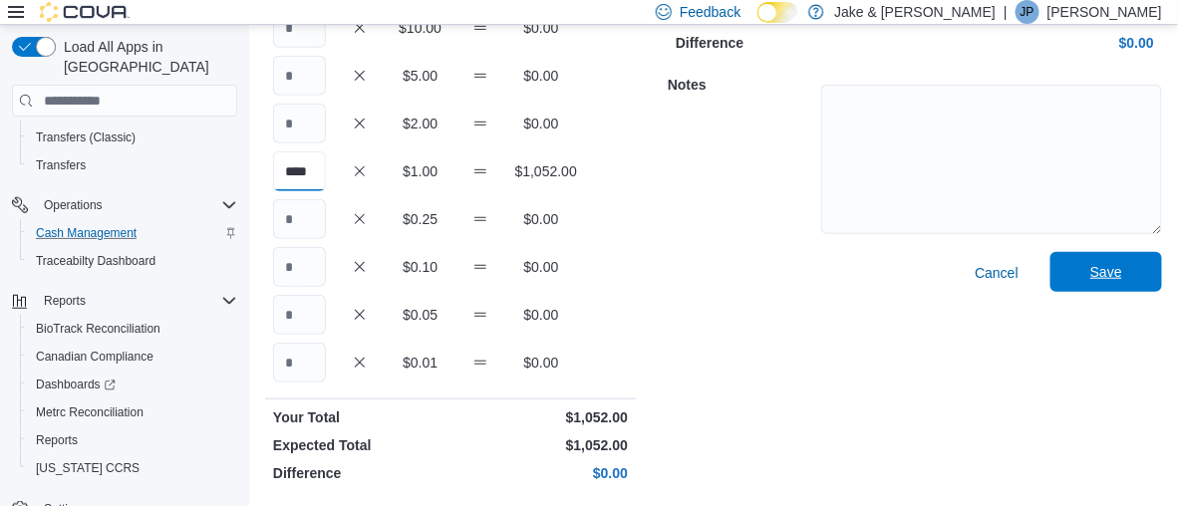
type input "****"
click at [1099, 268] on span "Save" at bounding box center [1107, 272] width 88 height 40
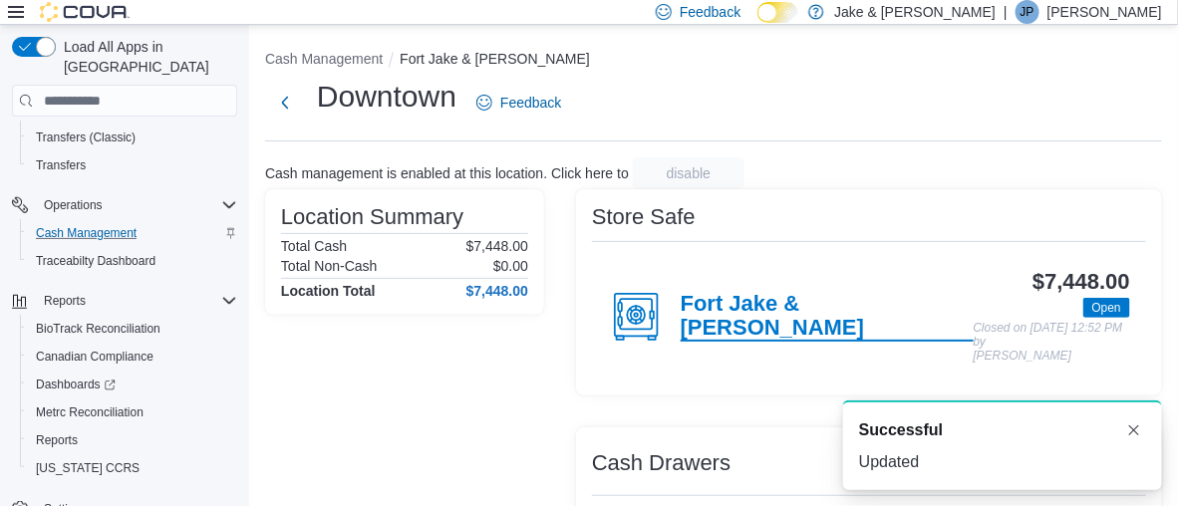
click at [728, 303] on h4 "Fort Jake & [PERSON_NAME]" at bounding box center [827, 317] width 293 height 50
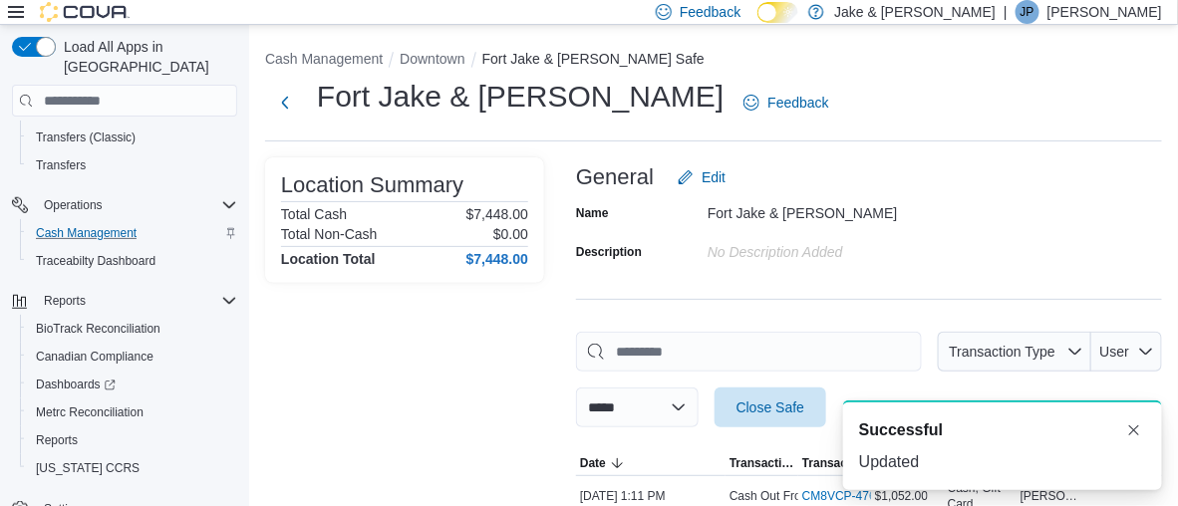
scroll to position [260, 0]
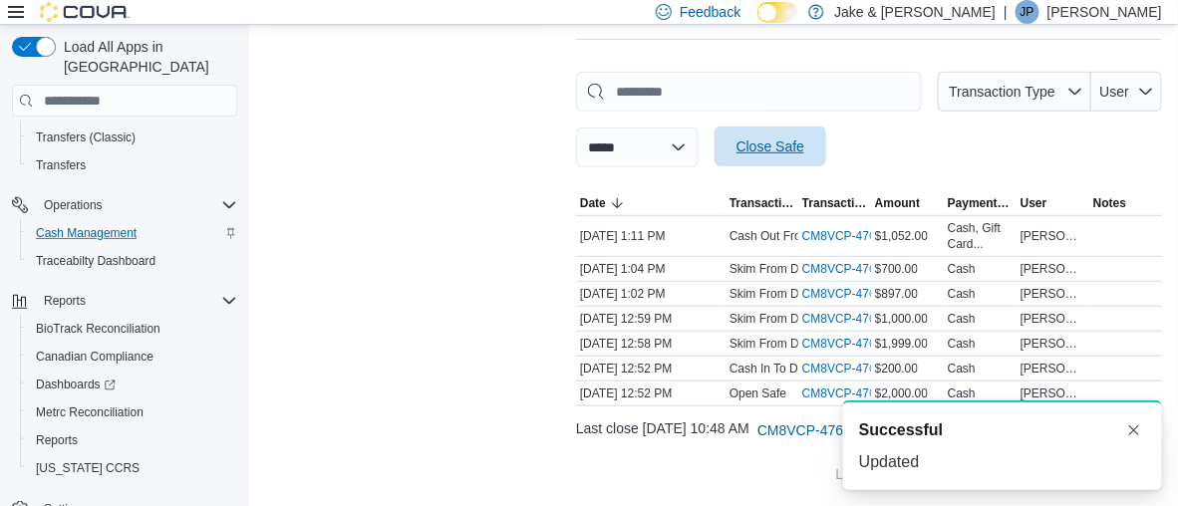
click at [792, 145] on span "Close Safe" at bounding box center [771, 147] width 68 height 20
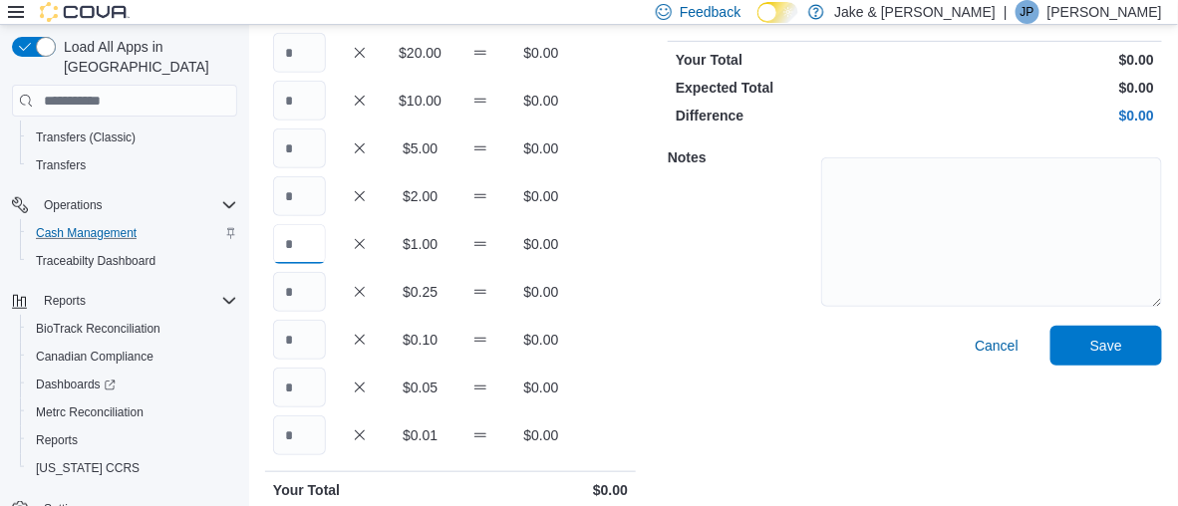
click at [300, 241] on input "Quantity" at bounding box center [299, 244] width 53 height 40
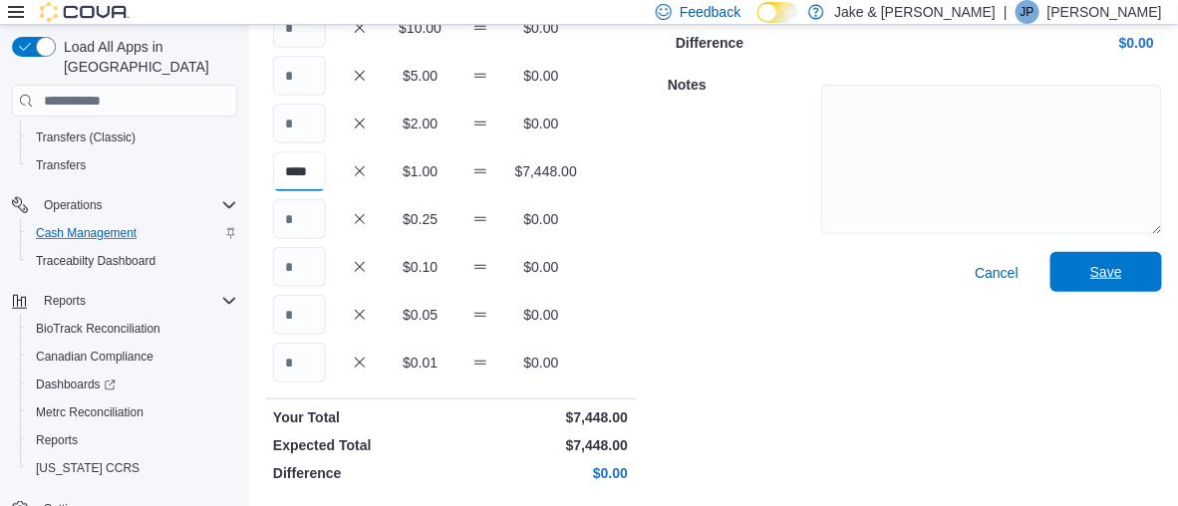
type input "****"
click at [1115, 285] on span "Save" at bounding box center [1107, 272] width 88 height 40
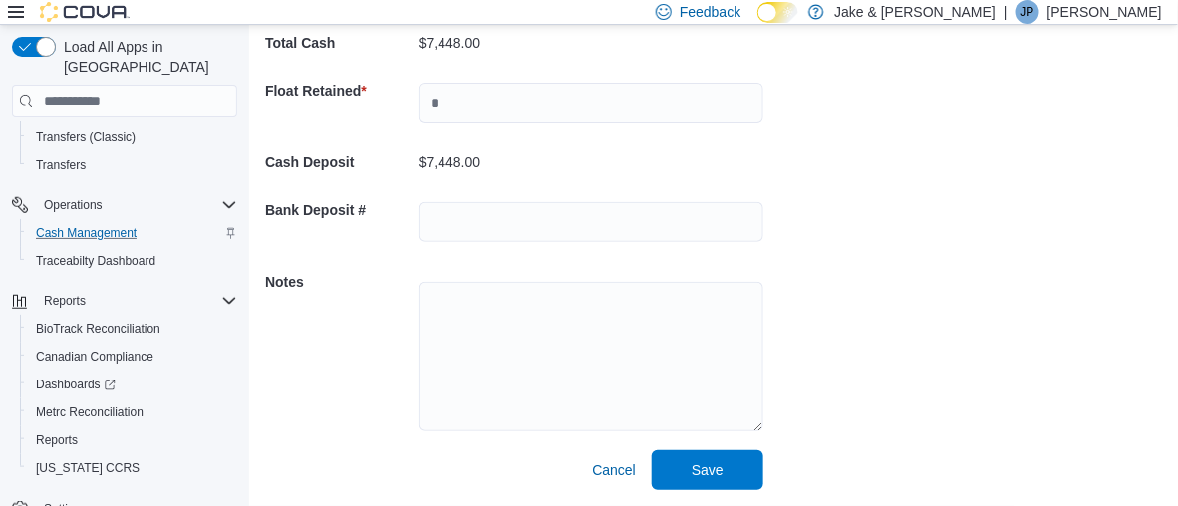
scroll to position [139, 0]
click at [466, 105] on input "text" at bounding box center [591, 103] width 345 height 40
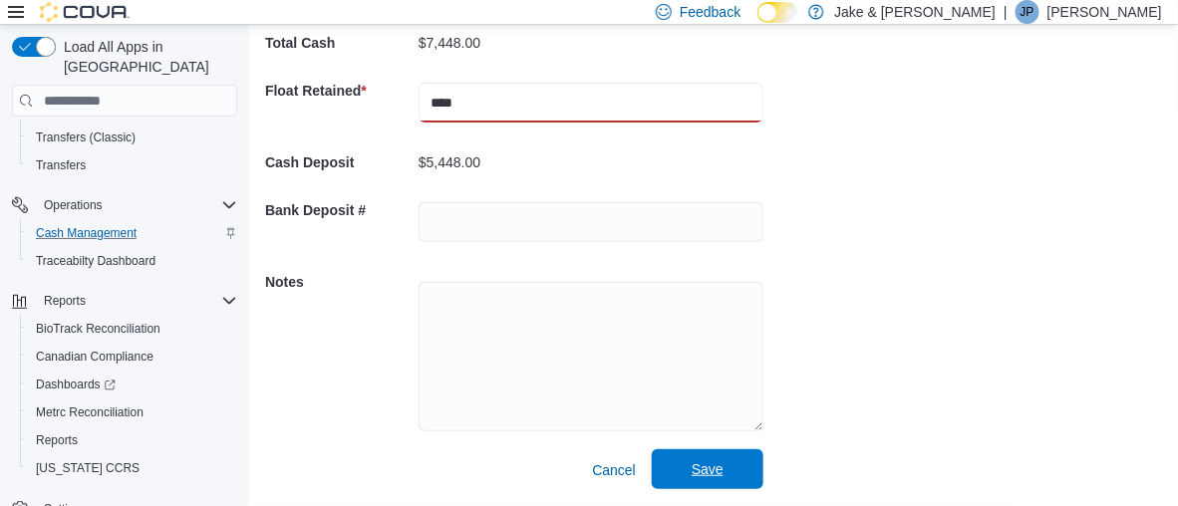
type input "****"
click at [707, 480] on span "Save" at bounding box center [708, 470] width 88 height 40
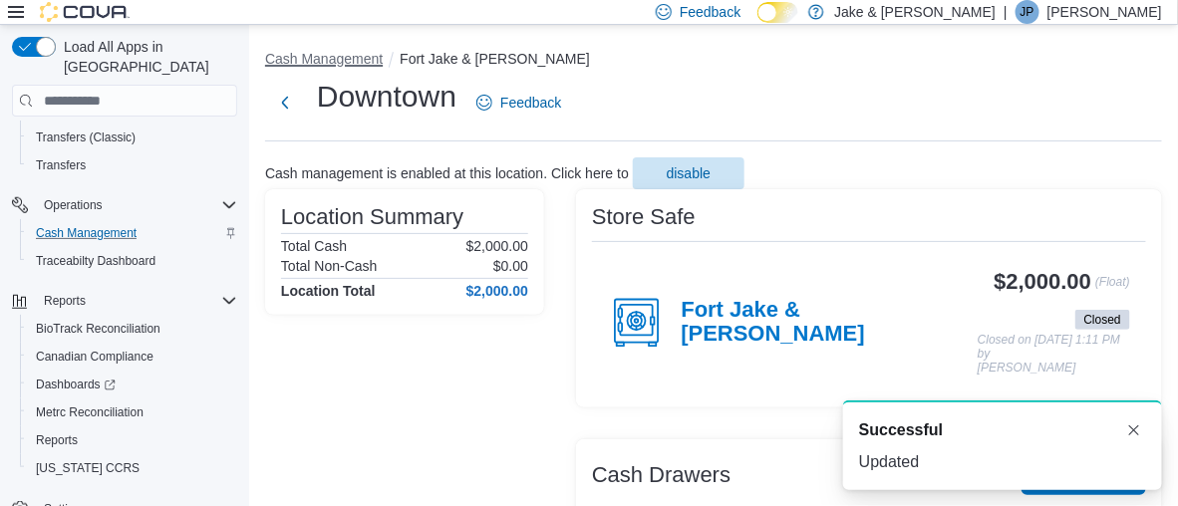
click at [346, 59] on button "Cash Management" at bounding box center [324, 59] width 118 height 16
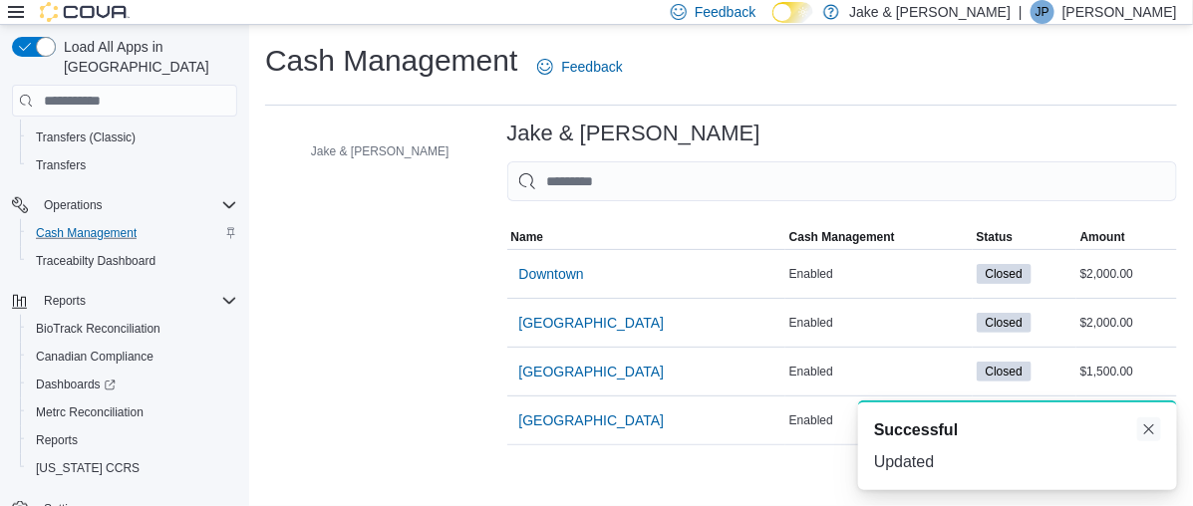
click at [1148, 431] on button "Dismiss toast" at bounding box center [1149, 430] width 24 height 24
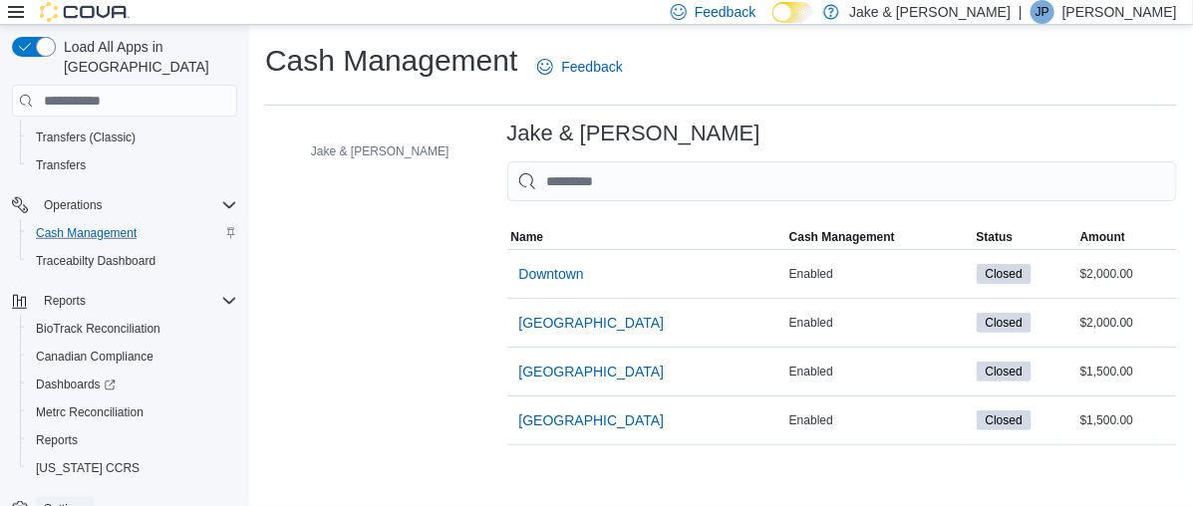
click at [74, 501] on span "Settings" at bounding box center [65, 509] width 43 height 16
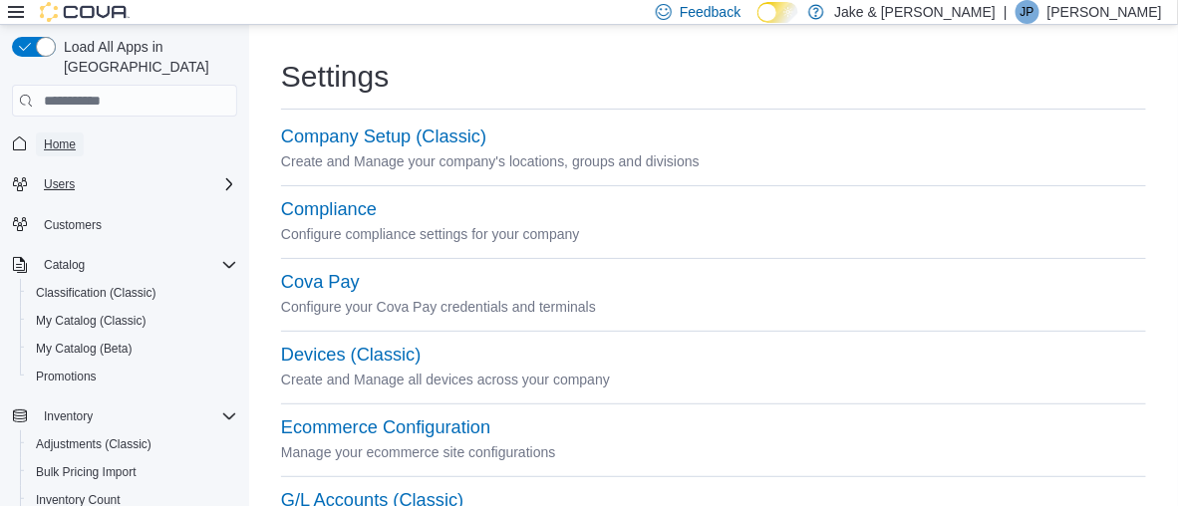
click at [80, 133] on link "Home" at bounding box center [60, 145] width 48 height 24
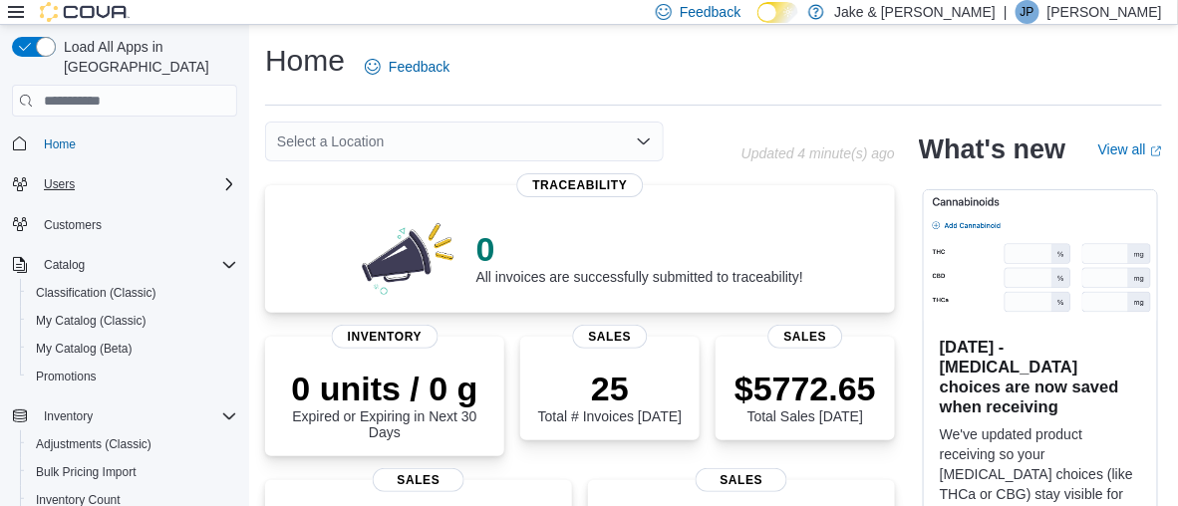
click at [1111, 24] on div "Feedback Dark Mode Jake & Jane | JP Jake Porter" at bounding box center [905, 12] width 514 height 40
click at [1111, 16] on p "[PERSON_NAME]" at bounding box center [1105, 12] width 115 height 24
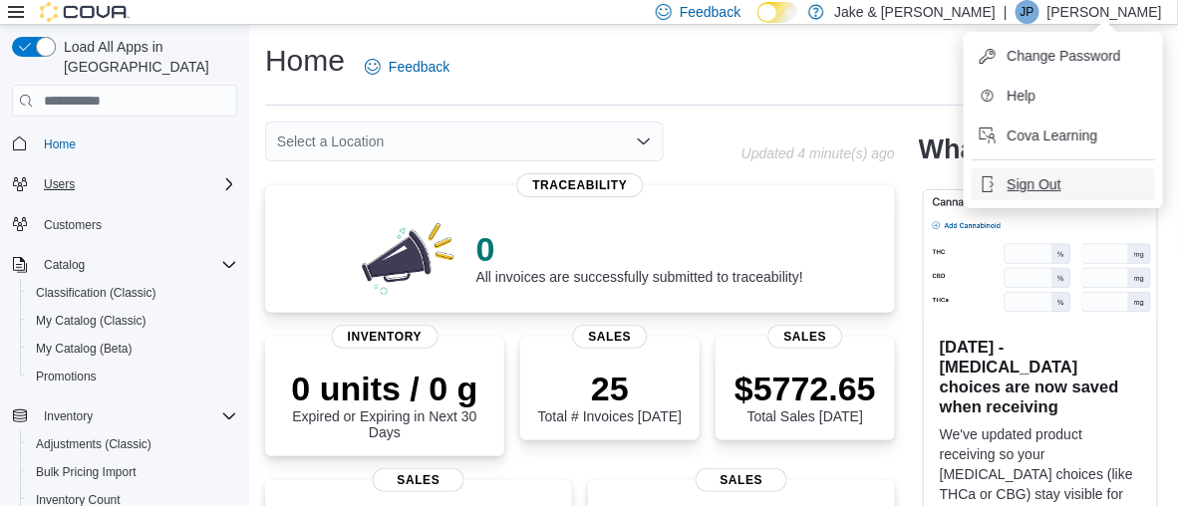
click at [1010, 175] on span "Sign Out" at bounding box center [1035, 184] width 54 height 20
